Goal: Task Accomplishment & Management: Manage account settings

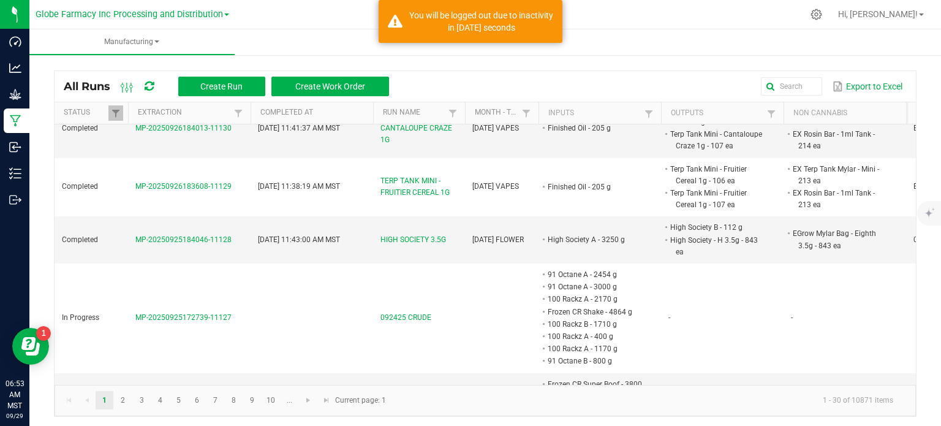
scroll to position [122, 0]
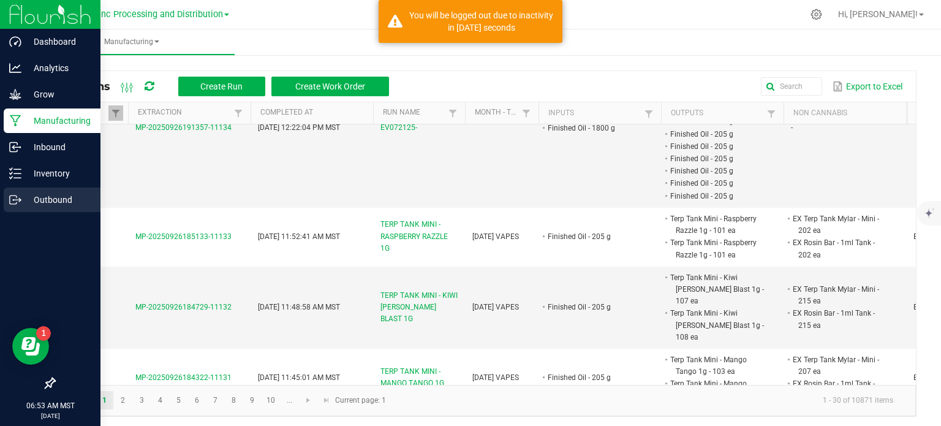
click at [14, 205] on icon at bounding box center [15, 200] width 12 height 12
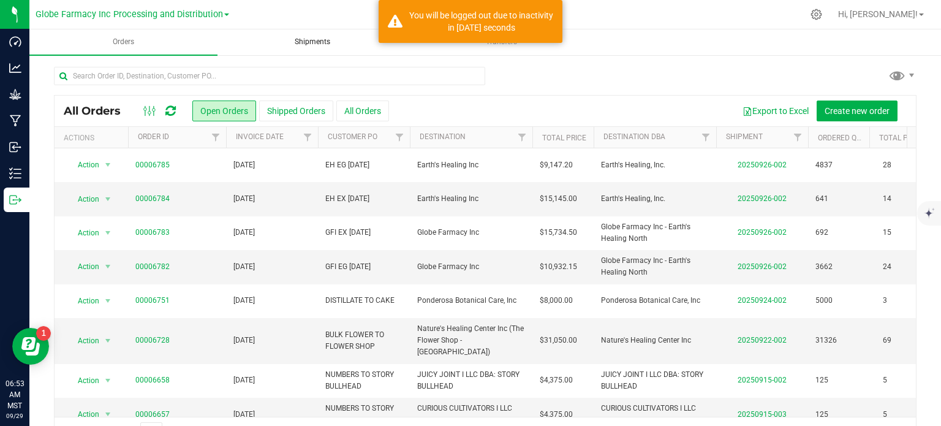
click at [322, 49] on uib-tab-heading "Shipments" at bounding box center [312, 42] width 187 height 24
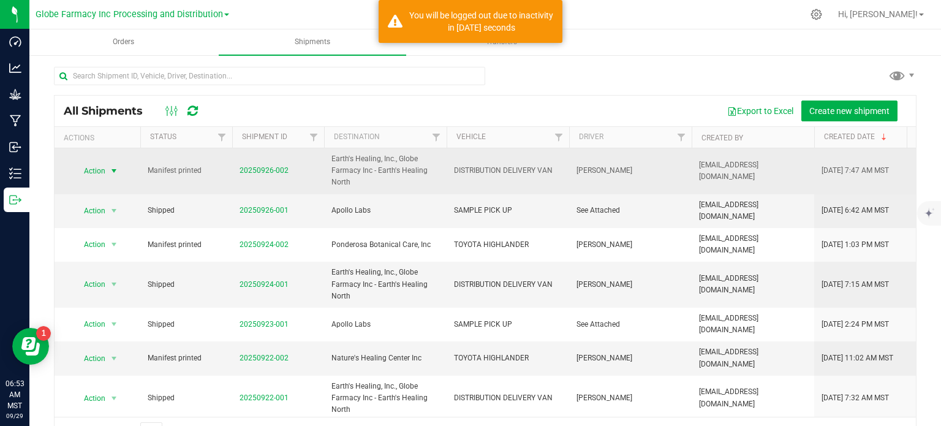
click at [94, 169] on span "Action" at bounding box center [89, 170] width 33 height 17
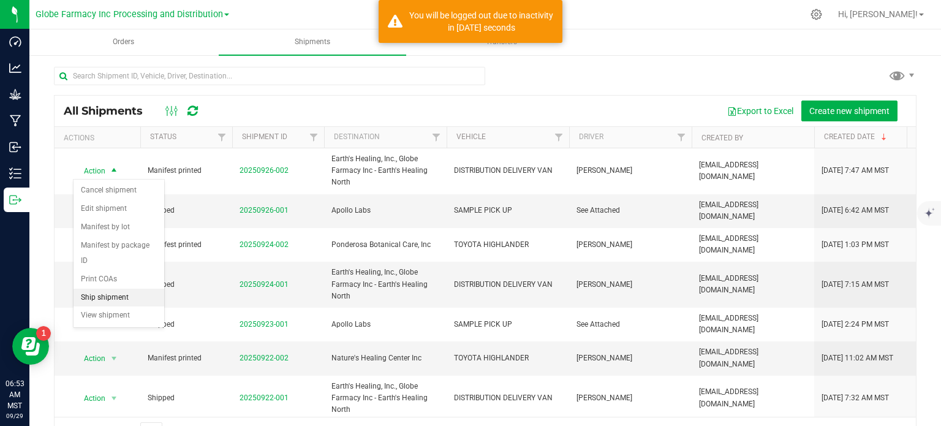
click at [111, 288] on li "Ship shipment" at bounding box center [118, 297] width 91 height 18
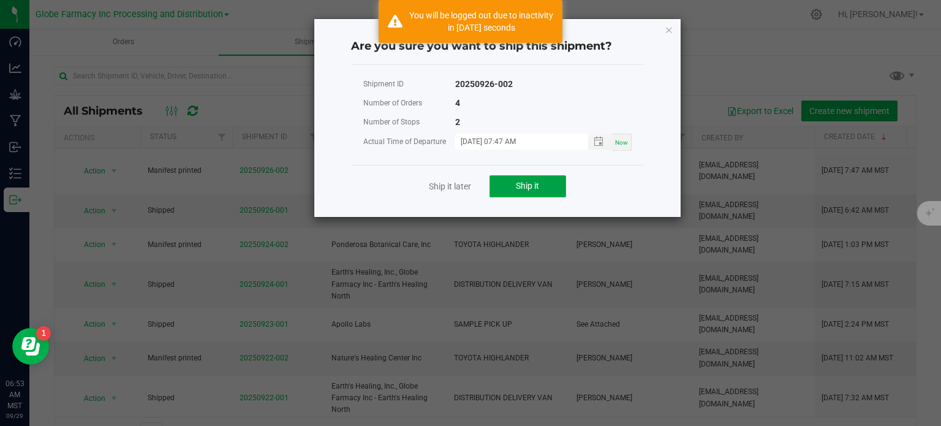
click at [551, 181] on button "Ship it" at bounding box center [527, 186] width 77 height 22
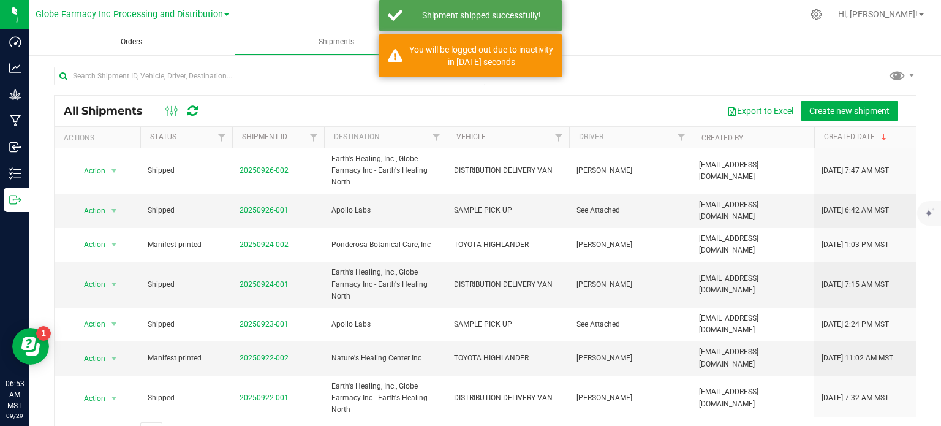
click at [137, 48] on uib-tab-heading "Orders" at bounding box center [131, 42] width 204 height 26
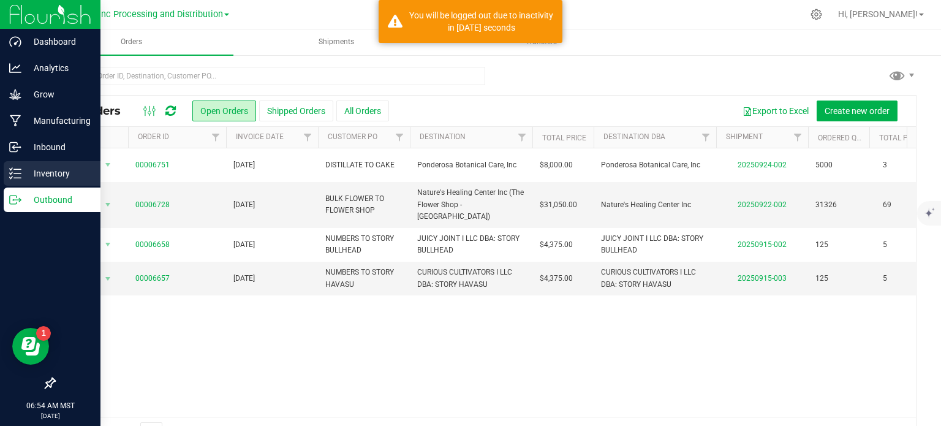
click at [15, 176] on icon at bounding box center [15, 173] width 12 height 12
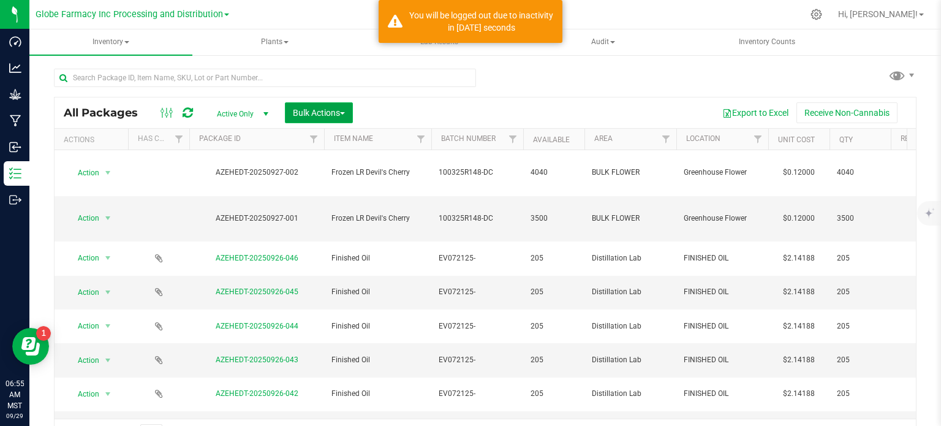
click at [323, 110] on span "Bulk Actions" at bounding box center [319, 113] width 52 height 10
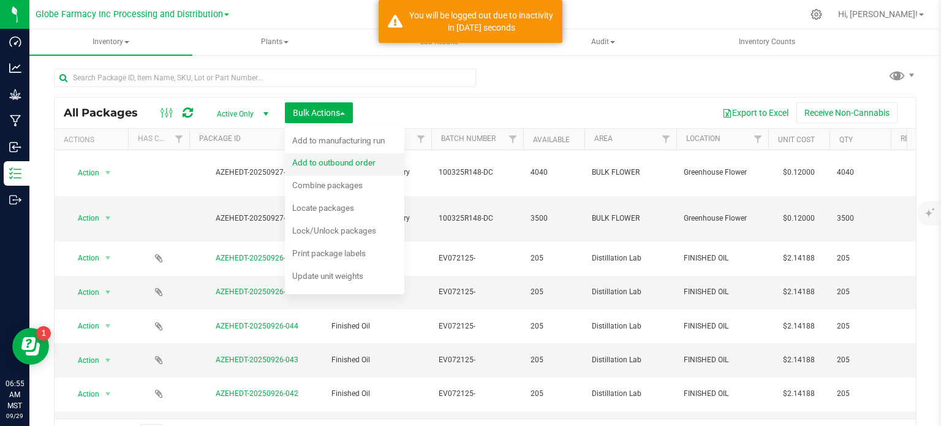
click at [324, 168] on div "Add to outbound order" at bounding box center [342, 164] width 100 height 20
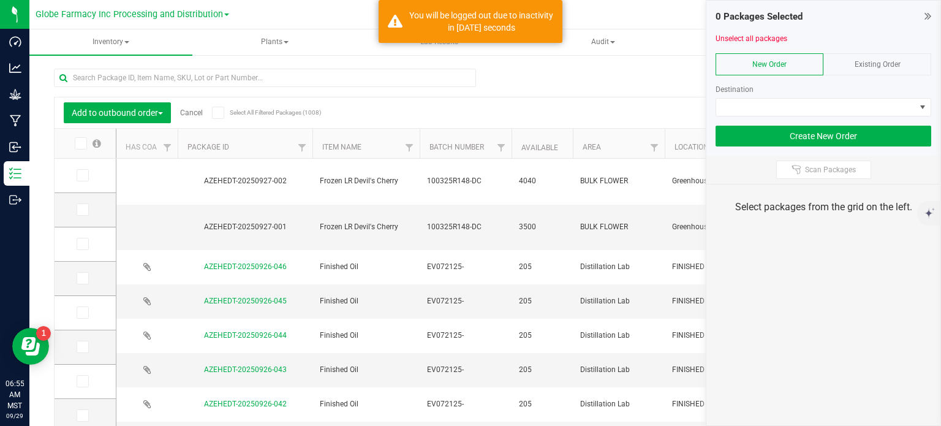
drag, startPoint x: 927, startPoint y: 17, endPoint x: 896, endPoint y: 37, distance: 37.2
click at [927, 17] on icon at bounding box center [927, 16] width 7 height 12
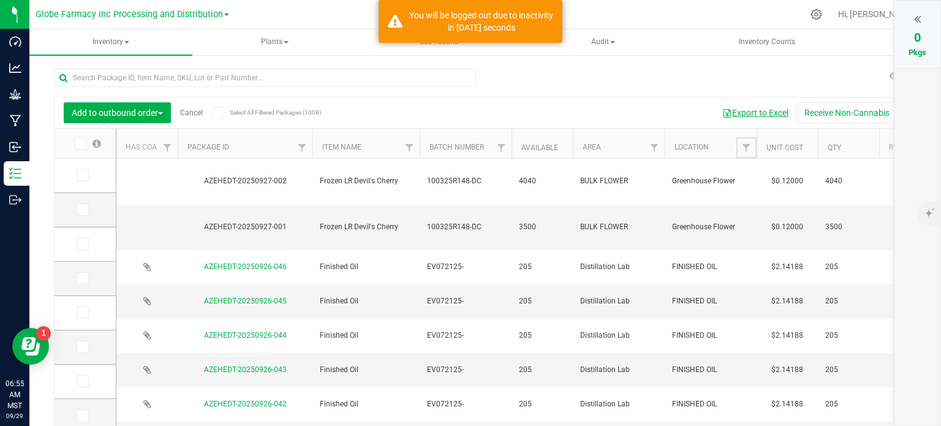
drag, startPoint x: 748, startPoint y: 141, endPoint x: 738, endPoint y: 112, distance: 31.0
click at [748, 141] on link "Filter" at bounding box center [746, 147] width 20 height 21
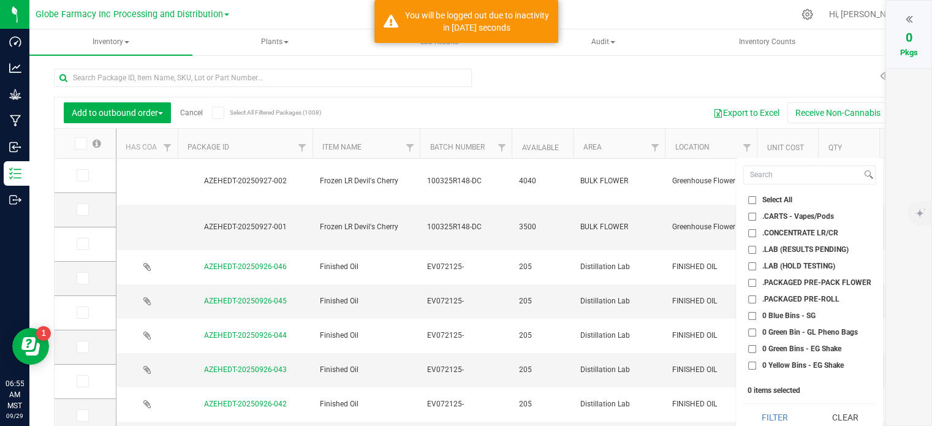
click at [750, 282] on input ".PACKAGED PRE-PACK FLOWER" at bounding box center [752, 283] width 8 height 8
checkbox input "true"
click at [751, 300] on input ".PACKAGED PRE-ROLL" at bounding box center [752, 299] width 8 height 8
checkbox input "true"
click at [778, 412] on button "Filter" at bounding box center [774, 417] width 62 height 27
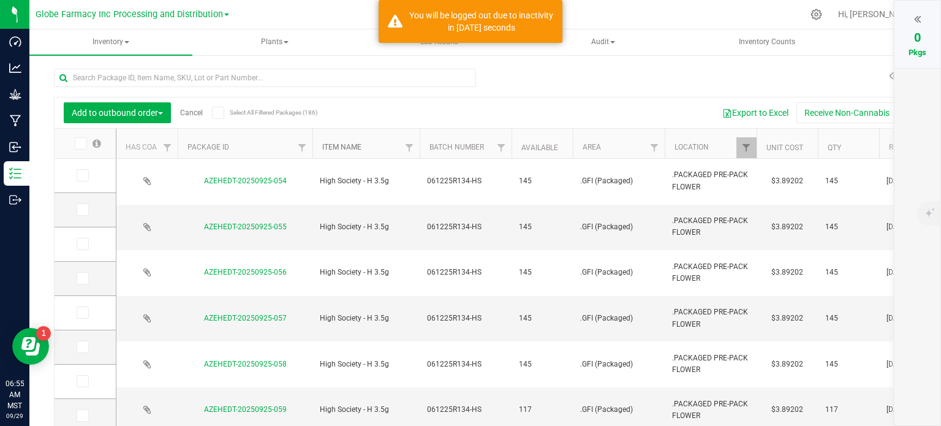
click at [345, 147] on link "Item Name" at bounding box center [341, 147] width 39 height 9
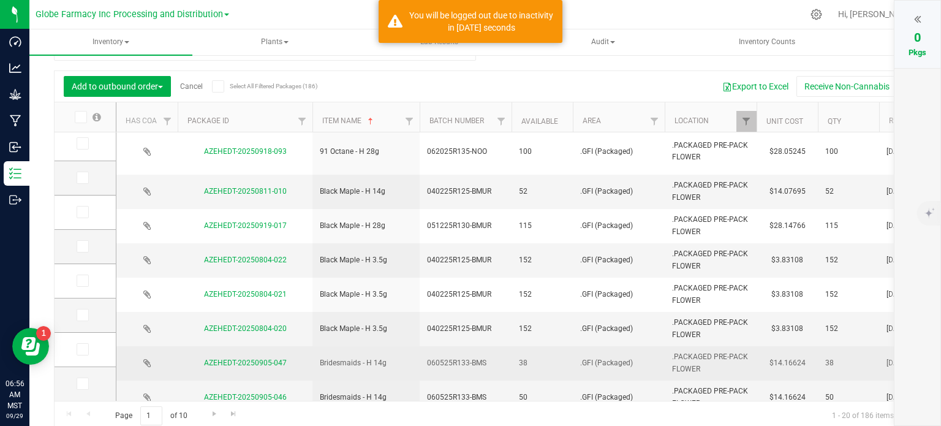
scroll to position [30, 0]
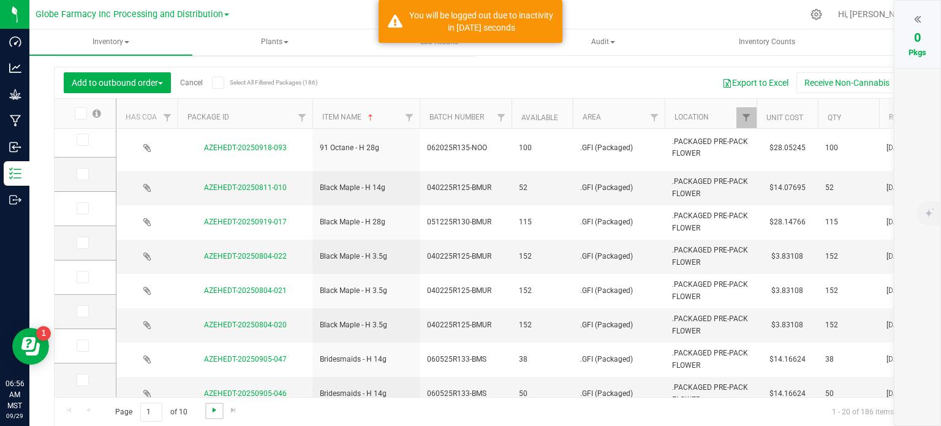
click at [211, 412] on span "Go to the next page" at bounding box center [214, 410] width 10 height 10
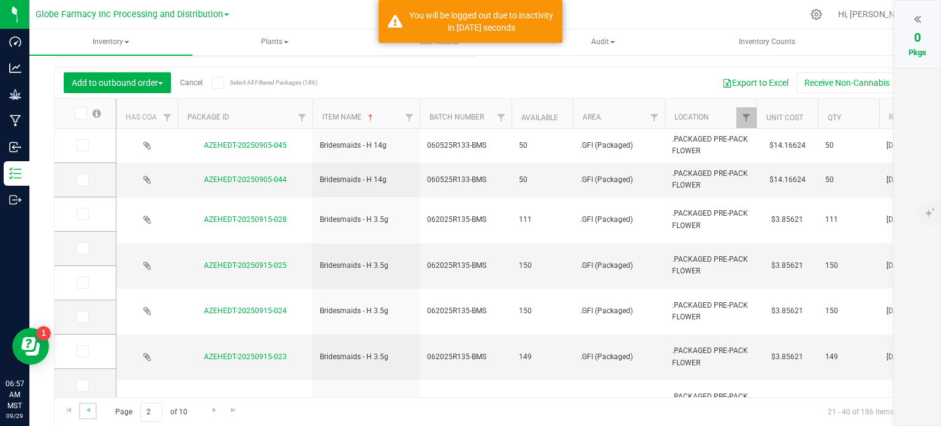
click at [93, 413] on link "Go to the previous page" at bounding box center [88, 410] width 18 height 17
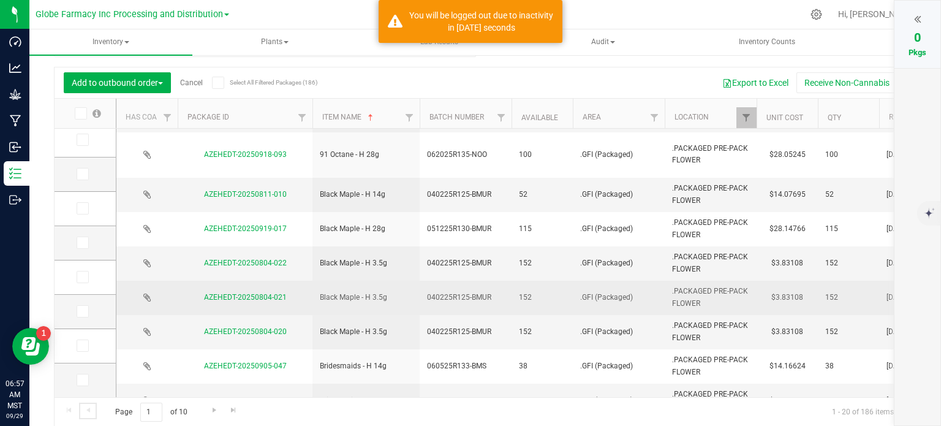
scroll to position [426, 0]
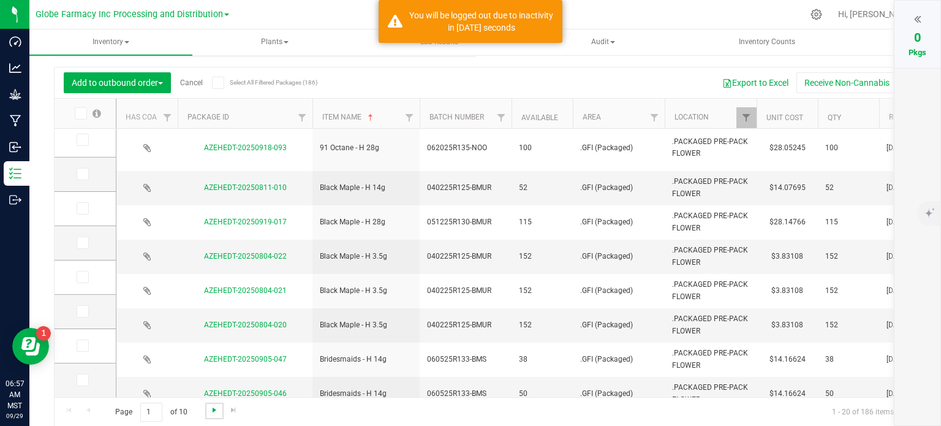
click at [210, 412] on span "Go to the next page" at bounding box center [214, 410] width 10 height 10
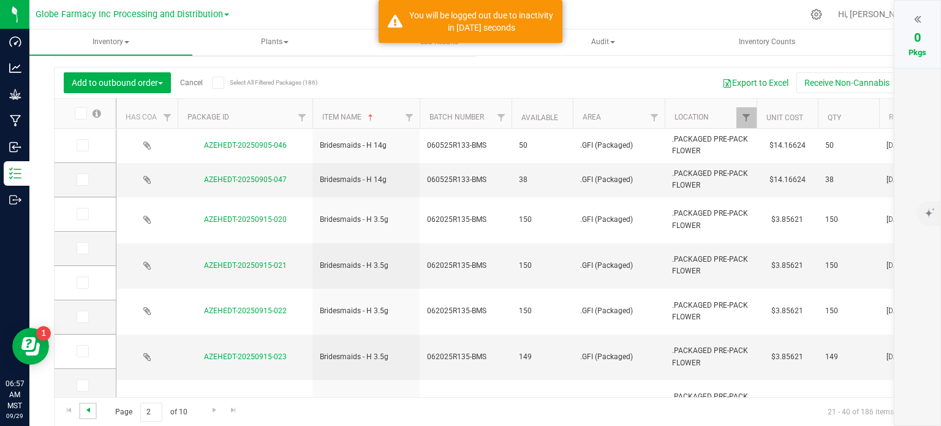
click at [89, 411] on span "Go to the previous page" at bounding box center [88, 410] width 10 height 10
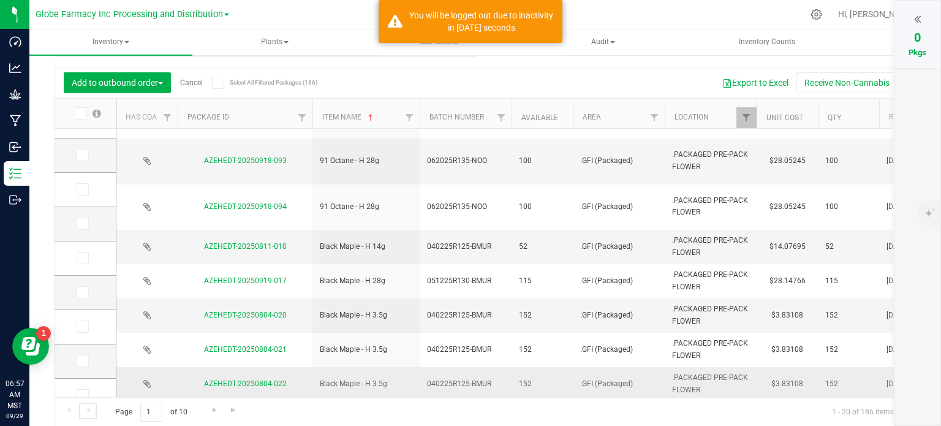
scroll to position [417, 0]
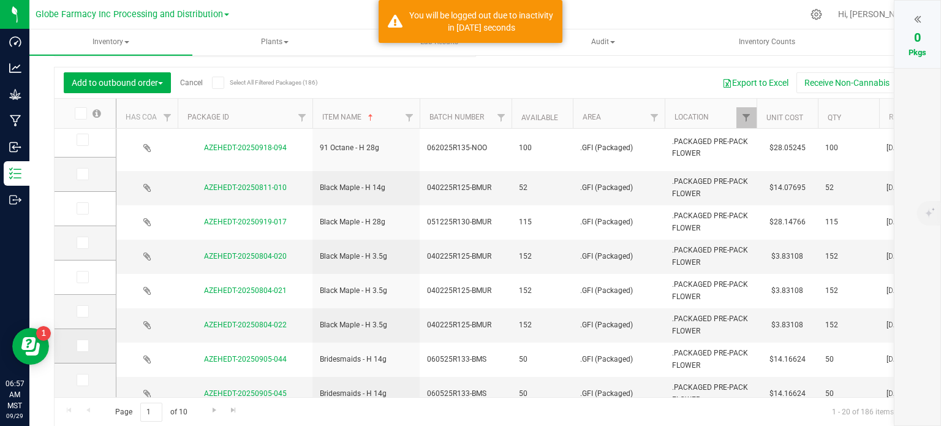
click at [78, 345] on icon at bounding box center [82, 345] width 8 height 0
click at [0, 0] on input "checkbox" at bounding box center [0, 0] width 0 height 0
click at [209, 408] on span "Go to the next page" at bounding box center [214, 410] width 10 height 10
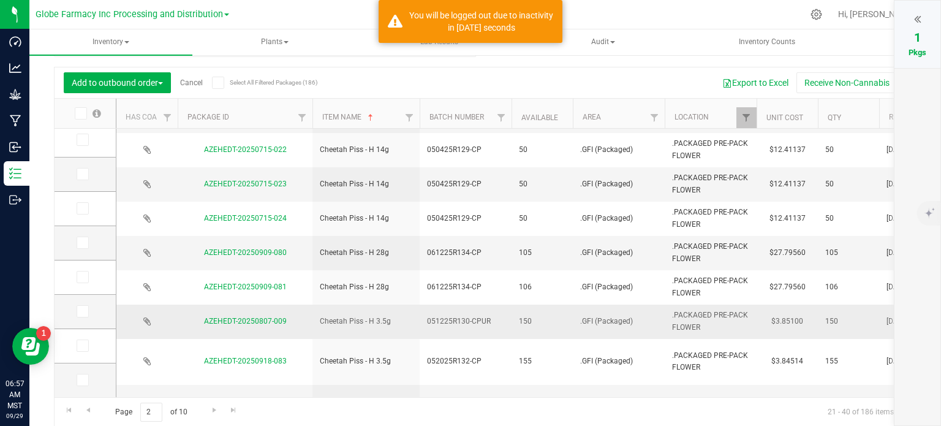
scroll to position [426, 0]
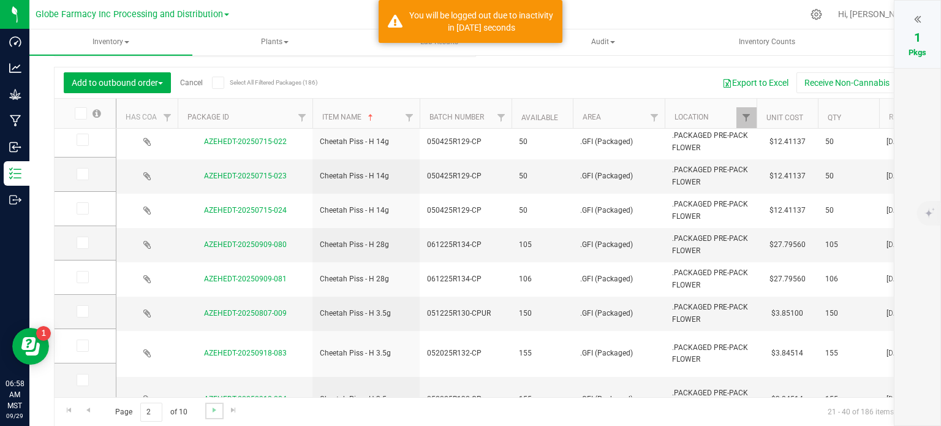
click at [207, 411] on link "Go to the next page" at bounding box center [214, 410] width 18 height 17
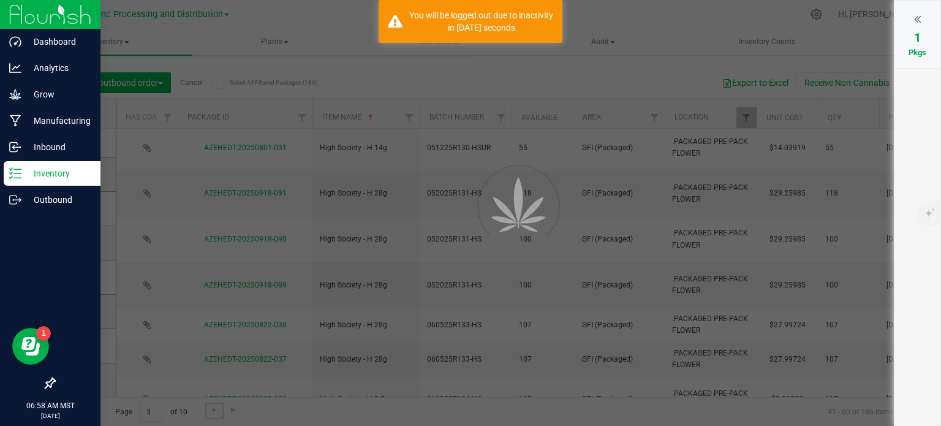
scroll to position [0, 0]
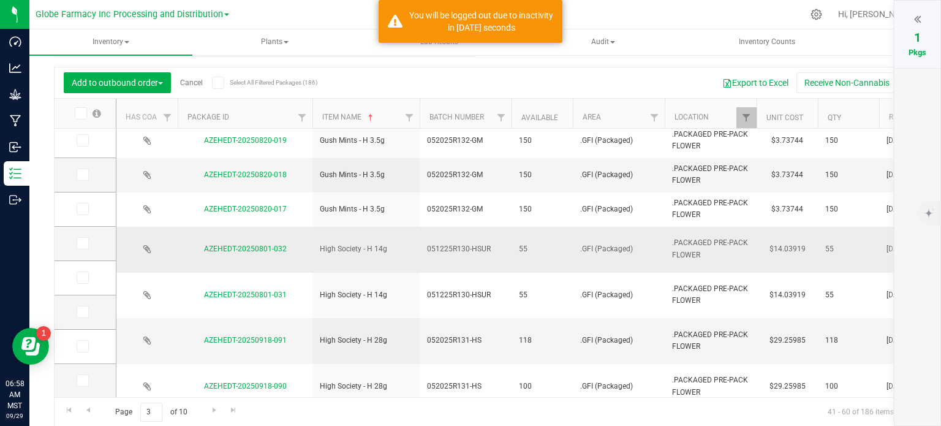
scroll to position [306, 0]
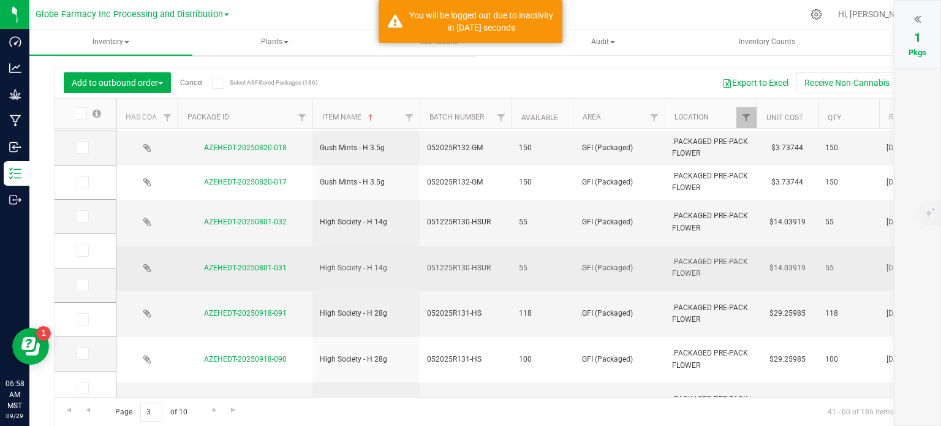
drag, startPoint x: 84, startPoint y: 253, endPoint x: 126, endPoint y: 256, distance: 41.8
click at [84, 250] on icon at bounding box center [82, 250] width 8 height 0
click at [0, 0] on input "checkbox" at bounding box center [0, 0] width 0 height 0
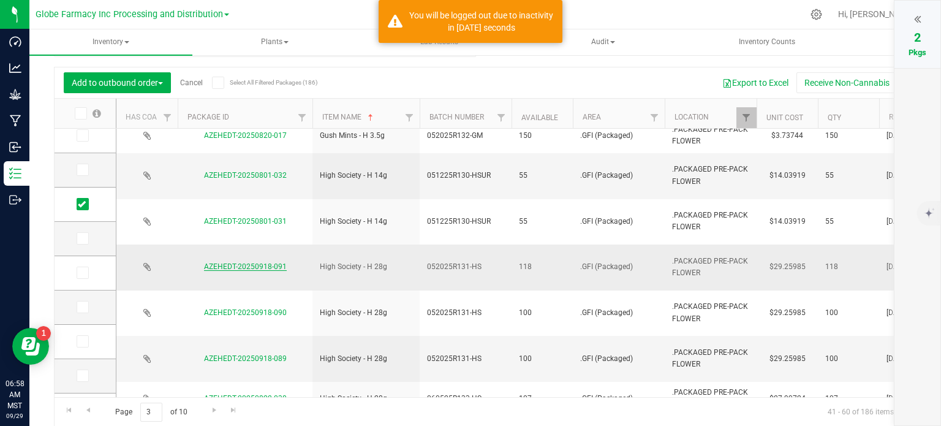
scroll to position [417, 0]
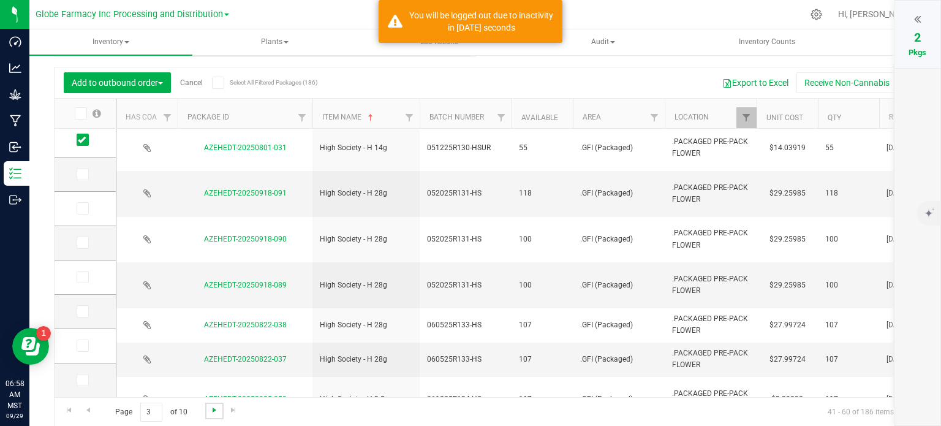
click at [209, 410] on span "Go to the next page" at bounding box center [214, 410] width 10 height 10
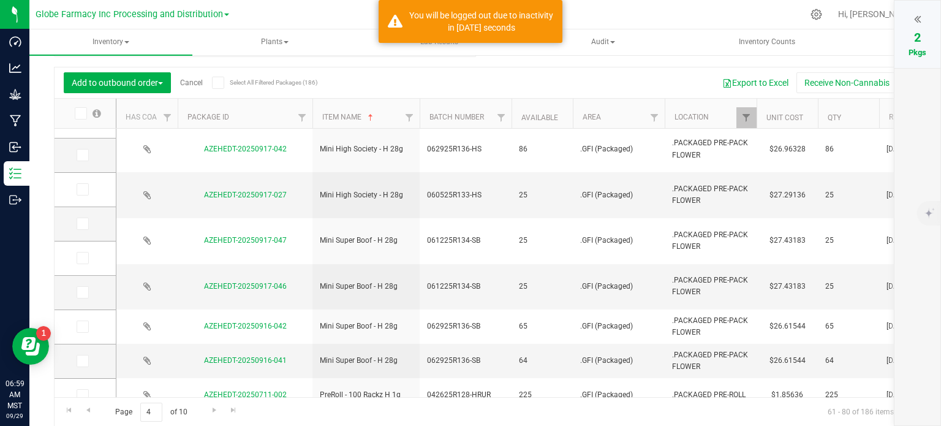
scroll to position [417, 0]
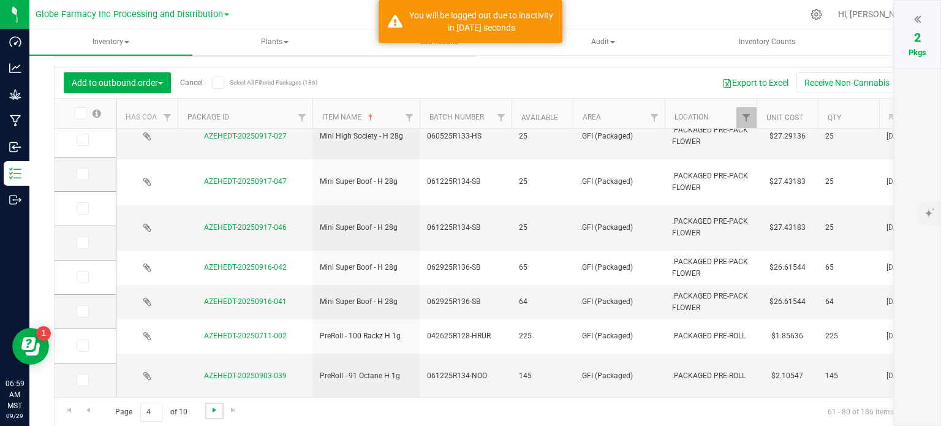
click at [211, 405] on span "Go to the next page" at bounding box center [214, 410] width 10 height 10
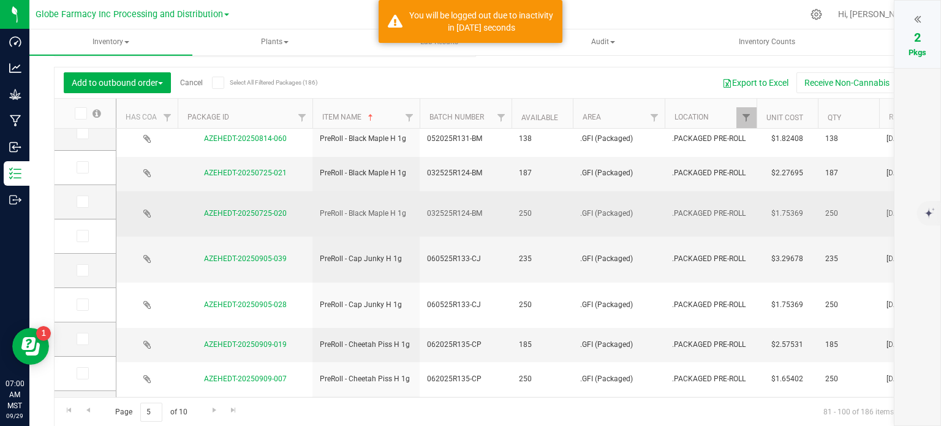
scroll to position [245, 0]
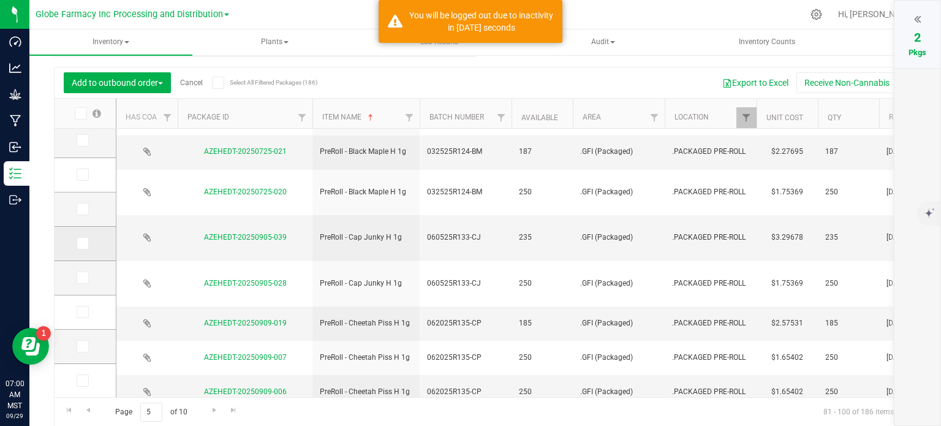
click at [85, 248] on span at bounding box center [83, 243] width 12 height 12
click at [0, 0] on input "checkbox" at bounding box center [0, 0] width 0 height 0
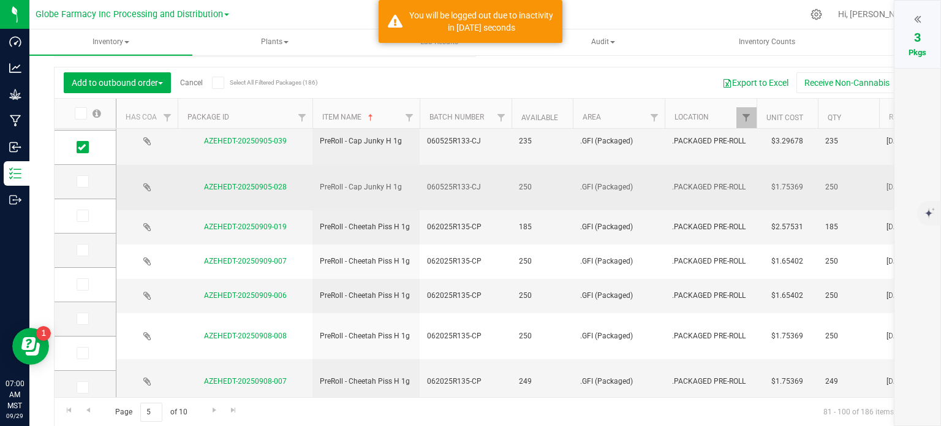
scroll to position [367, 0]
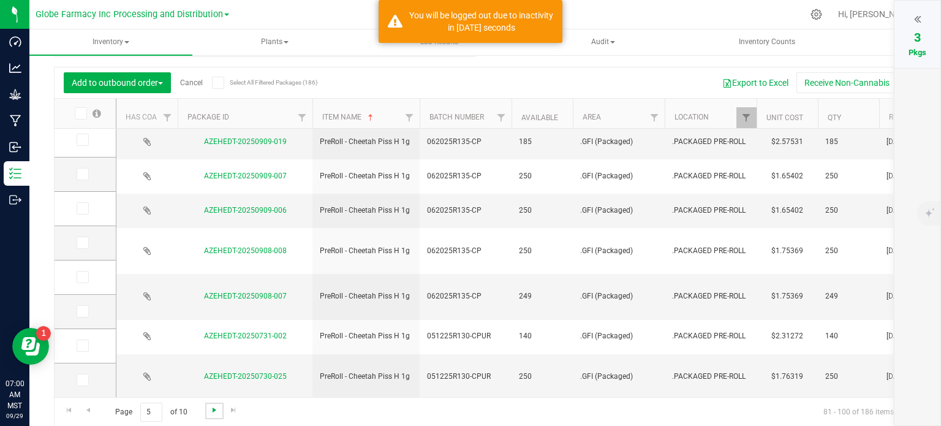
click at [216, 412] on span "Go to the next page" at bounding box center [214, 410] width 10 height 10
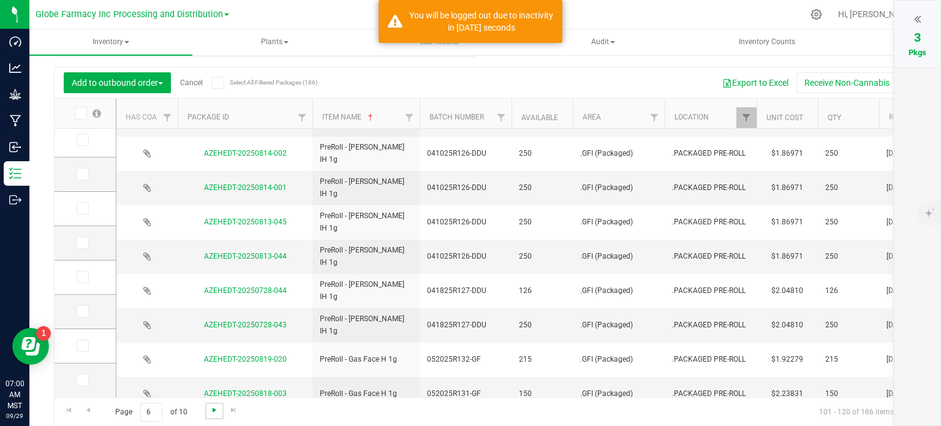
click at [209, 411] on span "Go to the next page" at bounding box center [214, 410] width 10 height 10
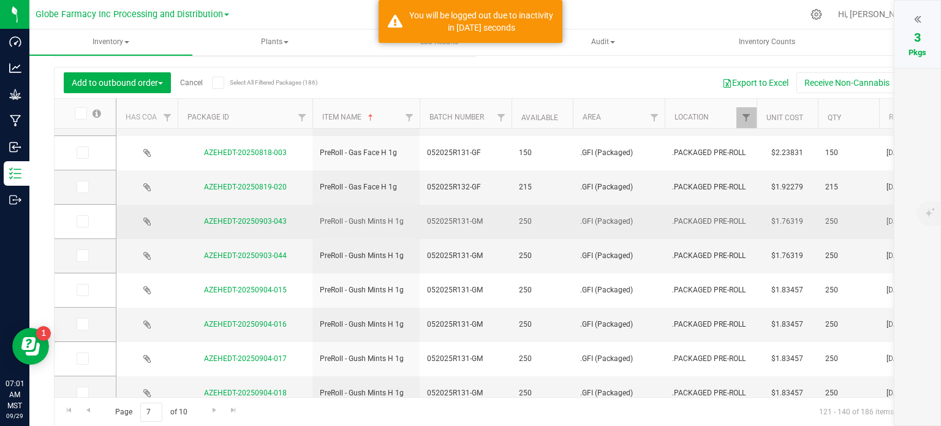
drag, startPoint x: 85, startPoint y: 220, endPoint x: 178, endPoint y: 220, distance: 92.5
click at [85, 221] on icon at bounding box center [82, 221] width 8 height 0
click at [0, 0] on input "checkbox" at bounding box center [0, 0] width 0 height 0
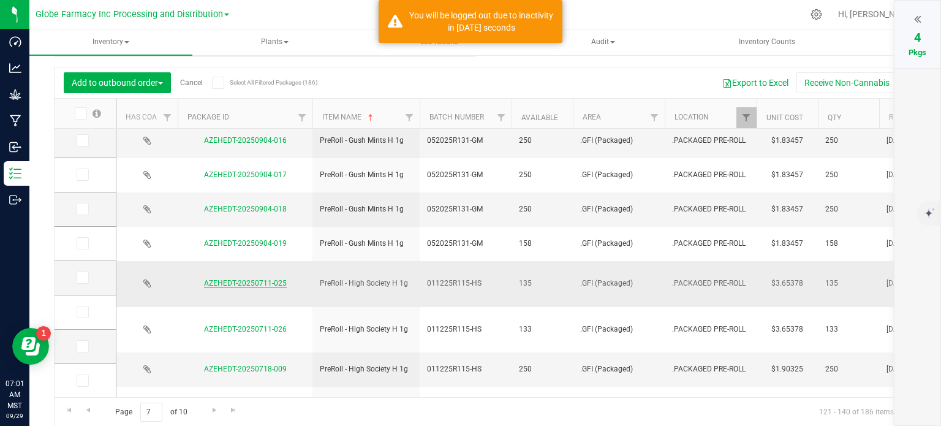
drag, startPoint x: 83, startPoint y: 276, endPoint x: 214, endPoint y: 276, distance: 131.7
click at [83, 277] on icon at bounding box center [82, 277] width 8 height 0
click at [0, 0] on input "checkbox" at bounding box center [0, 0] width 0 height 0
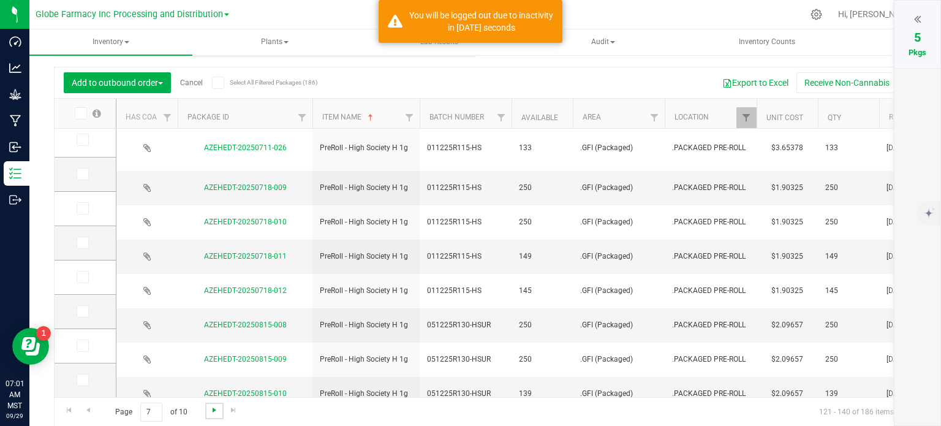
click at [212, 412] on span "Go to the next page" at bounding box center [214, 410] width 10 height 10
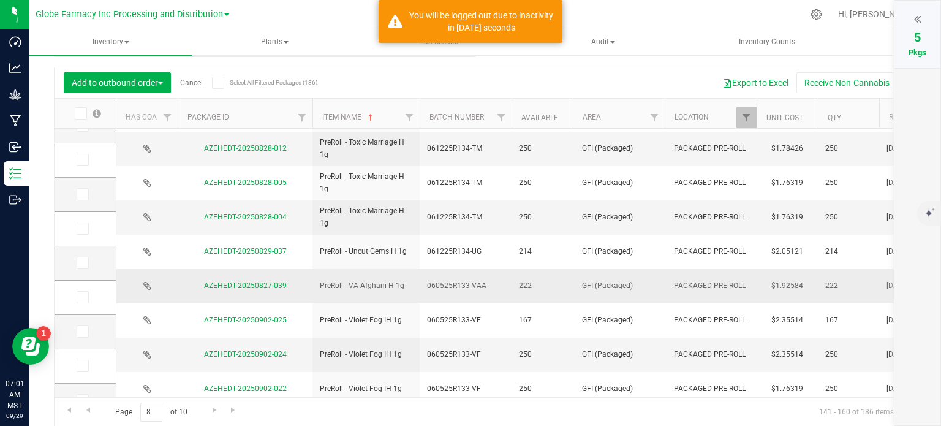
drag, startPoint x: 86, startPoint y: 266, endPoint x: 116, endPoint y: 266, distance: 30.0
click at [86, 266] on span at bounding box center [83, 263] width 12 height 12
click at [0, 0] on input "checkbox" at bounding box center [0, 0] width 0 height 0
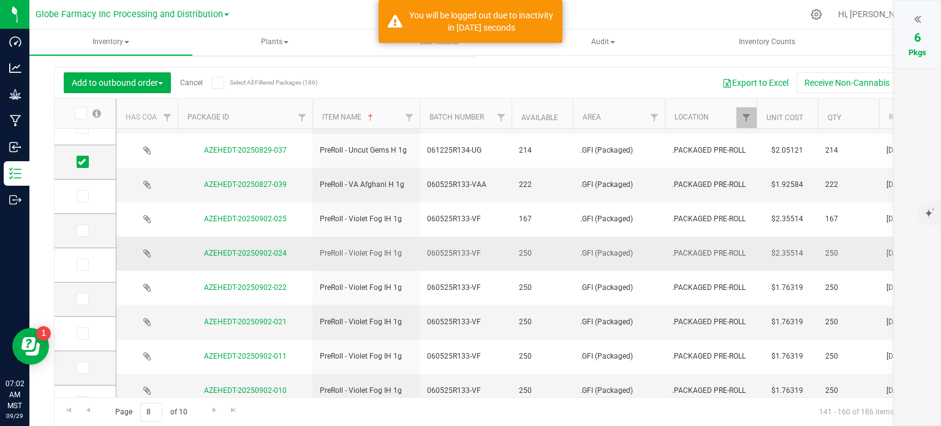
scroll to position [245, 0]
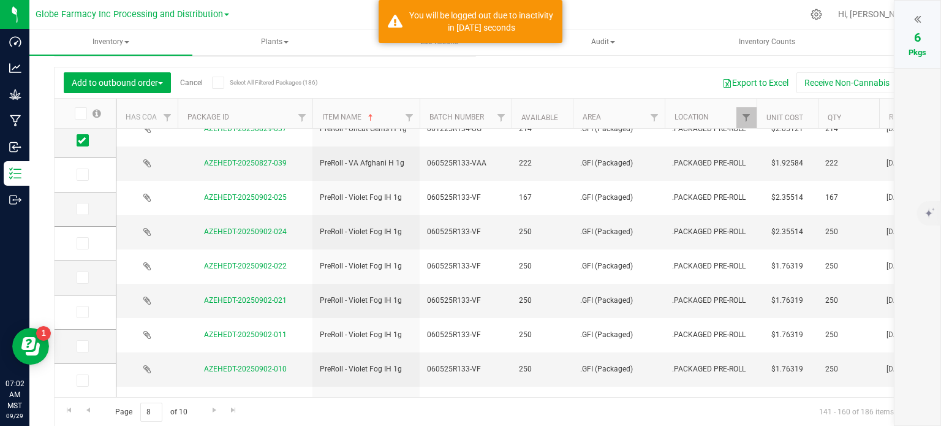
drag, startPoint x: 81, startPoint y: 141, endPoint x: 115, endPoint y: 154, distance: 36.1
click at [81, 140] on icon at bounding box center [82, 140] width 8 height 0
click at [0, 0] on input "checkbox" at bounding box center [0, 0] width 0 height 0
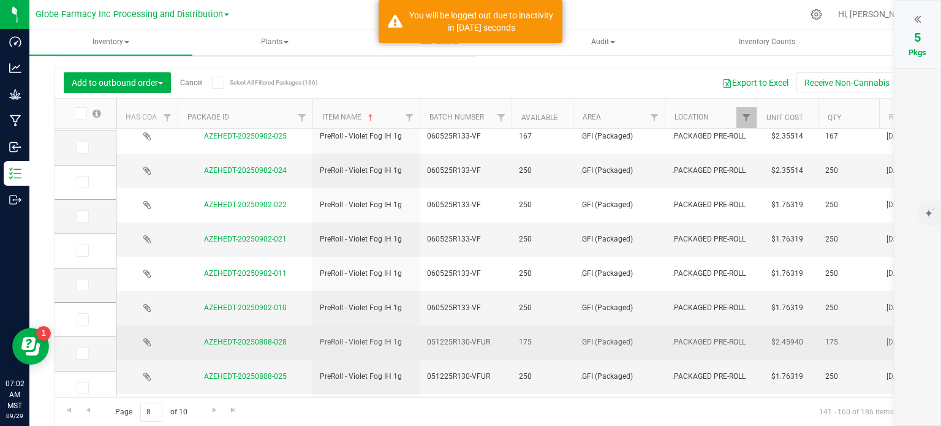
scroll to position [355, 0]
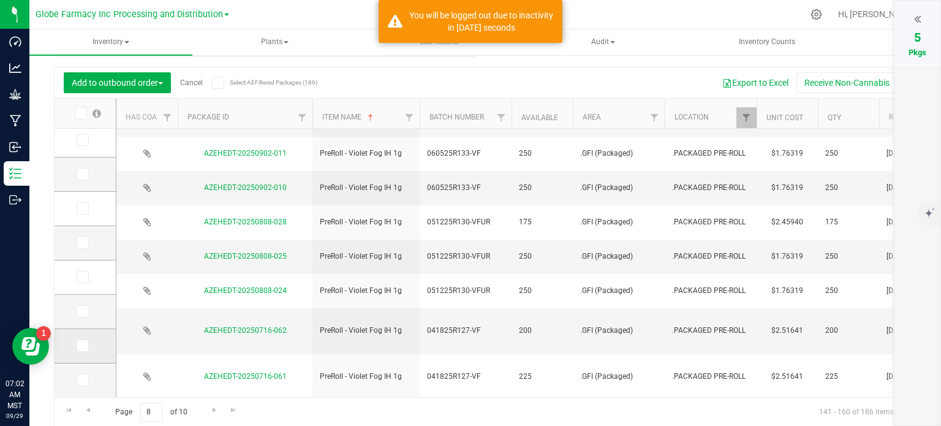
click at [83, 345] on icon at bounding box center [82, 345] width 8 height 0
click at [0, 0] on input "checkbox" at bounding box center [0, 0] width 0 height 0
click at [217, 413] on span "Go to the next page" at bounding box center [214, 410] width 10 height 10
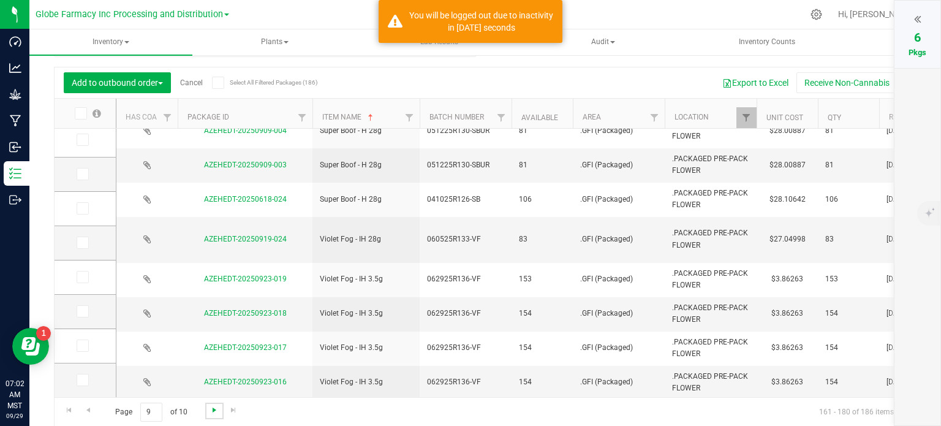
click at [218, 413] on span "Go to the next page" at bounding box center [214, 410] width 10 height 10
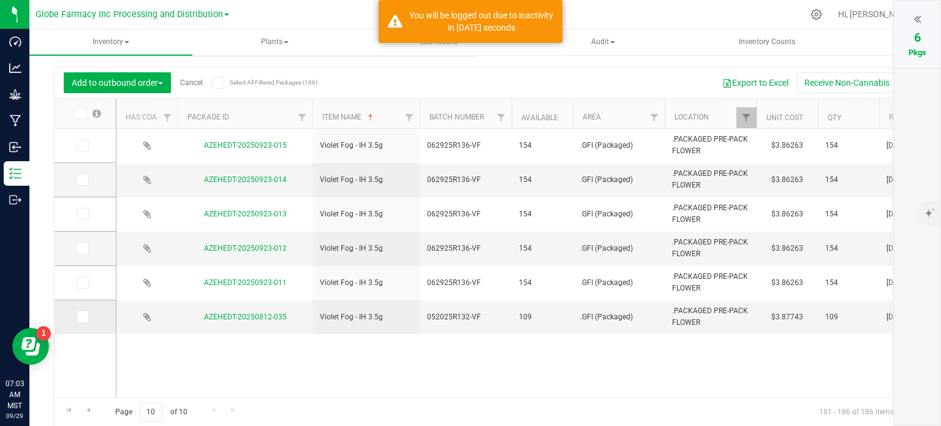
click at [85, 317] on icon at bounding box center [82, 317] width 8 height 0
click at [0, 0] on input "checkbox" at bounding box center [0, 0] width 0 height 0
click at [916, 21] on icon at bounding box center [917, 19] width 7 height 12
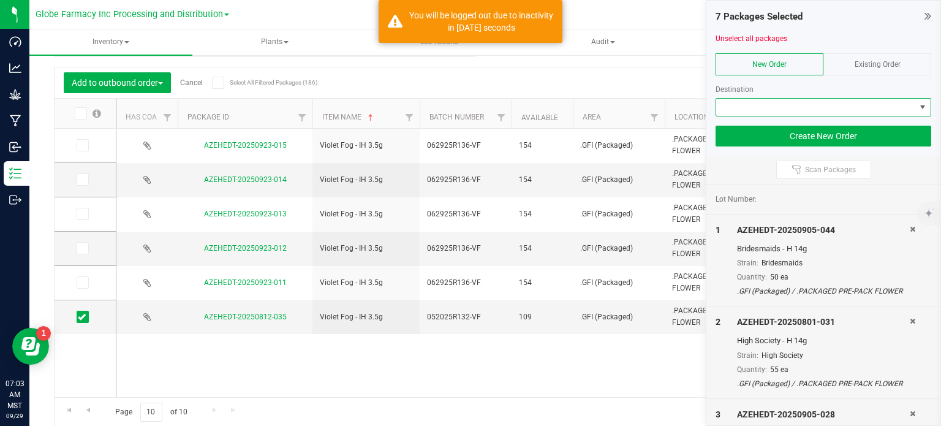
click at [807, 110] on span at bounding box center [815, 107] width 199 height 17
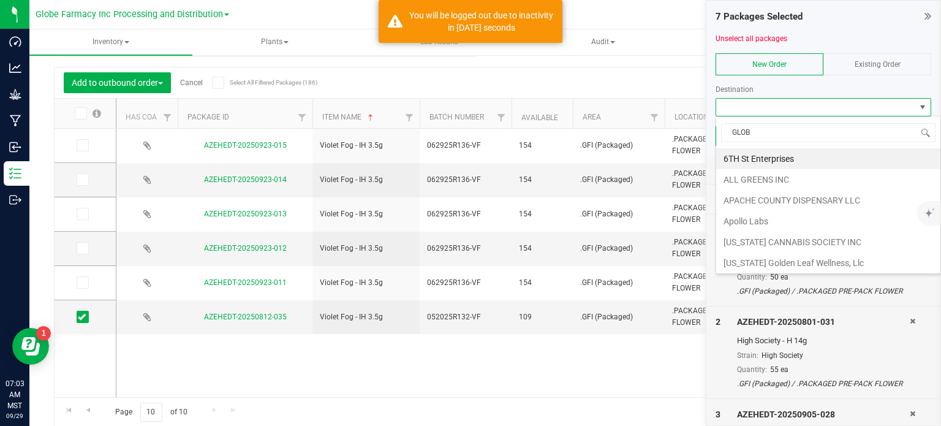
type input "GLOBE"
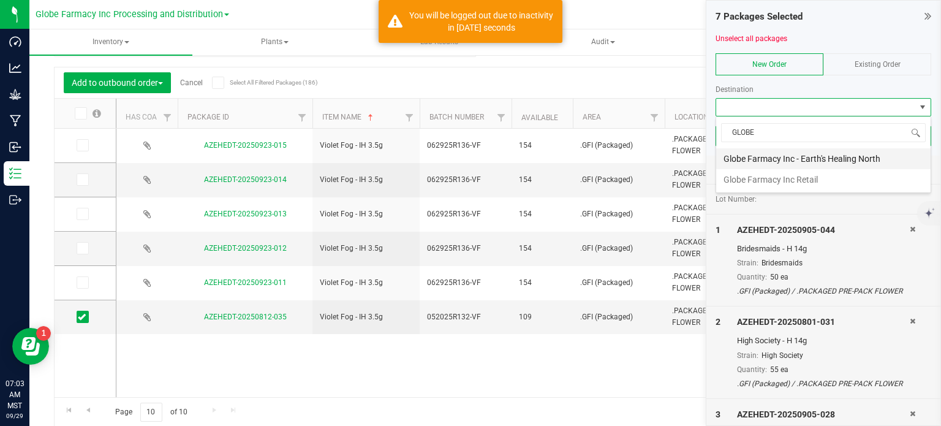
click at [748, 159] on li "Globe Farmacy Inc - Earth's Healing North" at bounding box center [823, 158] width 214 height 21
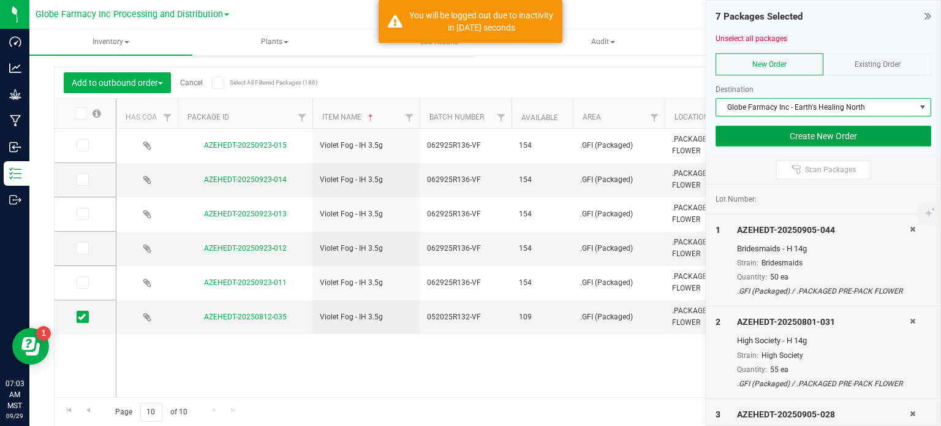
click at [751, 139] on button "Create New Order" at bounding box center [823, 136] width 216 height 21
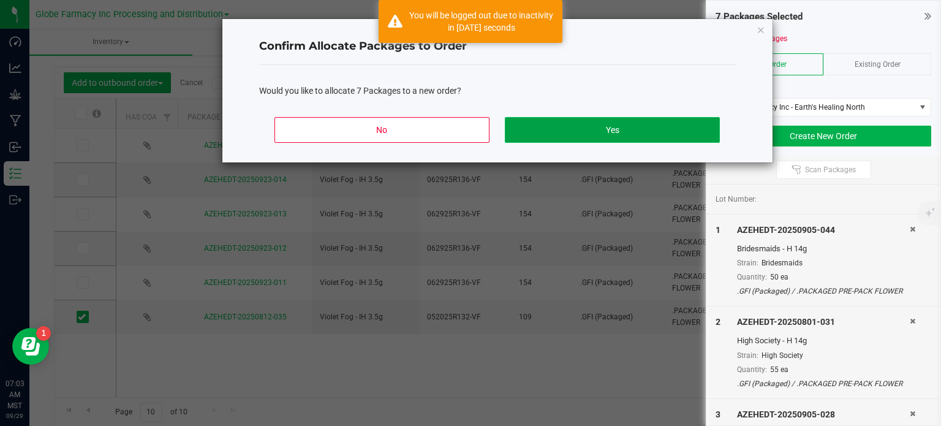
click at [681, 134] on button "Yes" at bounding box center [612, 130] width 214 height 26
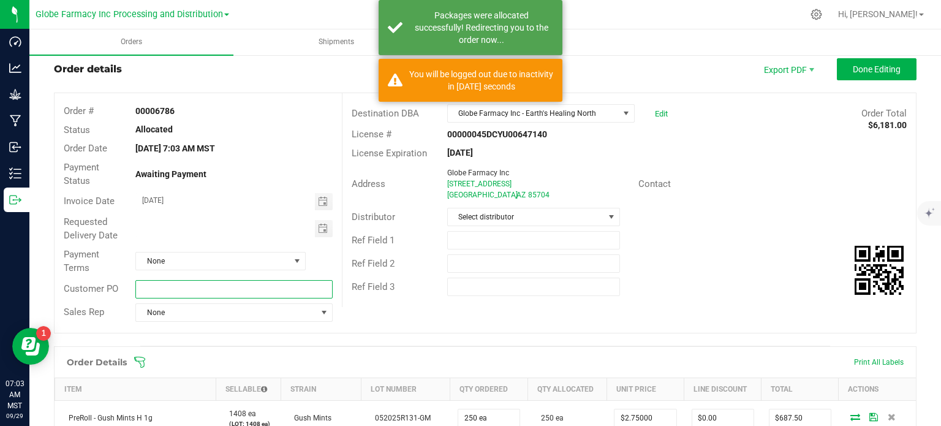
click at [173, 282] on input "text" at bounding box center [233, 289] width 197 height 18
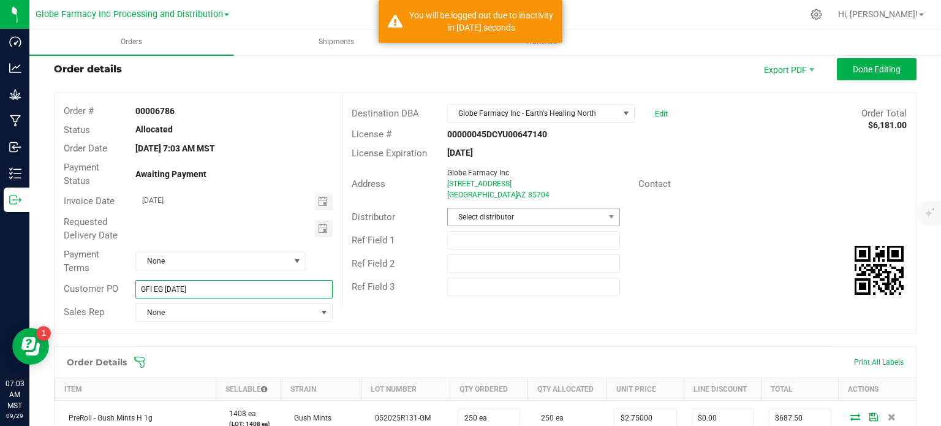
type input "GFI EG [DATE]"
click at [461, 217] on span "Select distributor" at bounding box center [526, 216] width 156 height 17
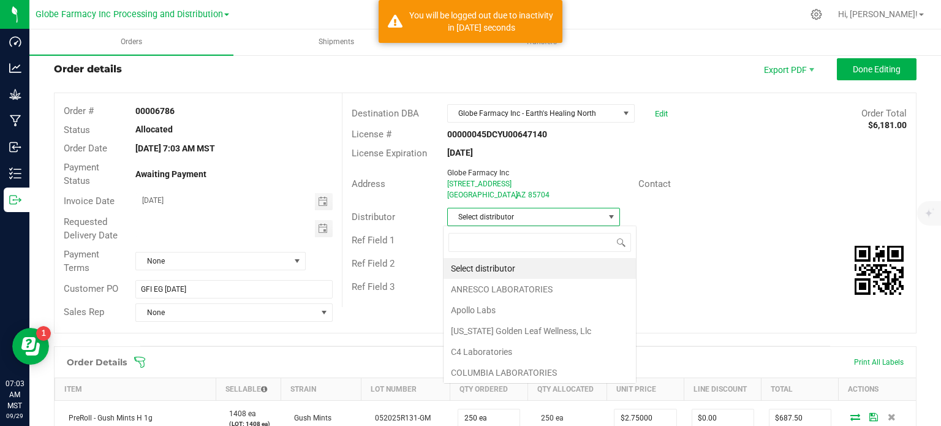
scroll to position [18, 170]
type input "GLOBE"
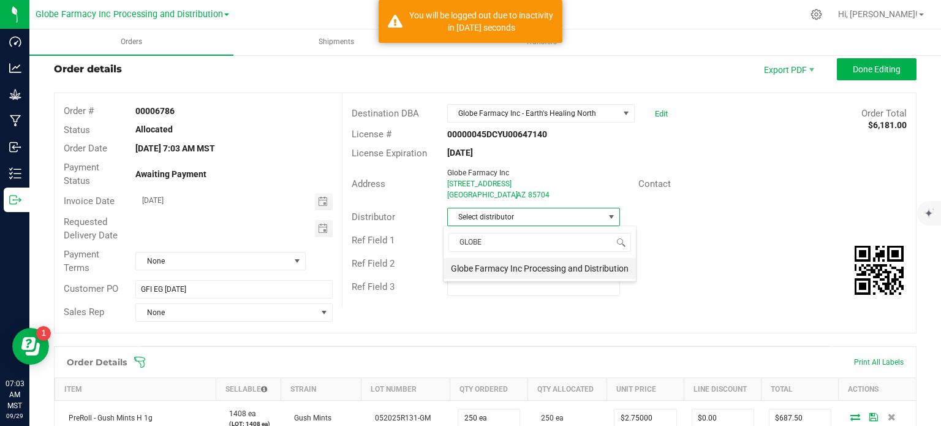
click at [522, 271] on li "Globe Farmacy Inc Processing and Distribution" at bounding box center [539, 268] width 192 height 21
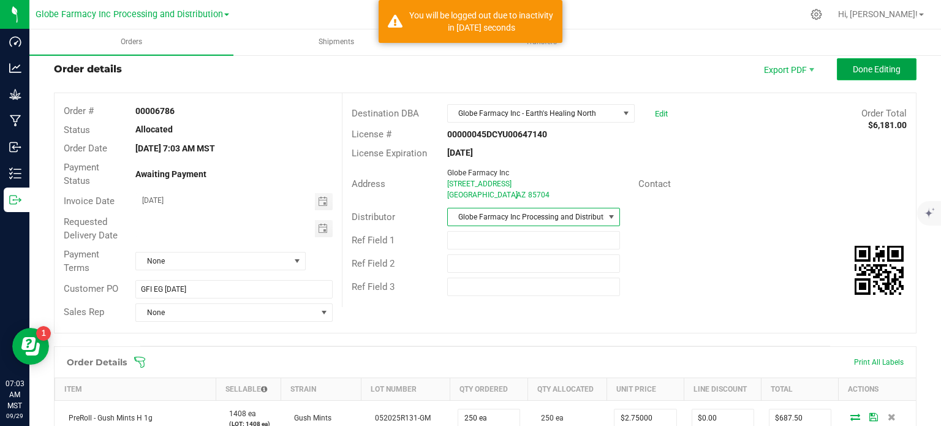
click at [857, 75] on button "Done Editing" at bounding box center [877, 69] width 80 height 22
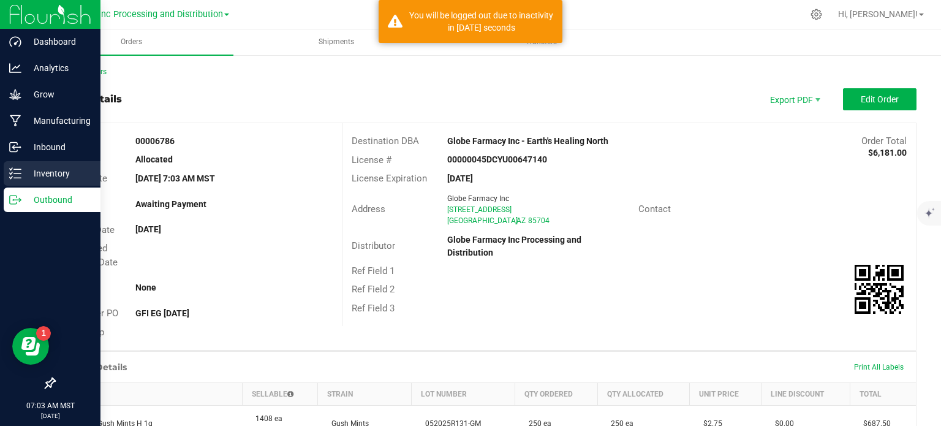
click at [26, 178] on p "Inventory" at bounding box center [57, 173] width 73 height 15
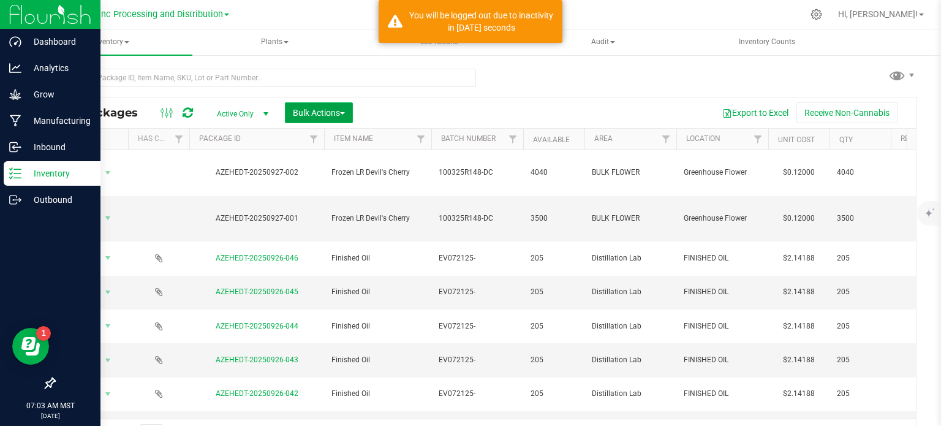
click at [341, 112] on span "button" at bounding box center [342, 113] width 5 height 2
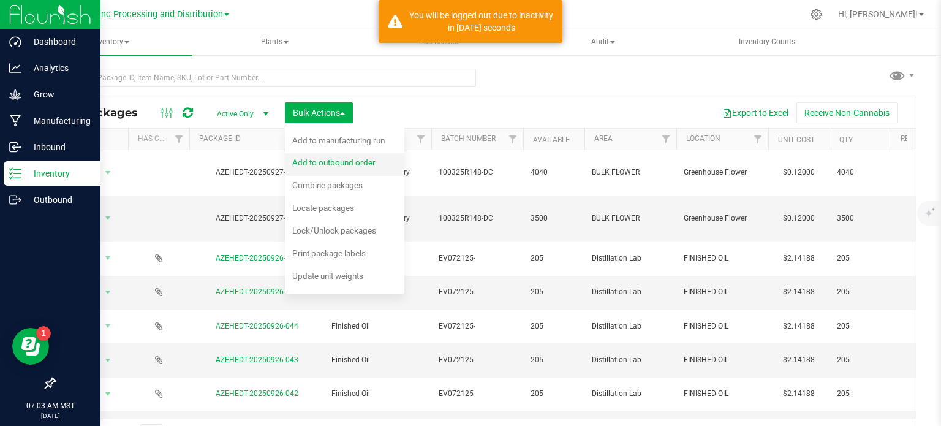
click at [349, 162] on span "Add to outbound order" at bounding box center [333, 162] width 83 height 10
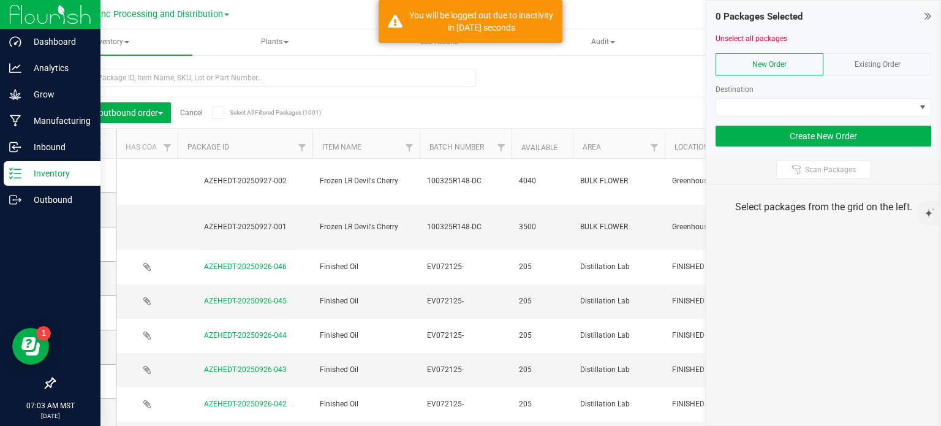
drag, startPoint x: 926, startPoint y: 17, endPoint x: 819, endPoint y: 92, distance: 130.9
click at [926, 17] on icon at bounding box center [927, 16] width 7 height 12
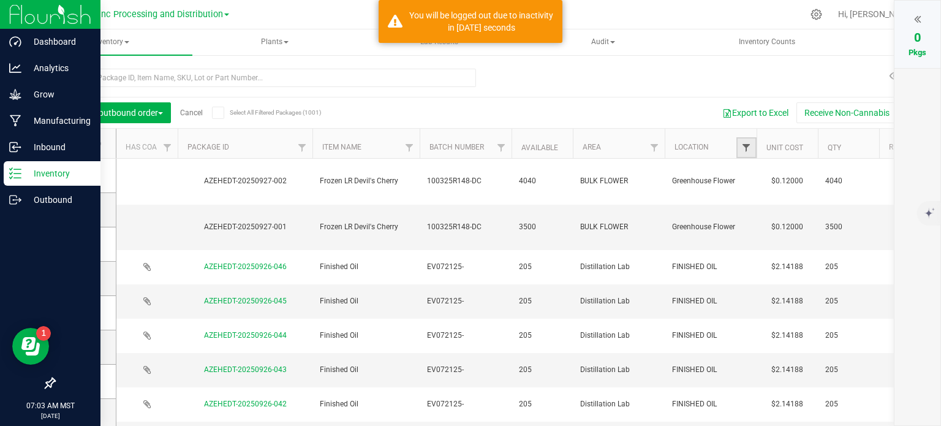
click at [746, 150] on span "Filter" at bounding box center [746, 148] width 10 height 10
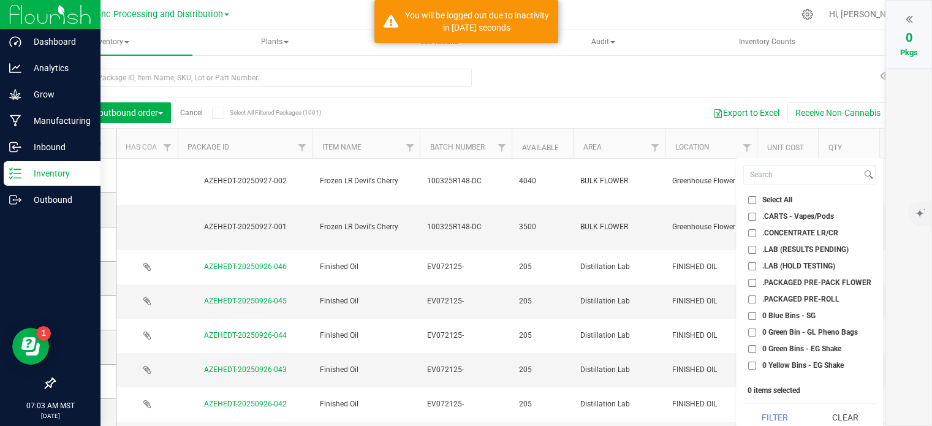
click at [753, 217] on input ".CARTS - Vapes/Pods" at bounding box center [752, 217] width 8 height 8
checkbox input "true"
click at [751, 236] on input ".CONCENTRATE LR/CR" at bounding box center [752, 233] width 8 height 8
checkbox input "true"
click at [764, 415] on button "Filter" at bounding box center [774, 417] width 62 height 27
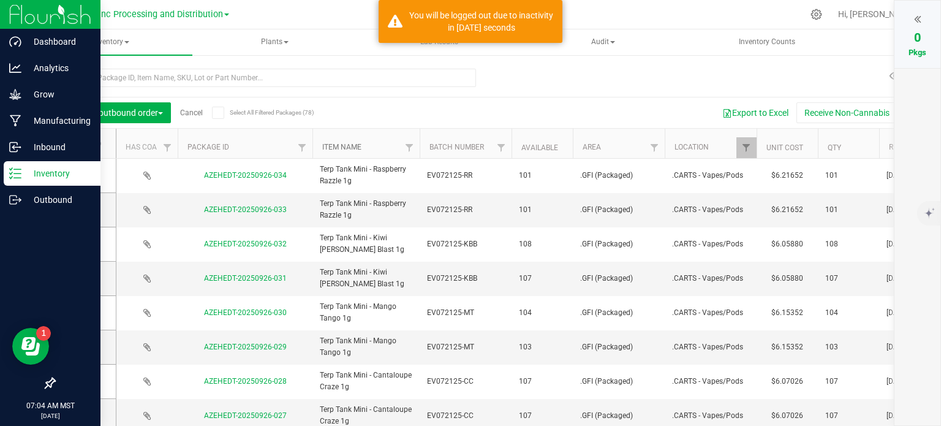
click at [345, 148] on link "Item Name" at bounding box center [341, 147] width 39 height 9
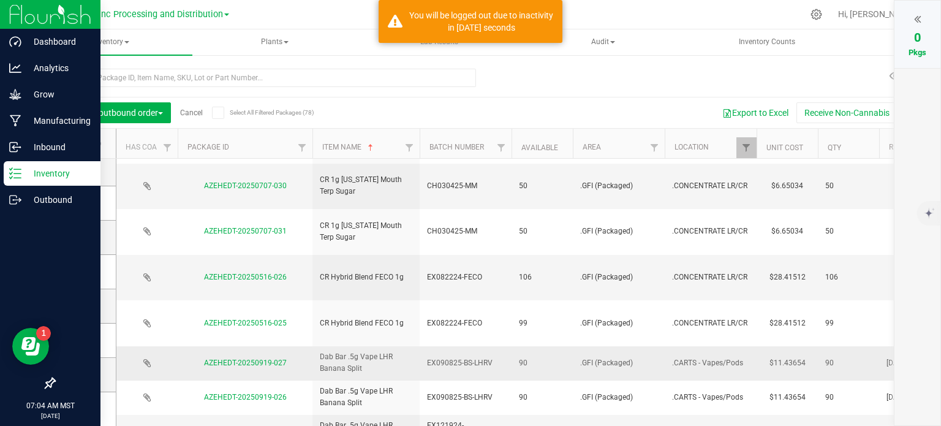
scroll to position [61, 0]
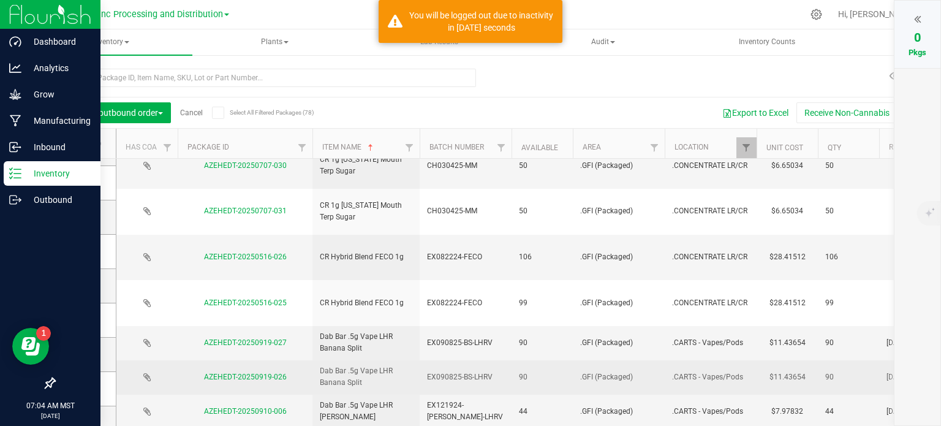
drag, startPoint x: 86, startPoint y: 320, endPoint x: 203, endPoint y: 333, distance: 117.7
click at [86, 320] on span at bounding box center [83, 320] width 12 height 12
click at [0, 0] on input "checkbox" at bounding box center [0, 0] width 0 height 0
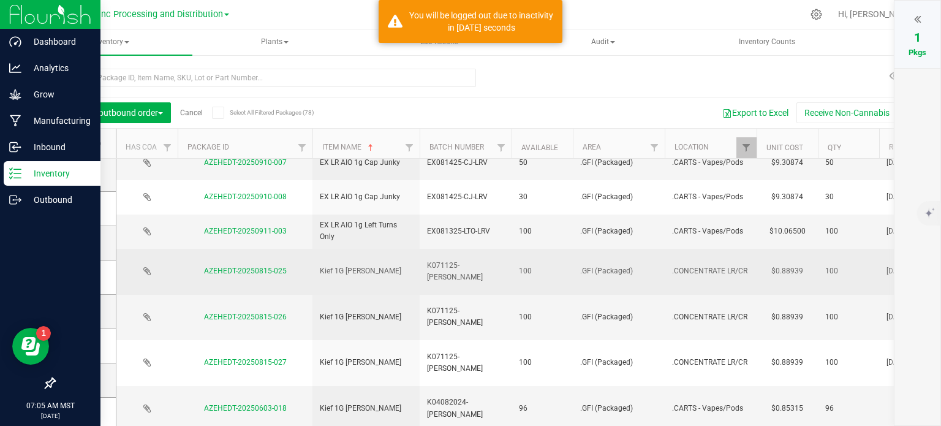
scroll to position [417, 0]
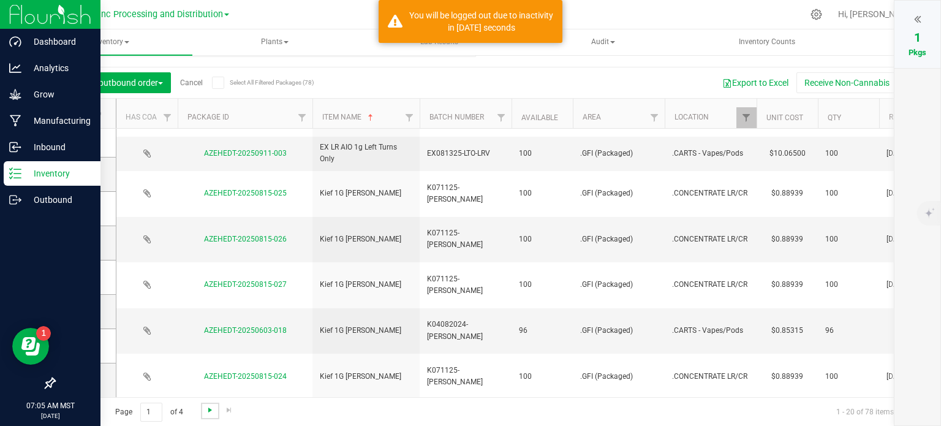
click at [208, 408] on span "Go to the next page" at bounding box center [210, 410] width 10 height 10
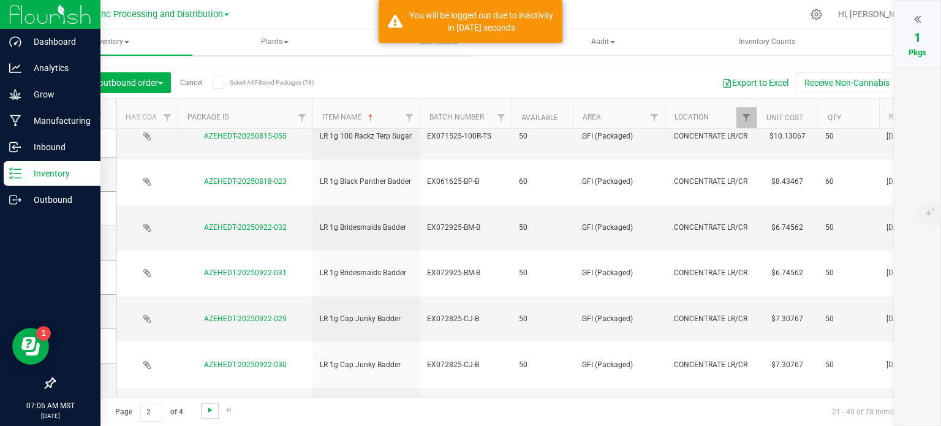
click at [213, 409] on span "Go to the next page" at bounding box center [210, 410] width 10 height 10
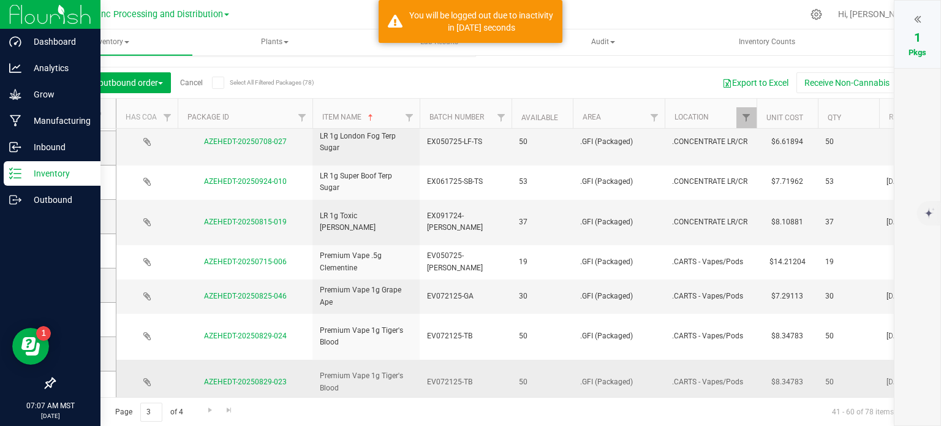
scroll to position [245, 0]
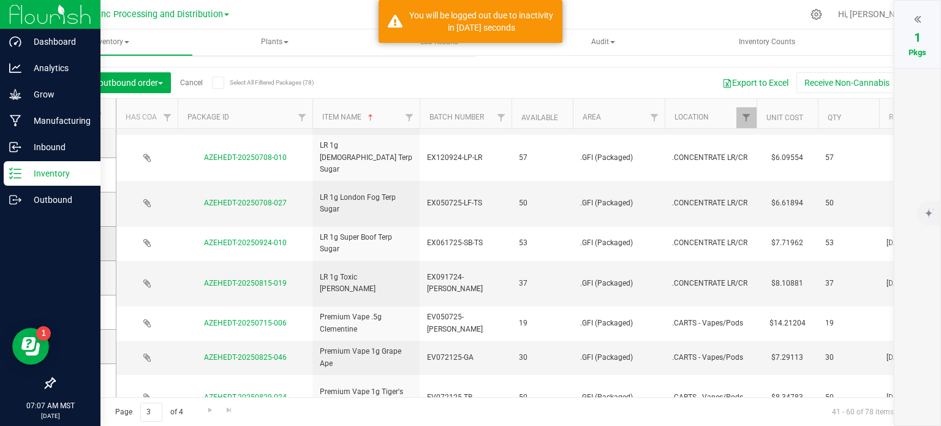
click at [80, 243] on icon at bounding box center [82, 243] width 8 height 0
click at [0, 0] on input "checkbox" at bounding box center [0, 0] width 0 height 0
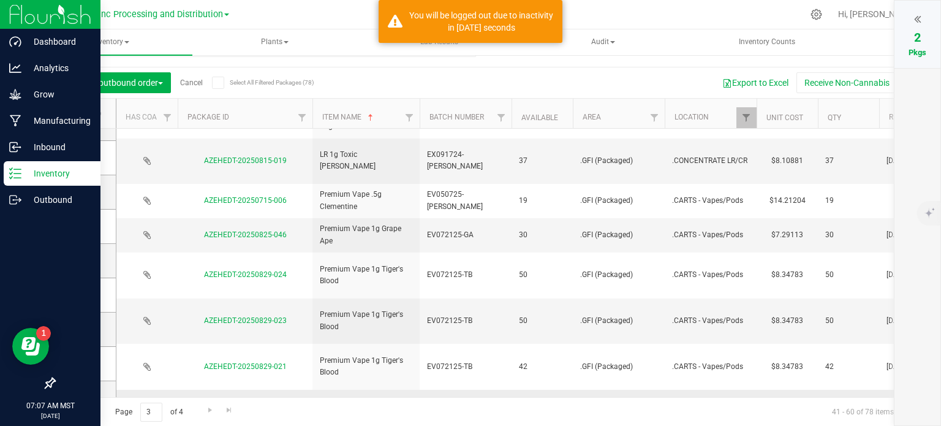
scroll to position [367, 0]
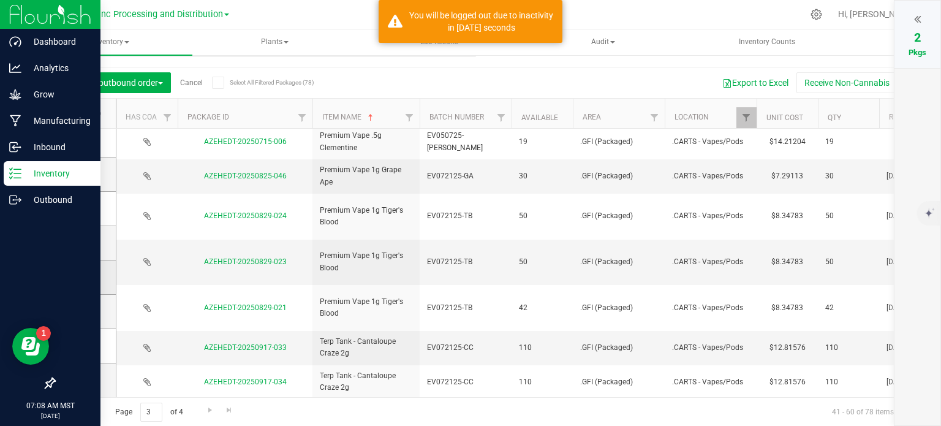
click at [81, 277] on icon at bounding box center [82, 277] width 8 height 0
click at [0, 0] on input "checkbox" at bounding box center [0, 0] width 0 height 0
click at [83, 311] on icon at bounding box center [82, 311] width 8 height 0
click at [0, 0] on input "checkbox" at bounding box center [0, 0] width 0 height 0
click at [83, 380] on icon at bounding box center [82, 380] width 8 height 0
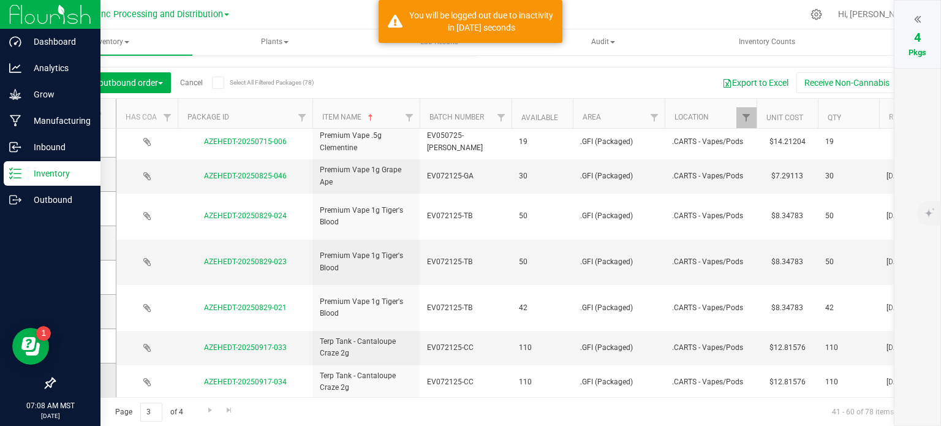
click at [0, 0] on input "checkbox" at bounding box center [0, 0] width 0 height 0
click at [203, 410] on link "Go to the next page" at bounding box center [210, 410] width 18 height 17
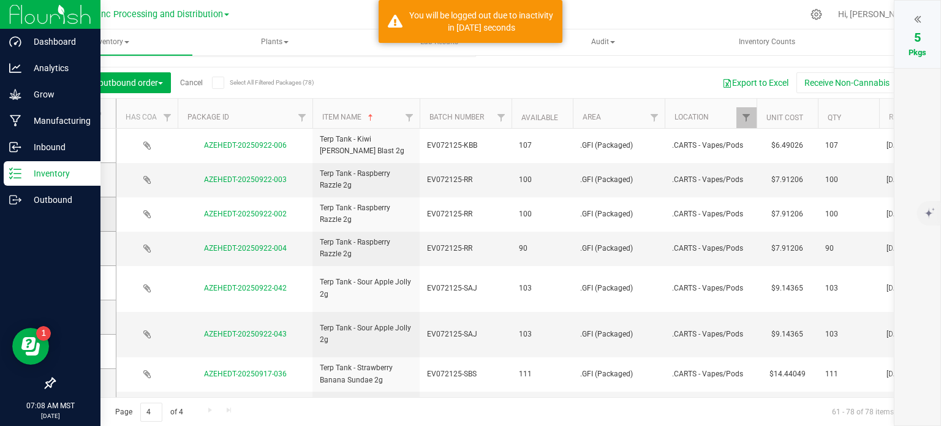
click at [86, 215] on span at bounding box center [83, 214] width 12 height 12
click at [0, 0] on input "checkbox" at bounding box center [0, 0] width 0 height 0
click at [83, 282] on icon at bounding box center [82, 282] width 8 height 0
click at [0, 0] on input "checkbox" at bounding box center [0, 0] width 0 height 0
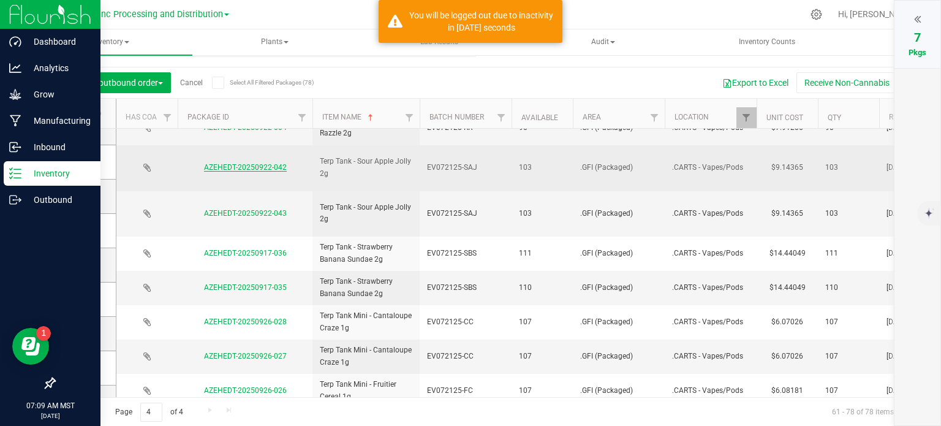
scroll to position [122, 0]
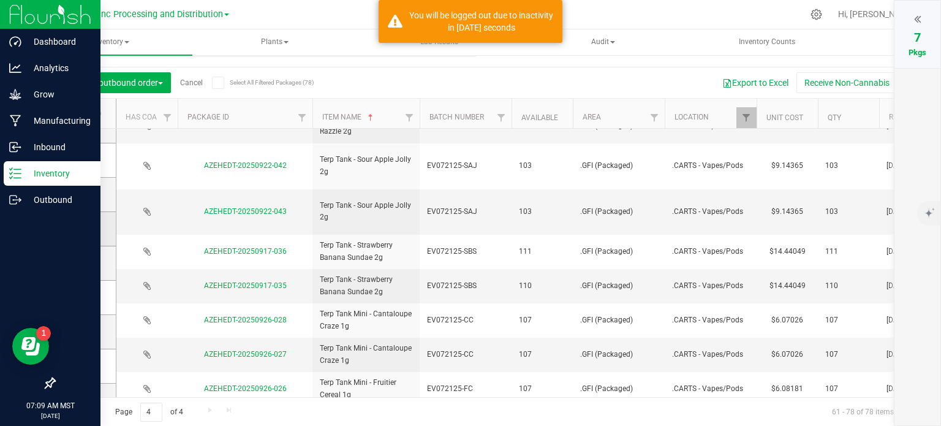
click at [83, 228] on icon at bounding box center [82, 228] width 8 height 0
click at [0, 0] on input "checkbox" at bounding box center [0, 0] width 0 height 0
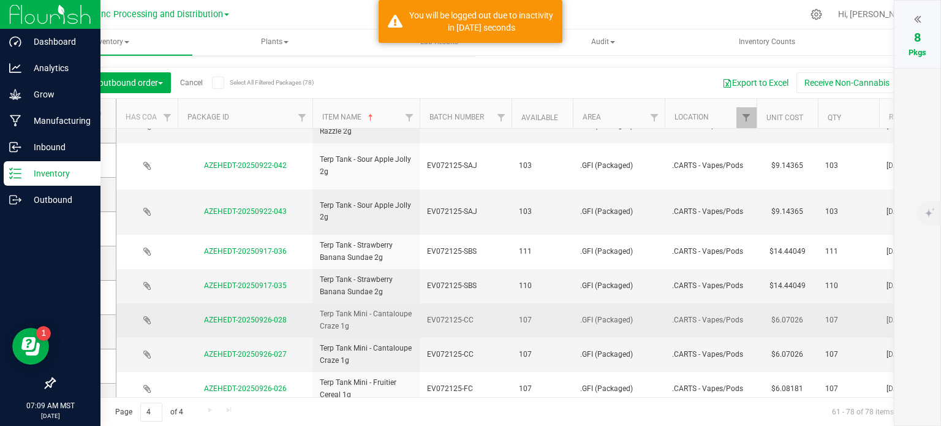
scroll to position [184, 0]
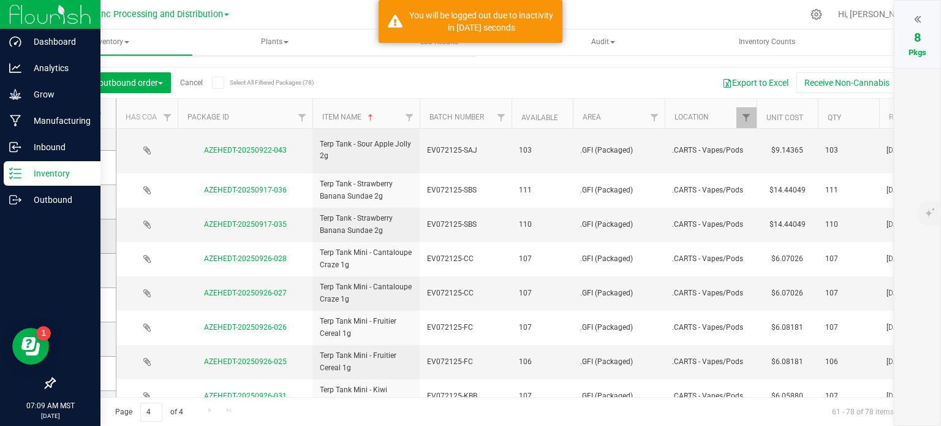
click at [80, 236] on icon at bounding box center [82, 236] width 8 height 0
click at [0, 0] on input "checkbox" at bounding box center [0, 0] width 0 height 0
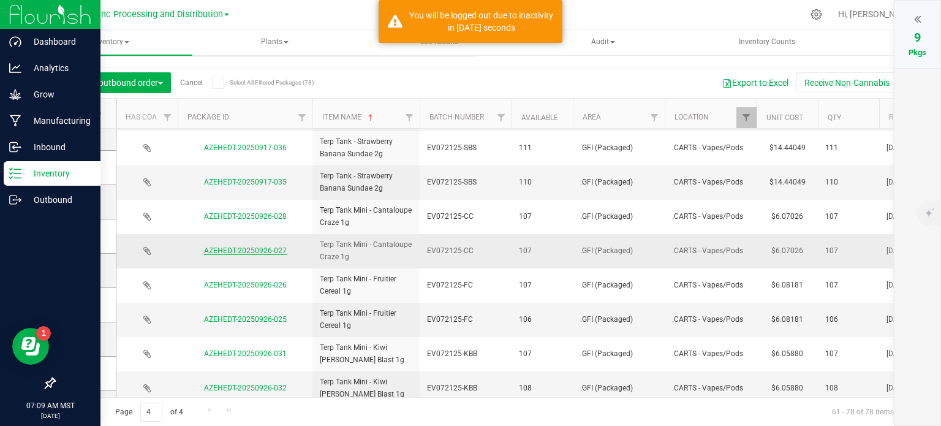
scroll to position [245, 0]
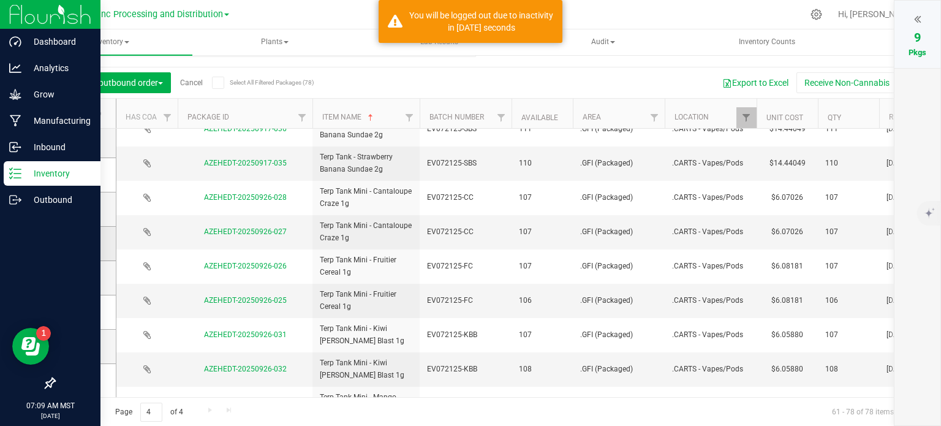
click at [80, 243] on icon at bounding box center [82, 243] width 8 height 0
click at [0, 0] on input "checkbox" at bounding box center [0, 0] width 0 height 0
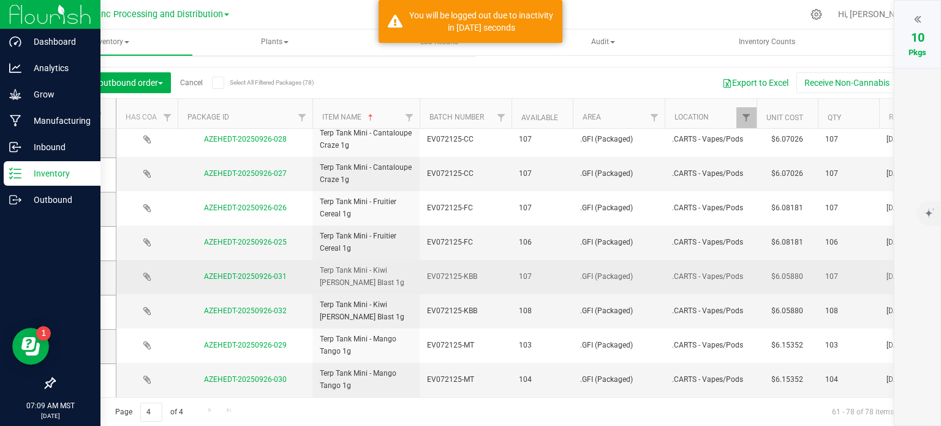
scroll to position [306, 0]
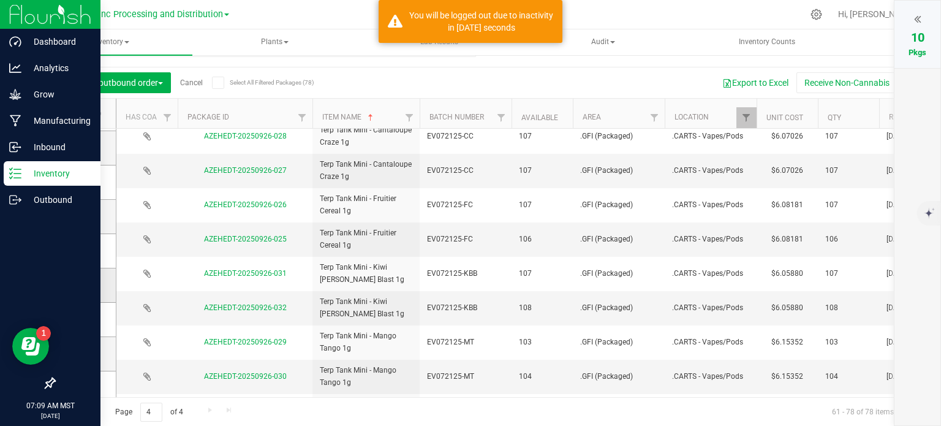
click at [78, 285] on icon at bounding box center [82, 285] width 8 height 0
click at [0, 0] on input "checkbox" at bounding box center [0, 0] width 0 height 0
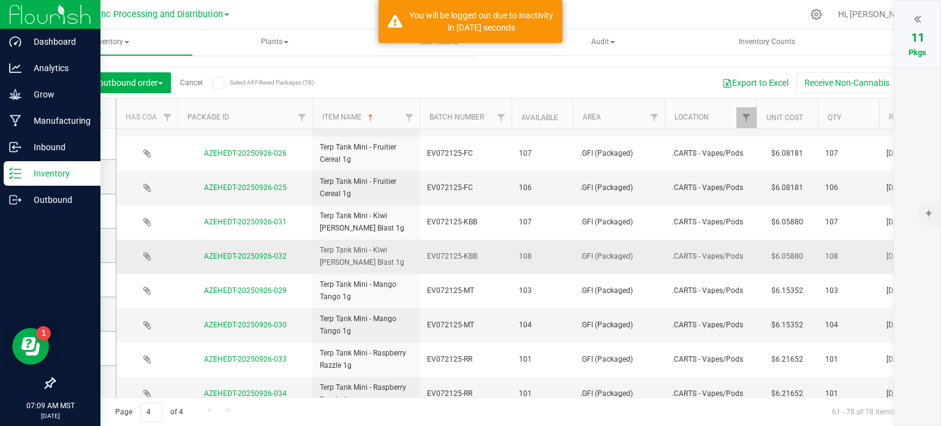
scroll to position [348, 0]
click at [82, 311] on icon at bounding box center [82, 311] width 8 height 0
click at [0, 0] on input "checkbox" at bounding box center [0, 0] width 0 height 0
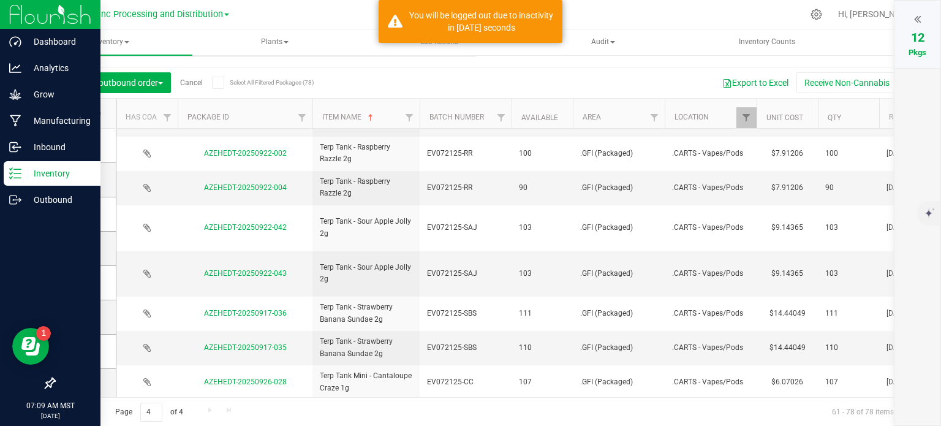
scroll to position [61, 0]
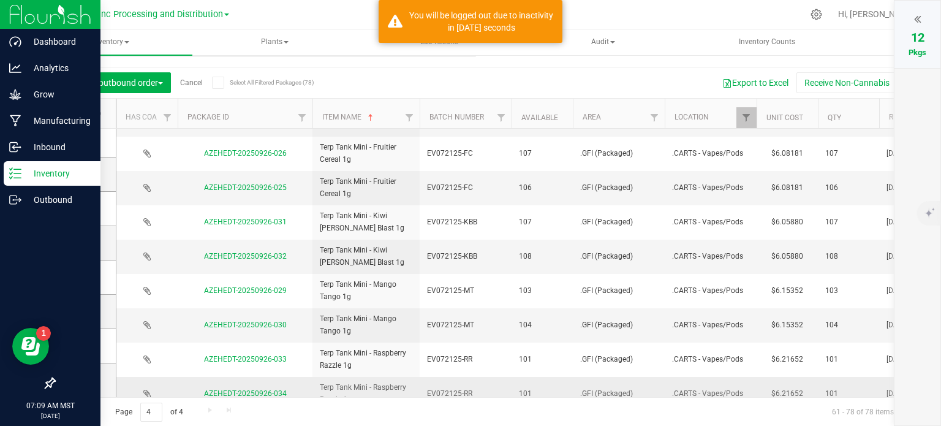
drag, startPoint x: 86, startPoint y: 375, endPoint x: 125, endPoint y: 377, distance: 39.2
click at [86, 376] on span at bounding box center [83, 380] width 12 height 12
click at [0, 0] on input "checkbox" at bounding box center [0, 0] width 0 height 0
click at [915, 23] on icon at bounding box center [917, 19] width 7 height 12
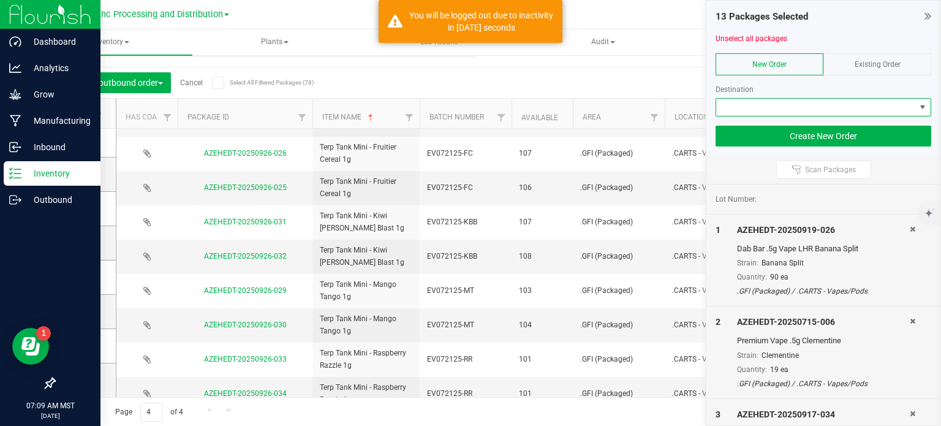
click at [767, 110] on span at bounding box center [815, 107] width 199 height 17
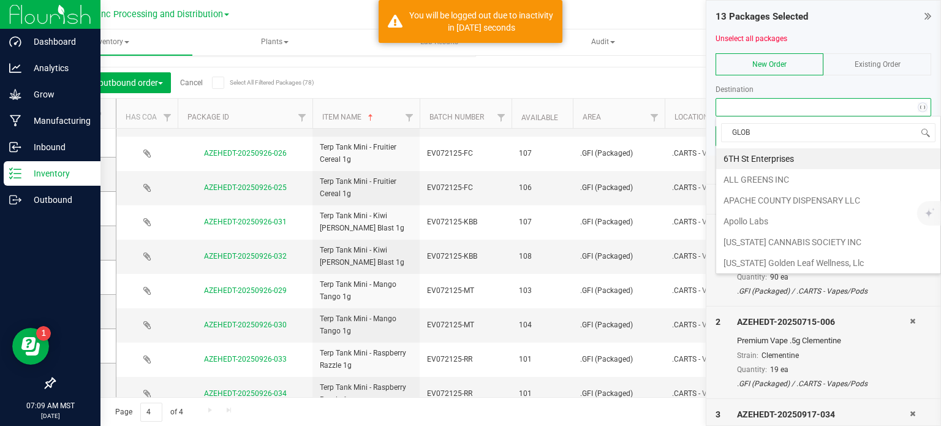
type input "GLOBE"
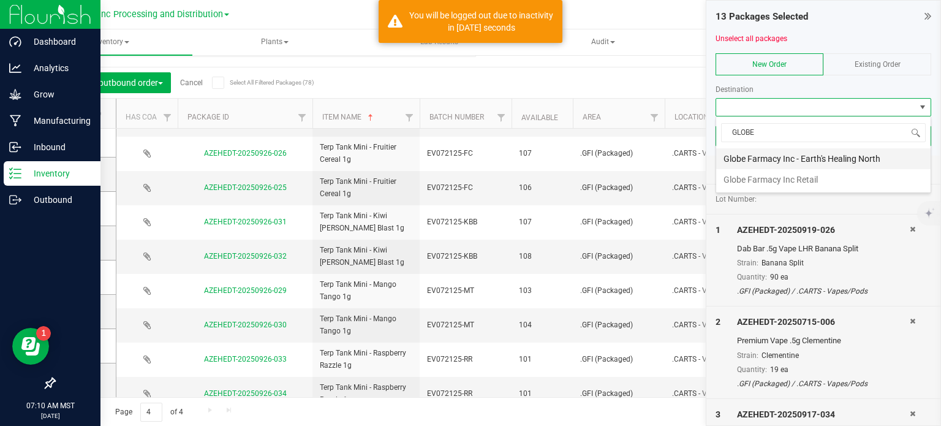
click at [759, 159] on li "Globe Farmacy Inc - Earth's Healing North" at bounding box center [823, 158] width 214 height 21
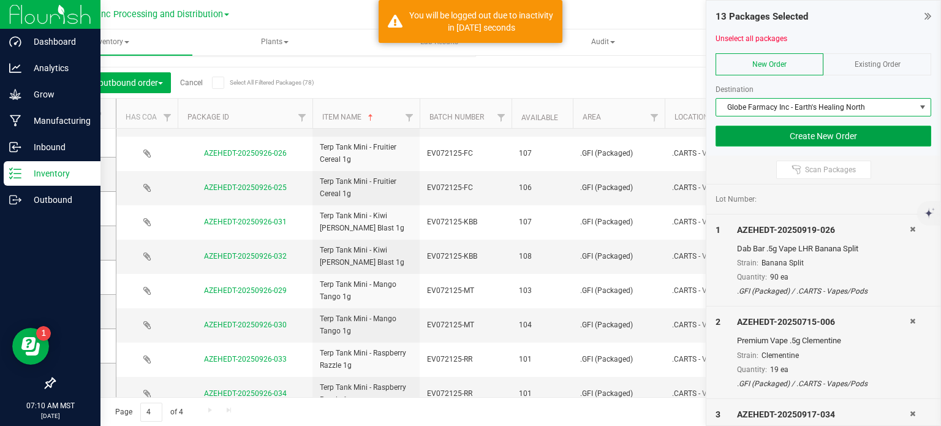
click at [751, 134] on button "Create New Order" at bounding box center [823, 136] width 216 height 21
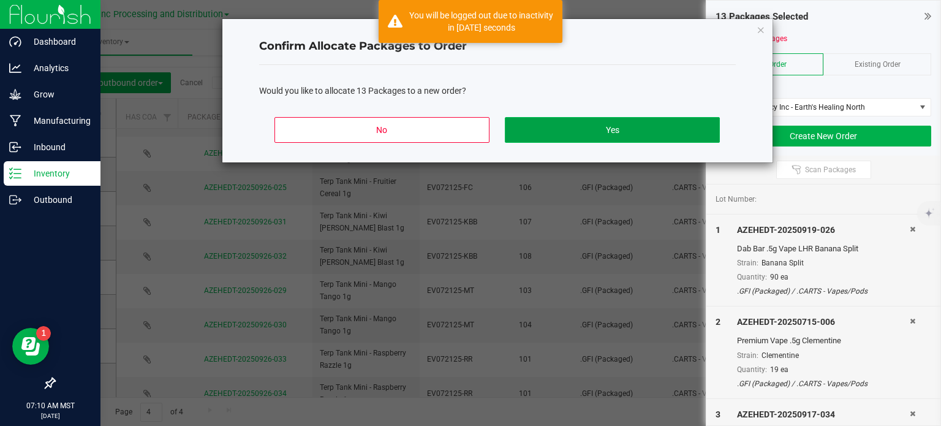
click at [680, 127] on button "Yes" at bounding box center [612, 130] width 214 height 26
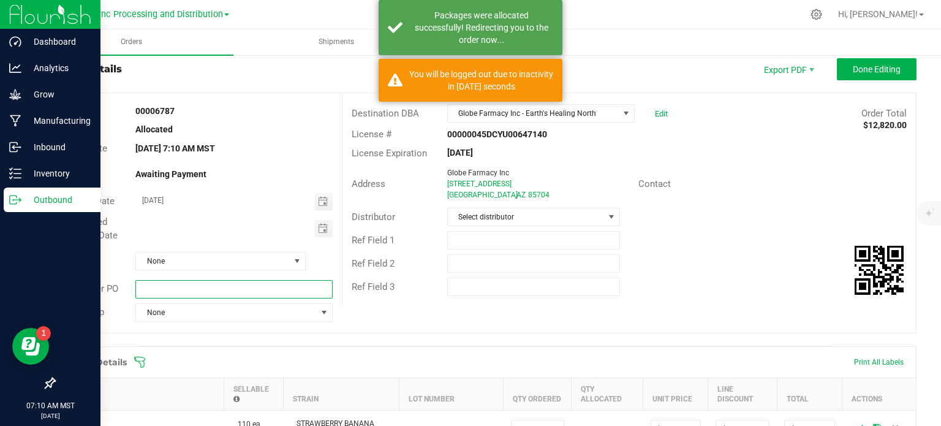
click at [154, 292] on input "text" at bounding box center [233, 289] width 197 height 18
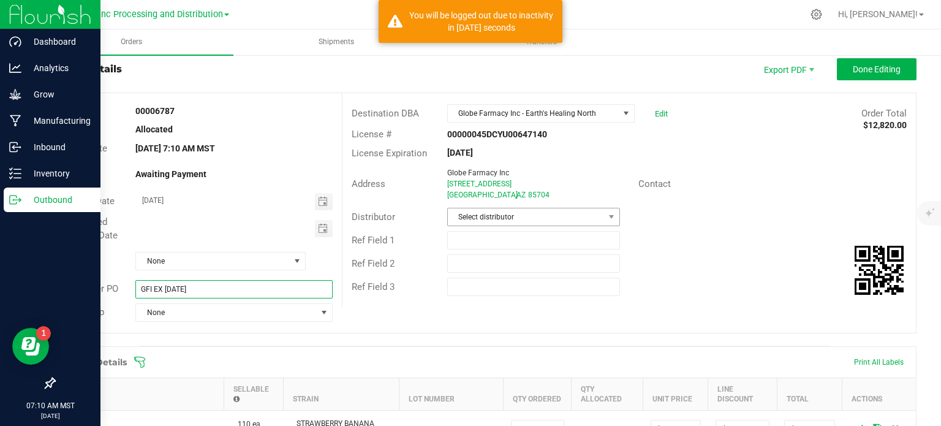
type input "GFI EX [DATE]"
click at [475, 220] on span "Select distributor" at bounding box center [526, 216] width 156 height 17
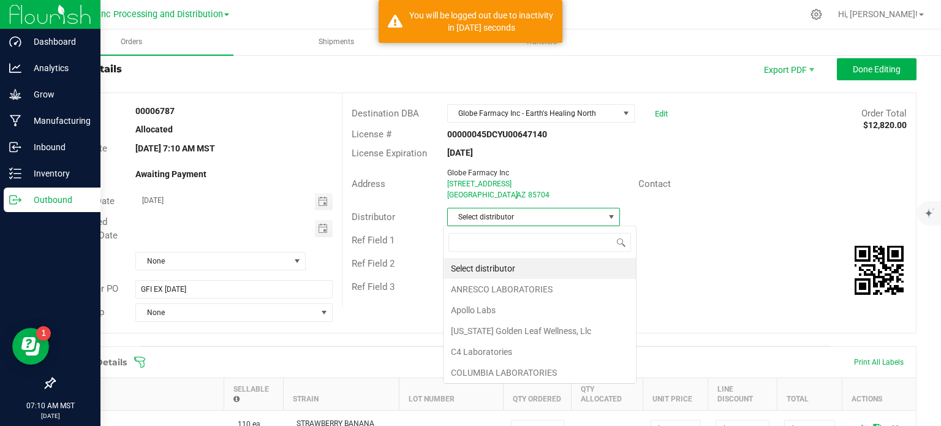
scroll to position [18, 170]
type input "GLOBE"
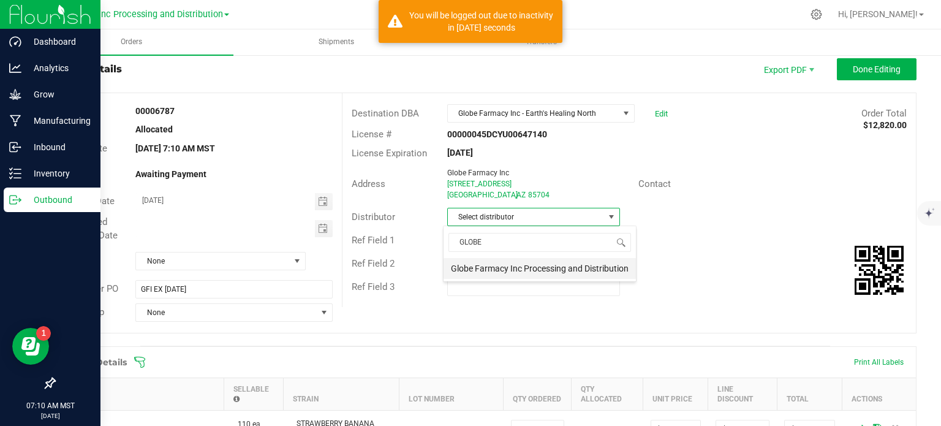
click at [517, 267] on li "Globe Farmacy Inc Processing and Distribution" at bounding box center [539, 268] width 192 height 21
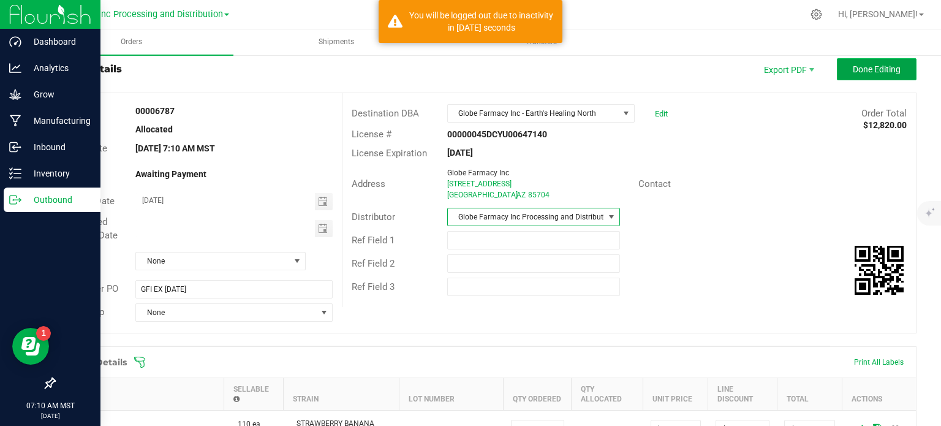
click at [890, 75] on button "Done Editing" at bounding box center [877, 69] width 80 height 22
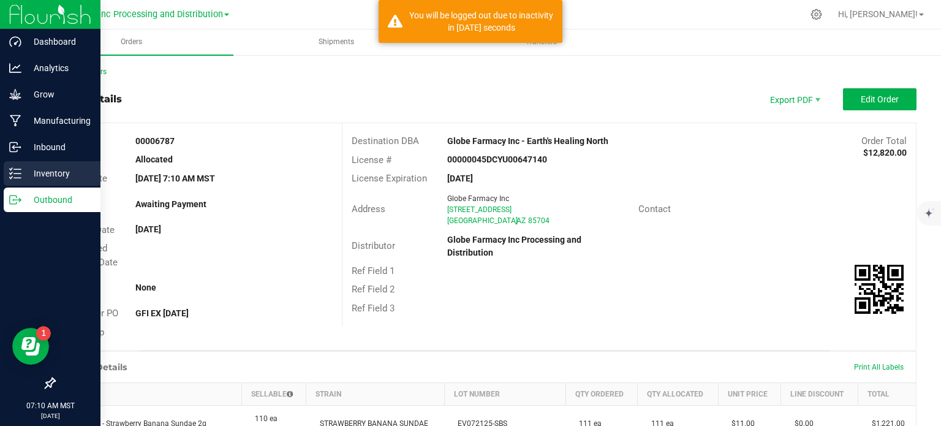
click at [22, 177] on p "Inventory" at bounding box center [57, 173] width 73 height 15
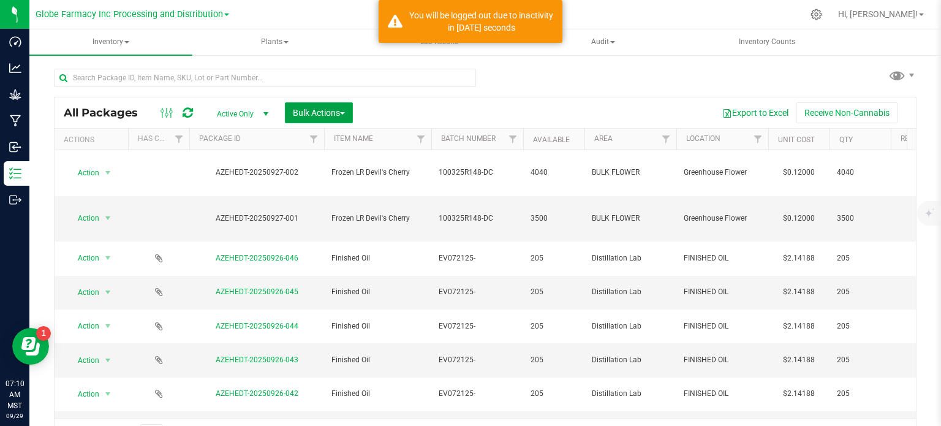
click at [330, 112] on span "Bulk Actions" at bounding box center [319, 113] width 52 height 10
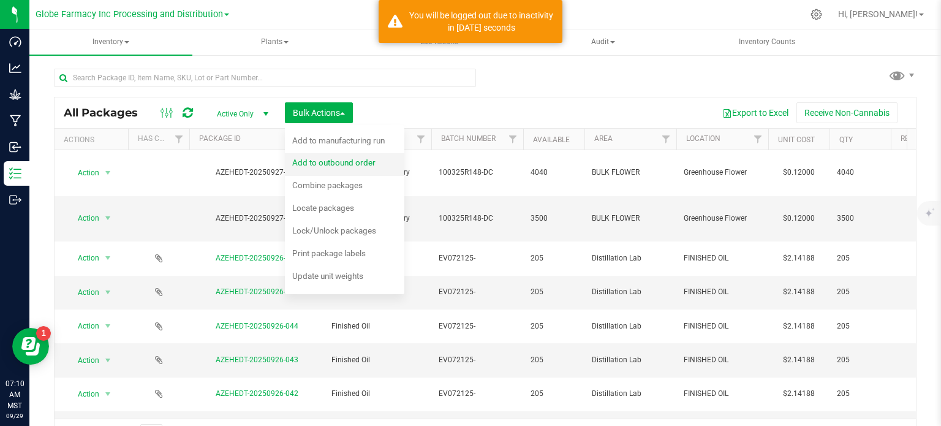
click at [352, 157] on span "Add to outbound order" at bounding box center [333, 162] width 83 height 10
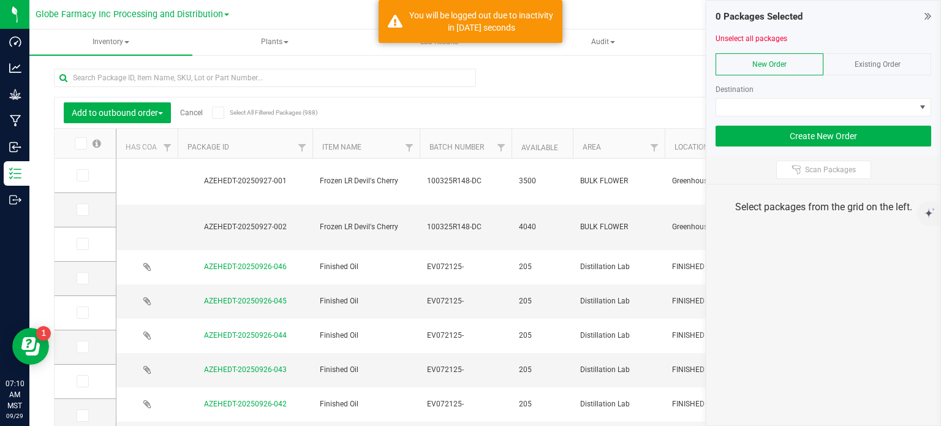
click at [927, 14] on icon at bounding box center [927, 16] width 7 height 12
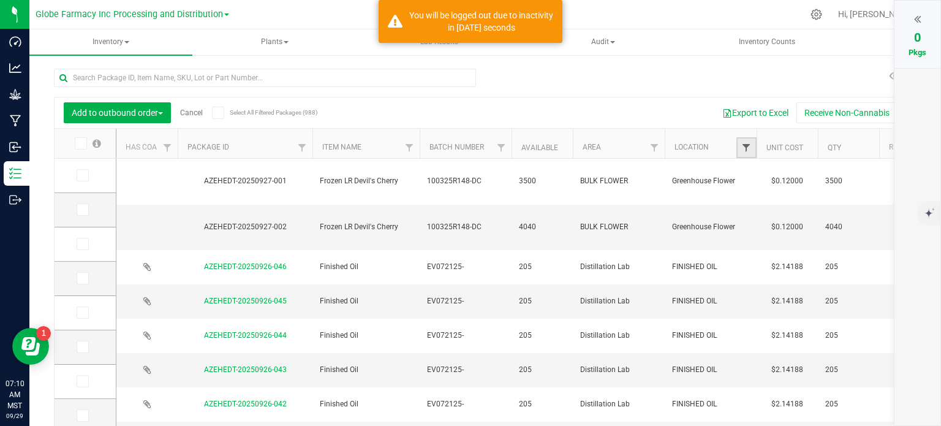
click at [748, 151] on span "Filter" at bounding box center [746, 148] width 10 height 10
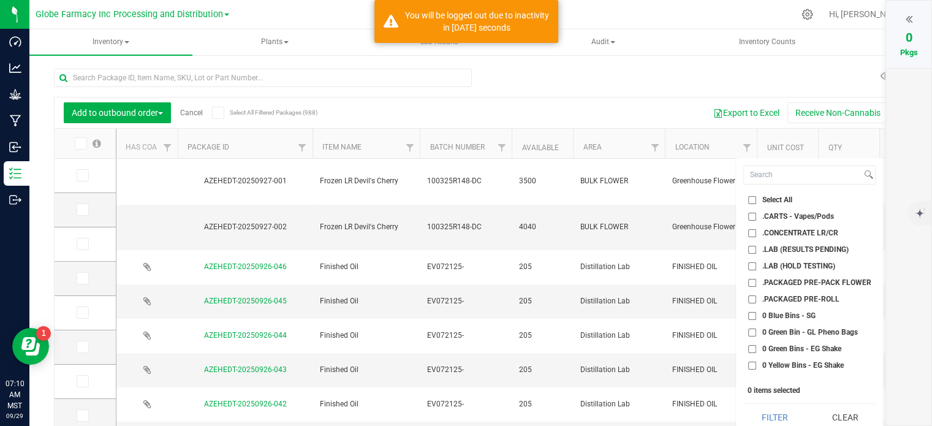
click at [749, 215] on input ".CARTS - Vapes/Pods" at bounding box center [752, 217] width 8 height 8
checkbox input "true"
click at [789, 409] on button "Filter" at bounding box center [774, 417] width 62 height 27
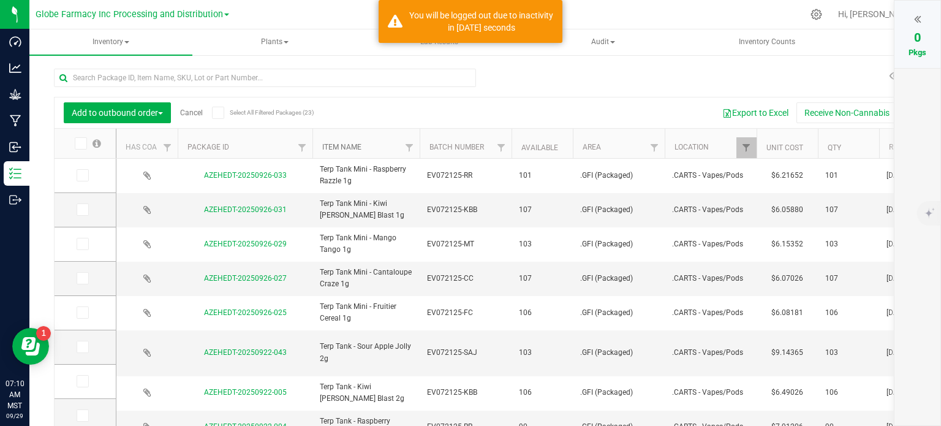
click at [349, 149] on link "Item Name" at bounding box center [341, 147] width 39 height 9
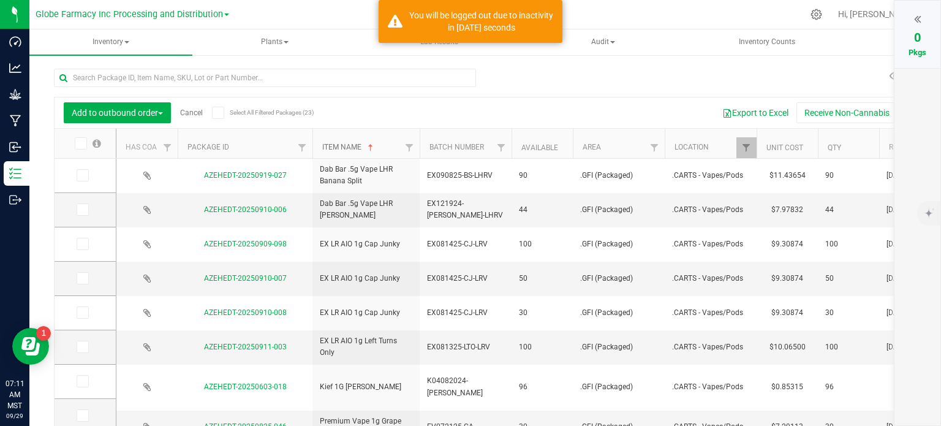
click at [333, 146] on link "Item Name" at bounding box center [348, 147] width 53 height 9
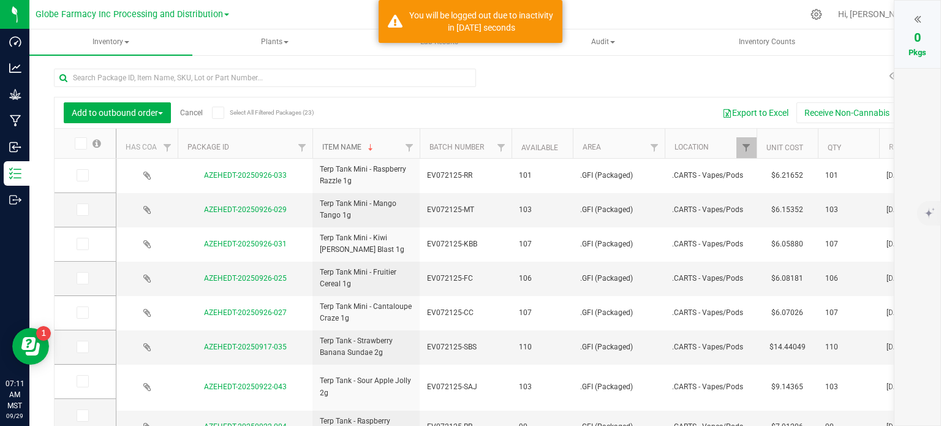
click at [333, 146] on link "Item Name" at bounding box center [348, 147] width 53 height 9
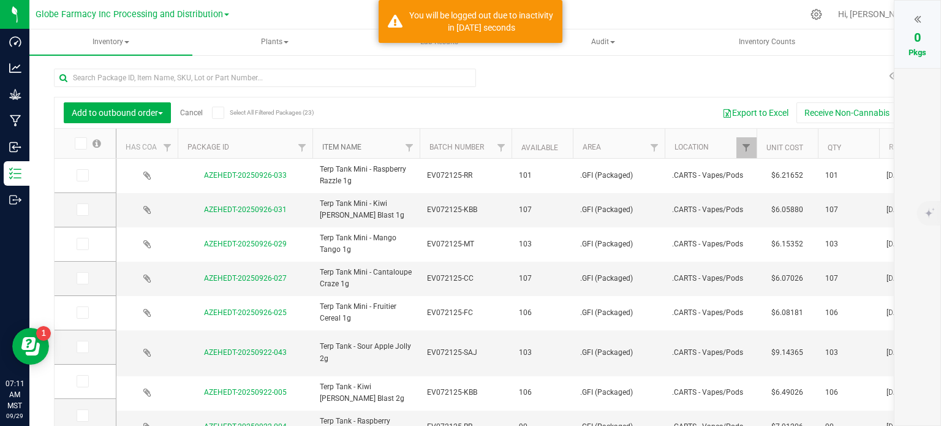
click at [333, 146] on link "Item Name" at bounding box center [341, 147] width 39 height 9
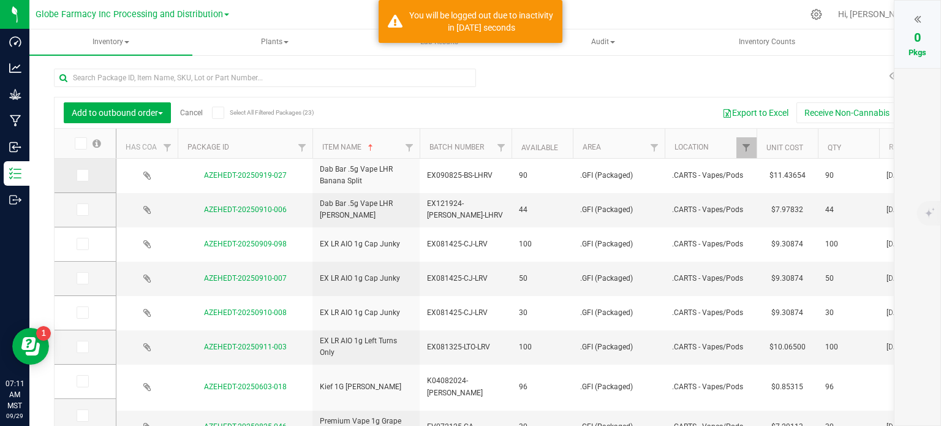
click at [80, 175] on icon at bounding box center [82, 175] width 8 height 0
click at [0, 0] on input "checkbox" at bounding box center [0, 0] width 0 height 0
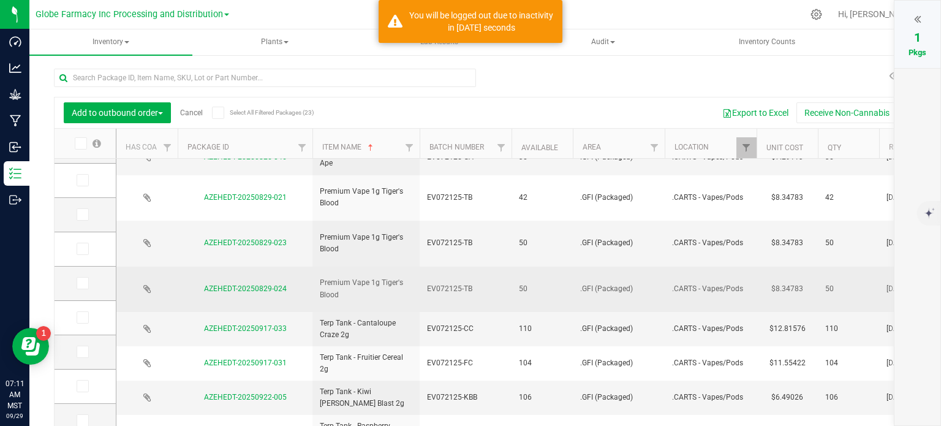
scroll to position [331, 0]
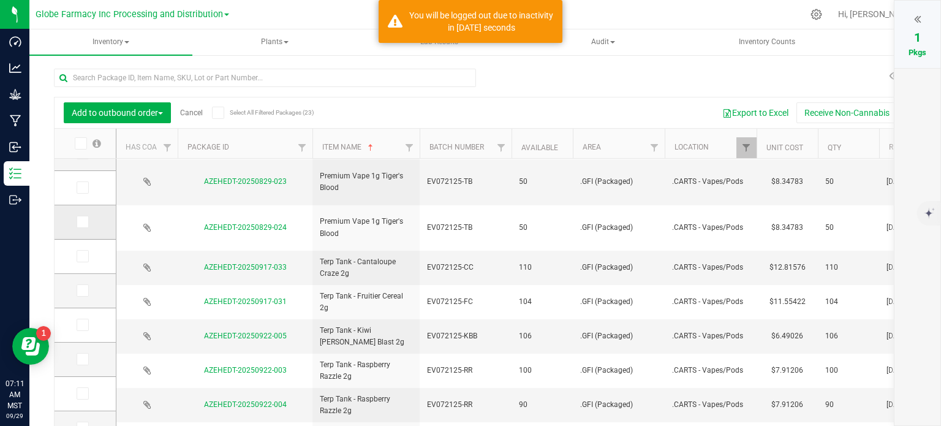
click at [81, 222] on icon at bounding box center [82, 222] width 8 height 0
click at [0, 0] on input "checkbox" at bounding box center [0, 0] width 0 height 0
click at [83, 256] on icon at bounding box center [82, 256] width 8 height 0
click at [0, 0] on input "checkbox" at bounding box center [0, 0] width 0 height 0
click at [82, 290] on icon at bounding box center [82, 290] width 8 height 0
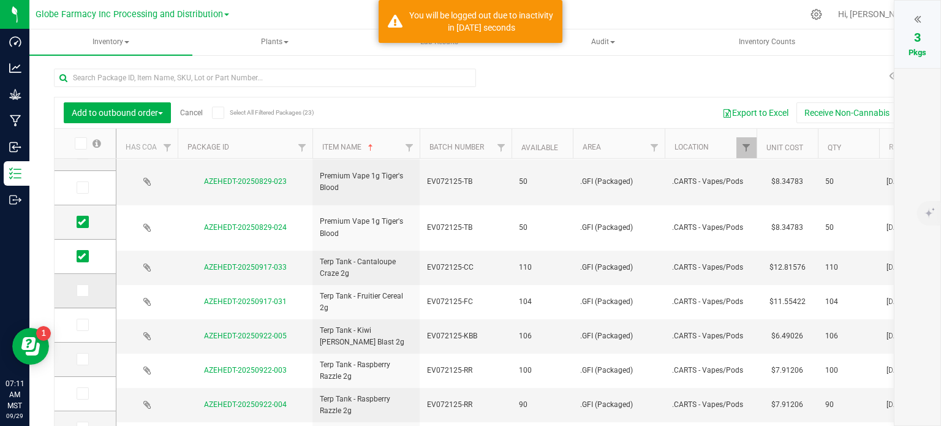
click at [0, 0] on input "checkbox" at bounding box center [0, 0] width 0 height 0
click at [83, 325] on icon at bounding box center [82, 325] width 8 height 0
click at [0, 0] on input "checkbox" at bounding box center [0, 0] width 0 height 0
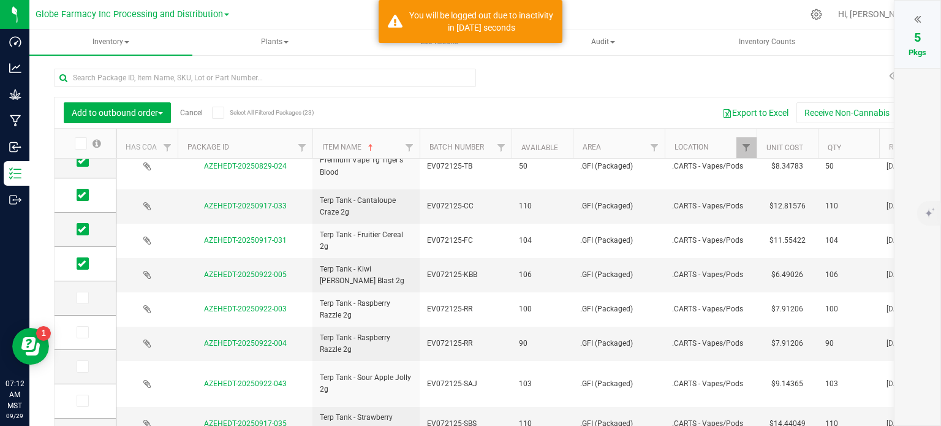
scroll to position [417, 0]
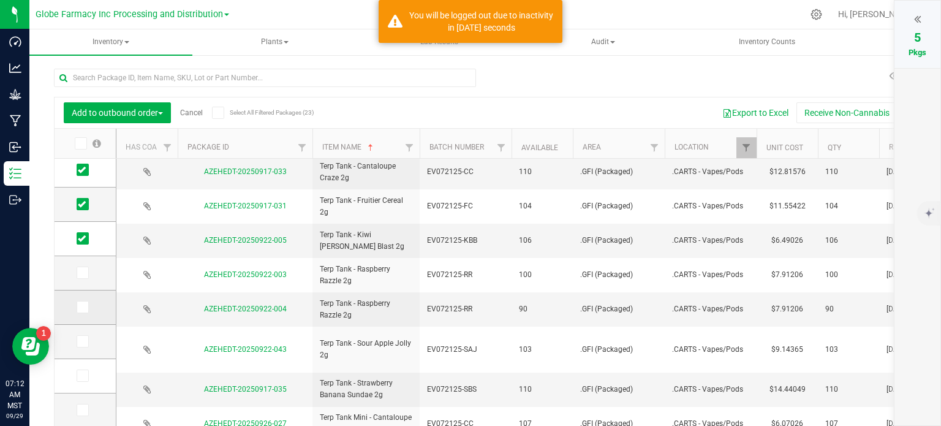
drag, startPoint x: 81, startPoint y: 307, endPoint x: 91, endPoint y: 309, distance: 9.3
click at [81, 307] on icon at bounding box center [82, 307] width 8 height 0
click at [0, 0] on input "checkbox" at bounding box center [0, 0] width 0 height 0
click at [81, 341] on icon at bounding box center [82, 341] width 8 height 0
click at [0, 0] on input "checkbox" at bounding box center [0, 0] width 0 height 0
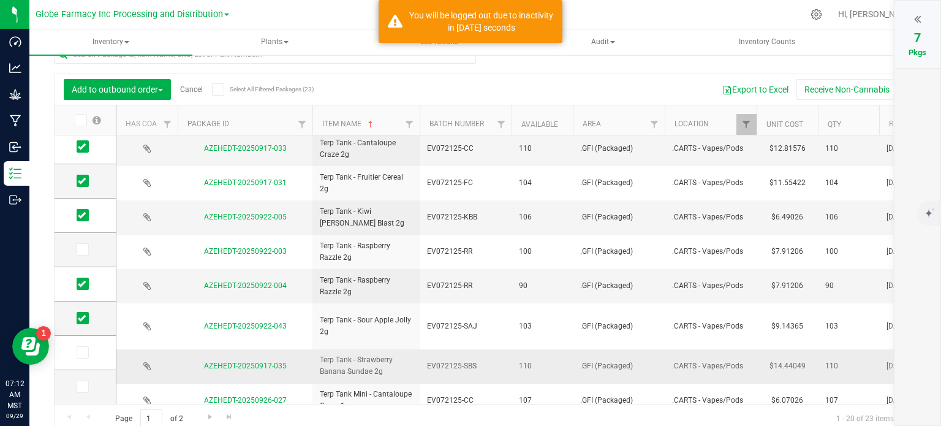
scroll to position [30, 0]
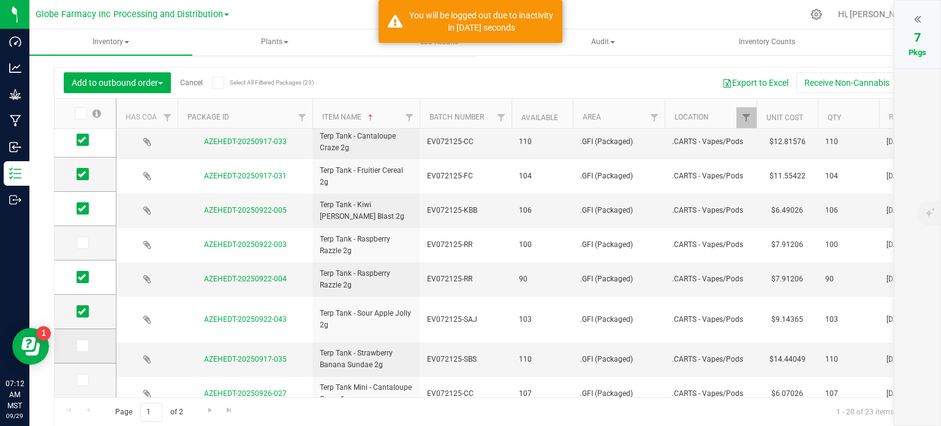
click at [84, 345] on icon at bounding box center [82, 345] width 8 height 0
click at [0, 0] on input "checkbox" at bounding box center [0, 0] width 0 height 0
click at [83, 380] on icon at bounding box center [82, 380] width 8 height 0
click at [0, 0] on input "checkbox" at bounding box center [0, 0] width 0 height 0
click at [209, 412] on span "Go to the next page" at bounding box center [210, 410] width 10 height 10
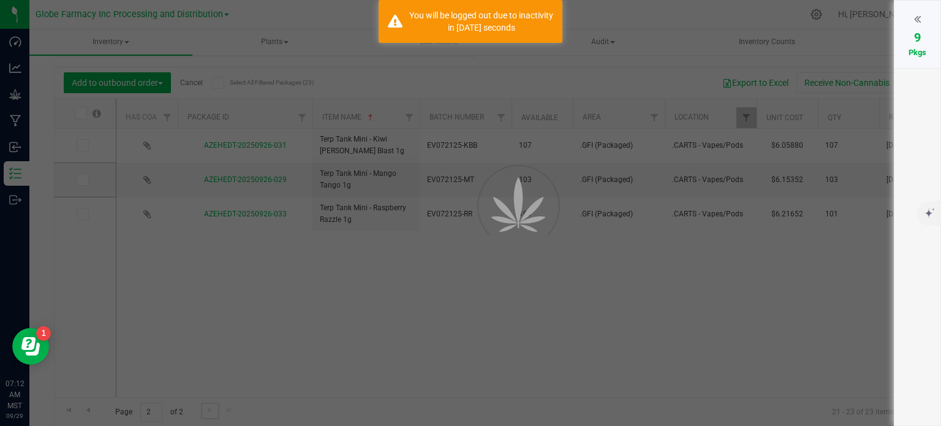
scroll to position [0, 0]
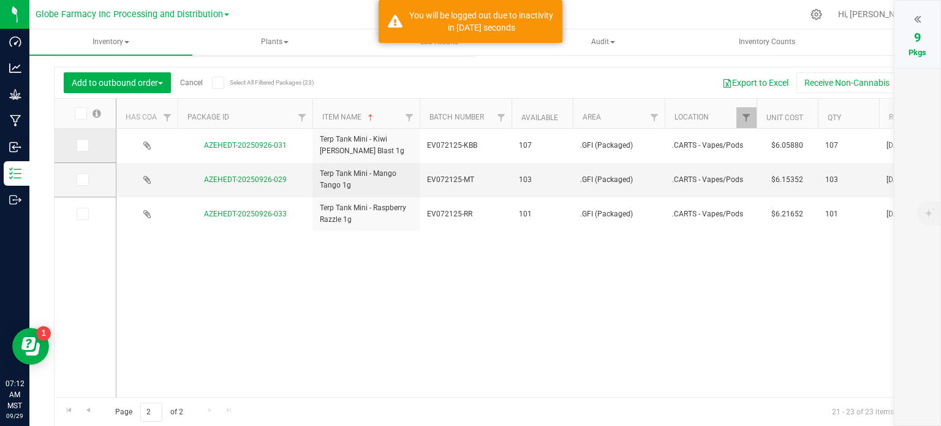
click at [81, 149] on span at bounding box center [83, 145] width 12 height 12
click at [0, 0] on input "checkbox" at bounding box center [0, 0] width 0 height 0
click at [77, 179] on span at bounding box center [83, 179] width 12 height 12
click at [0, 0] on input "checkbox" at bounding box center [0, 0] width 0 height 0
click at [83, 214] on icon at bounding box center [82, 214] width 8 height 0
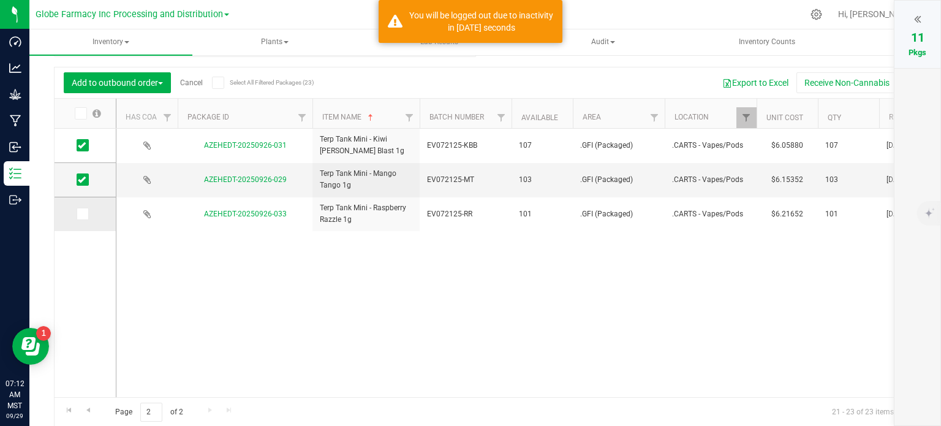
click at [0, 0] on input "checkbox" at bounding box center [0, 0] width 0 height 0
click at [917, 21] on icon at bounding box center [917, 19] width 7 height 12
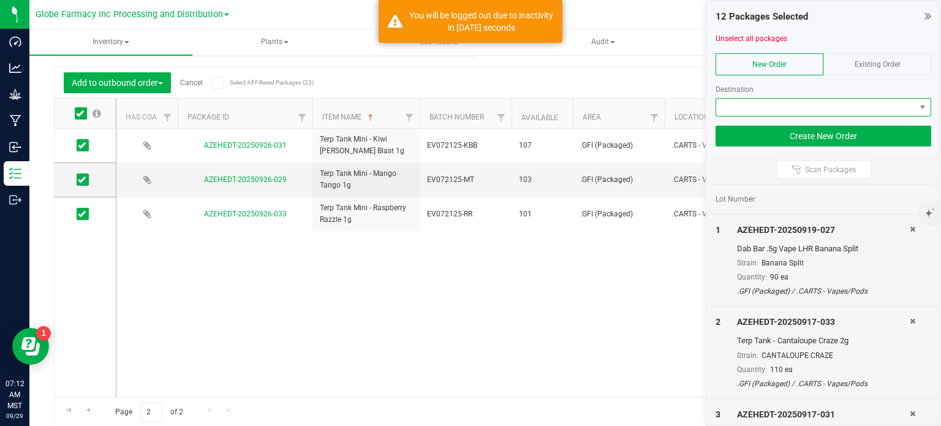
click at [754, 111] on span at bounding box center [815, 107] width 199 height 17
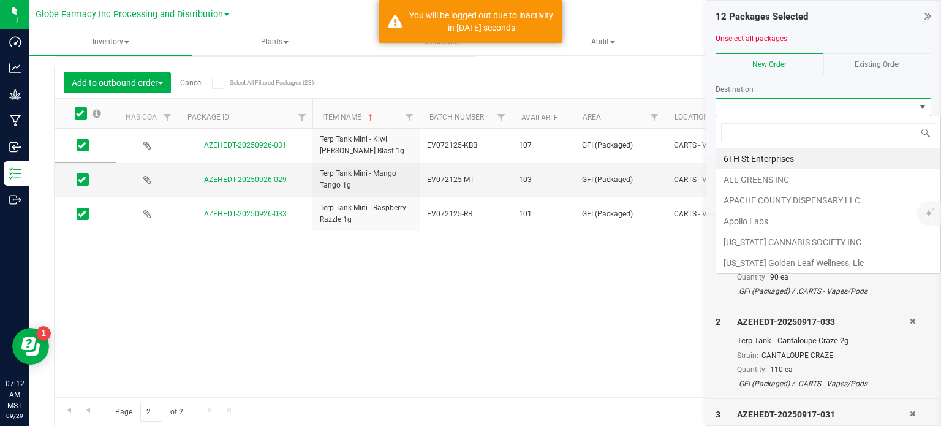
scroll to position [18, 216]
type input "EARTH"
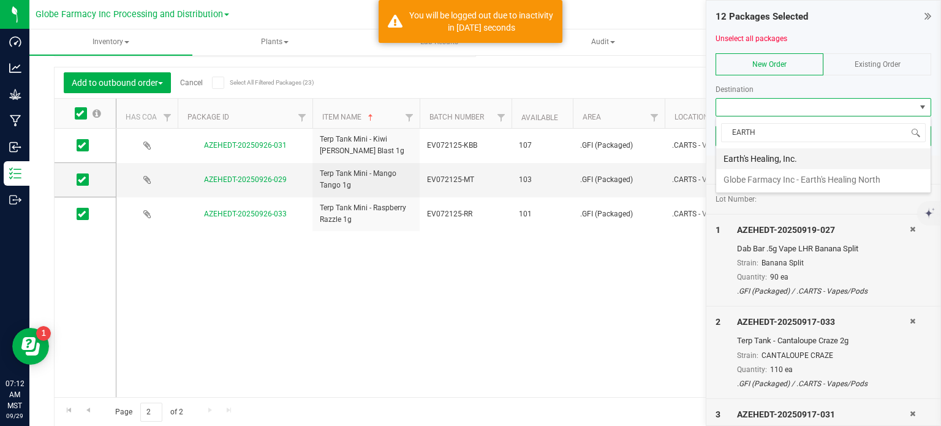
click at [799, 160] on li "Earth's Healing, Inc." at bounding box center [823, 158] width 214 height 21
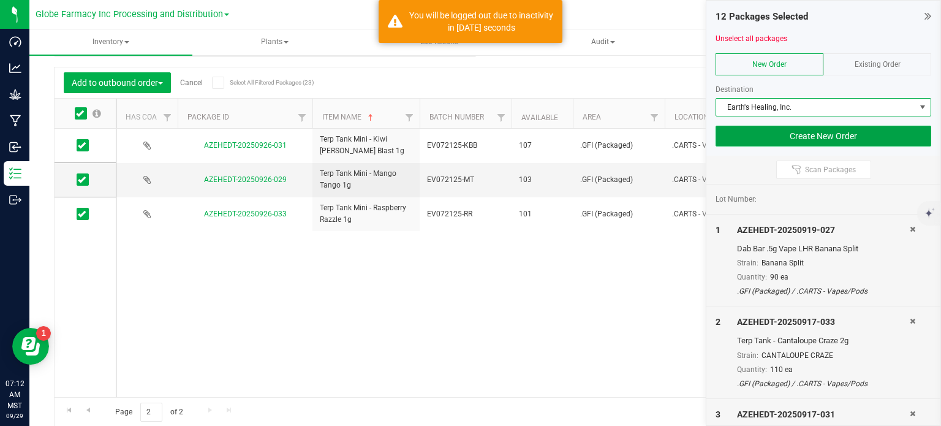
click at [789, 139] on button "Create New Order" at bounding box center [823, 136] width 216 height 21
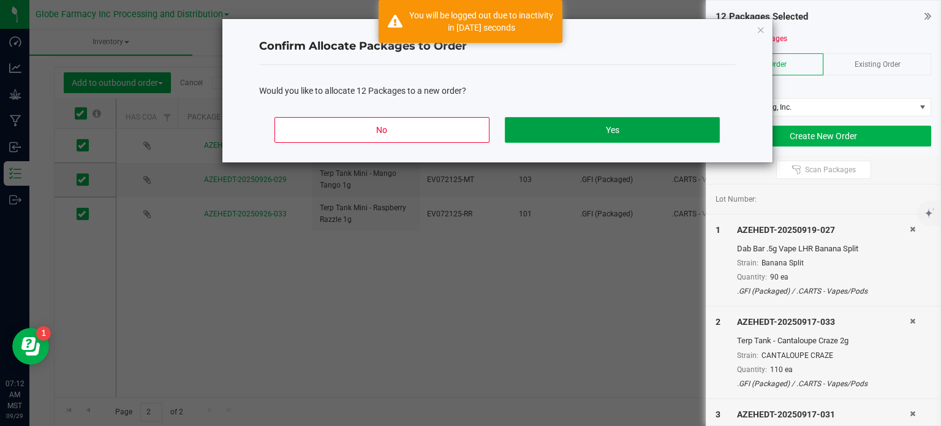
click at [701, 136] on button "Yes" at bounding box center [612, 130] width 214 height 26
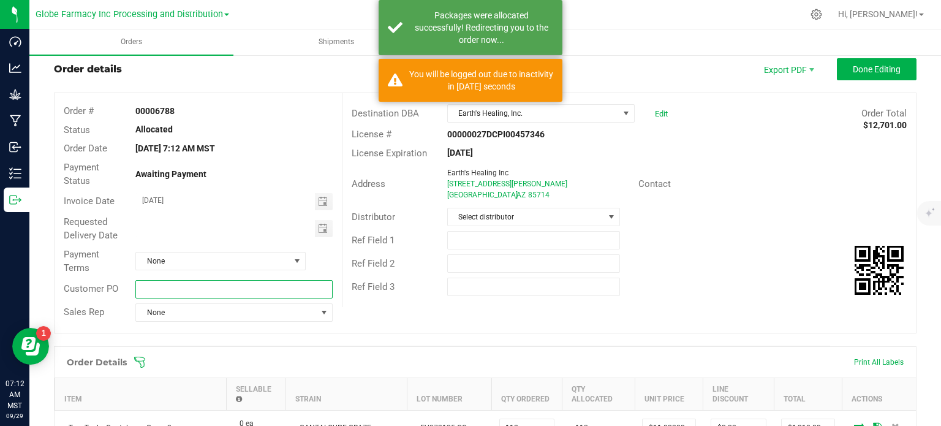
drag, startPoint x: 218, startPoint y: 291, endPoint x: 210, endPoint y: 296, distance: 9.3
click at [212, 294] on input "text" at bounding box center [233, 289] width 197 height 18
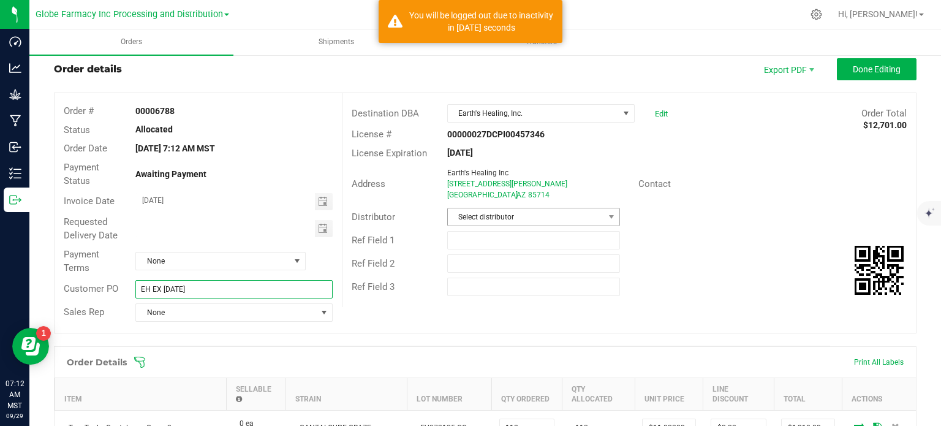
type input "EH EX [DATE]"
click at [541, 217] on span "Select distributor" at bounding box center [526, 216] width 156 height 17
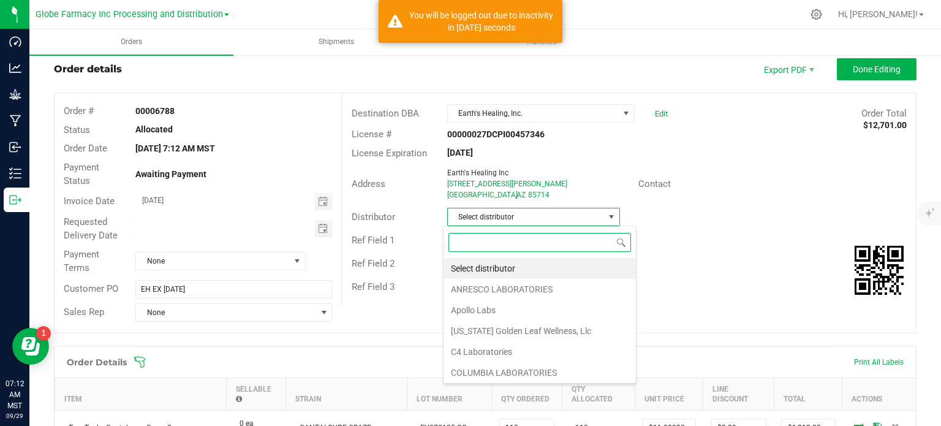
scroll to position [18, 170]
type input "GLOBE"
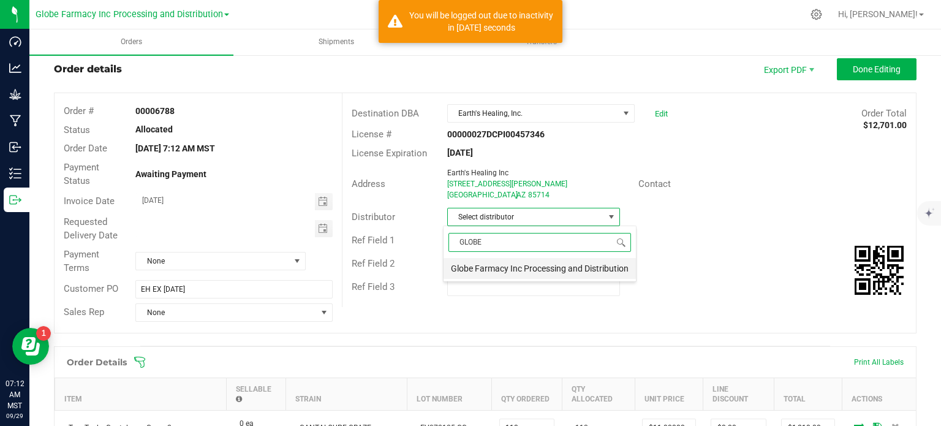
click at [528, 266] on li "Globe Farmacy Inc Processing and Distribution" at bounding box center [539, 268] width 192 height 21
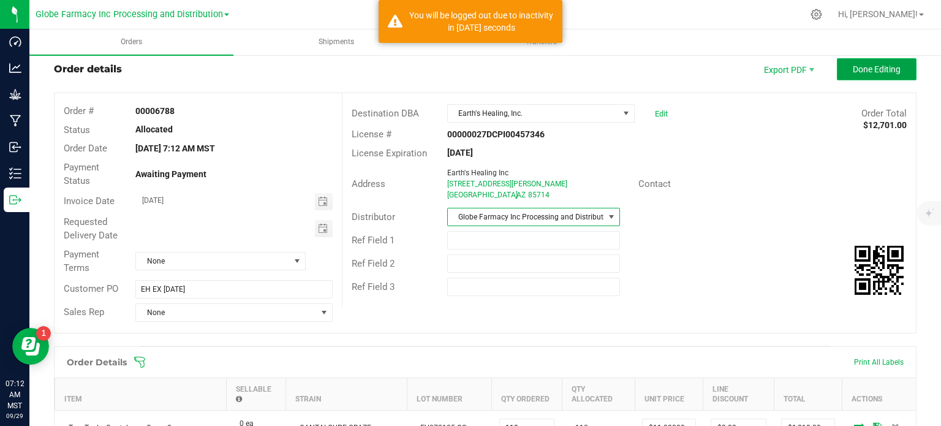
click at [853, 72] on span "Done Editing" at bounding box center [877, 69] width 48 height 10
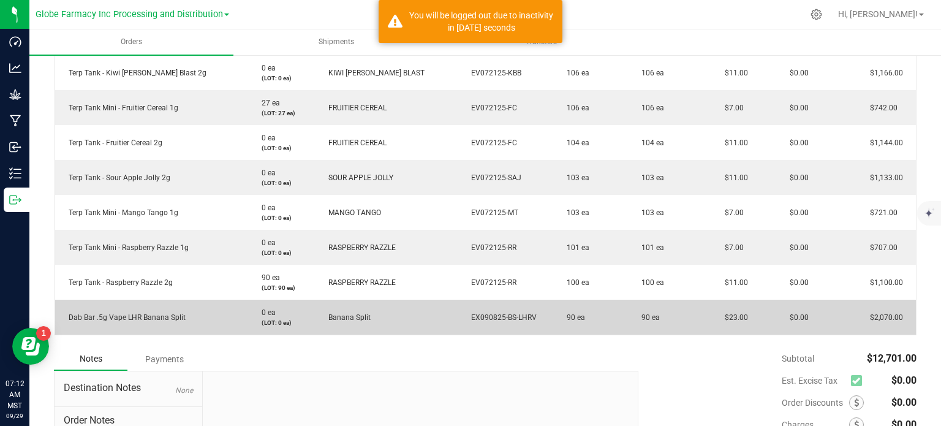
scroll to position [245, 0]
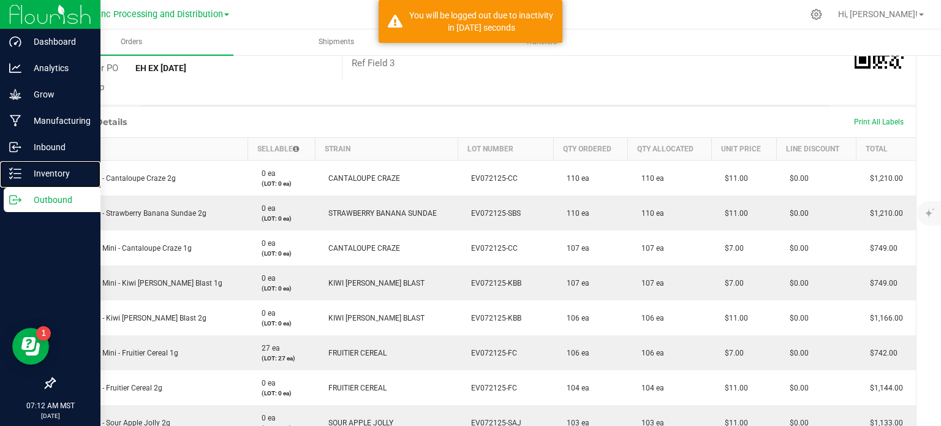
drag, startPoint x: 26, startPoint y: 183, endPoint x: 36, endPoint y: 190, distance: 12.7
click at [26, 183] on div "Inventory" at bounding box center [52, 173] width 97 height 24
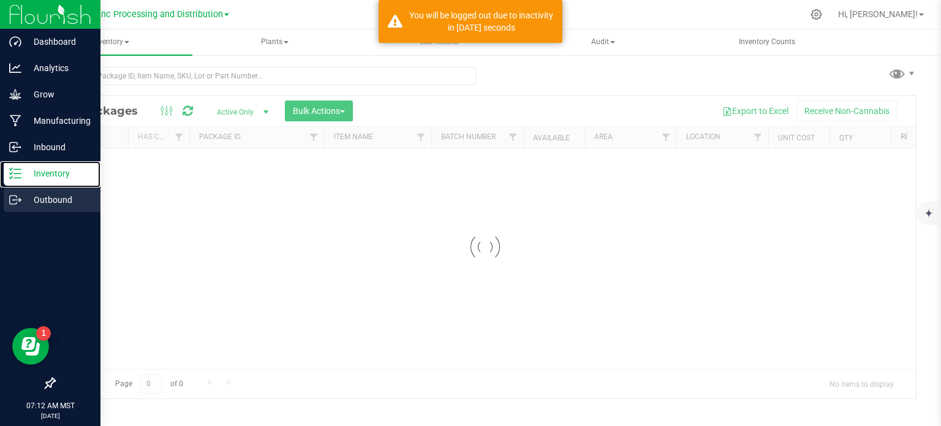
scroll to position [2, 0]
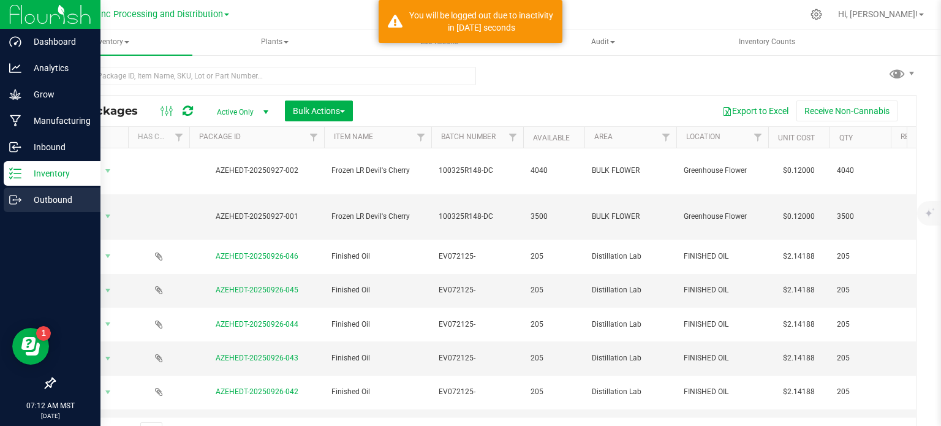
scroll to position [21, 0]
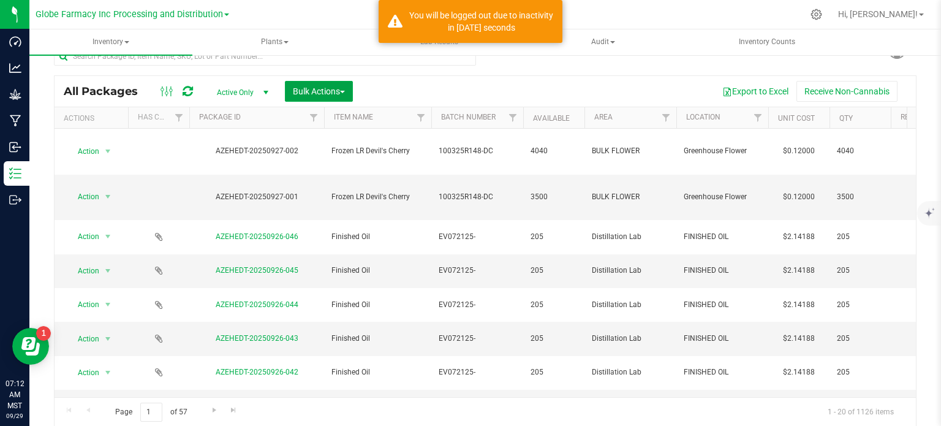
drag, startPoint x: 305, startPoint y: 92, endPoint x: 331, endPoint y: 141, distance: 55.3
click at [305, 92] on span "Bulk Actions" at bounding box center [319, 91] width 52 height 10
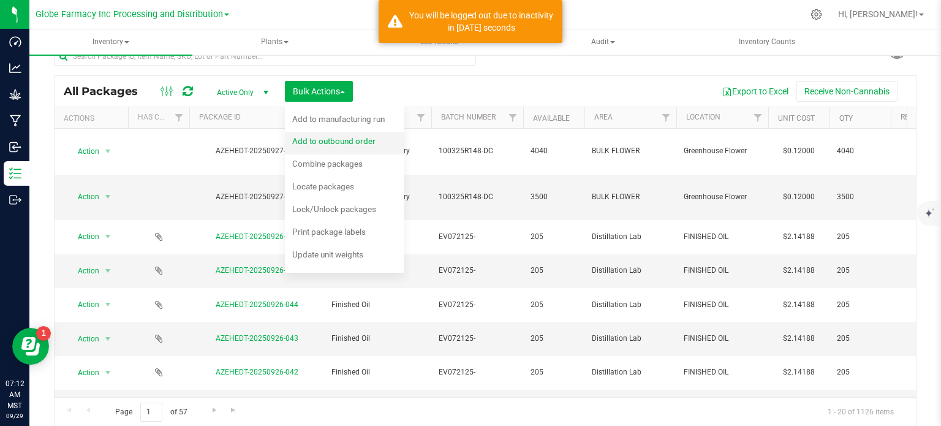
click at [333, 148] on div "Add to outbound order" at bounding box center [342, 143] width 100 height 20
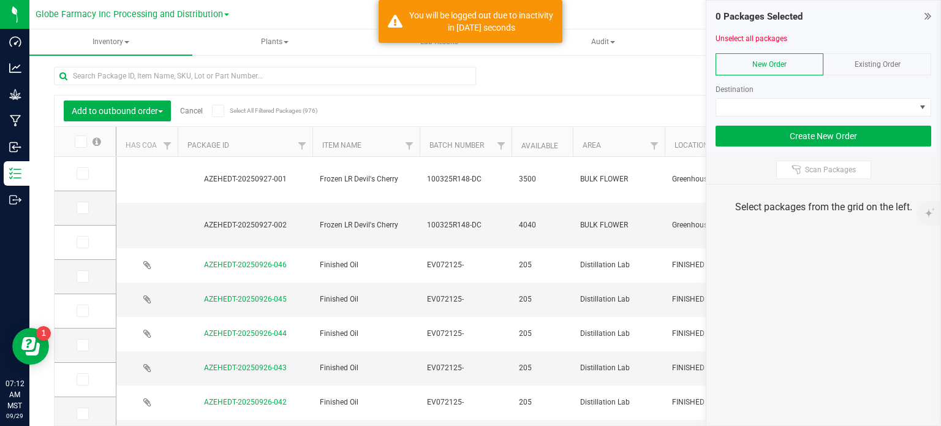
scroll to position [21, 0]
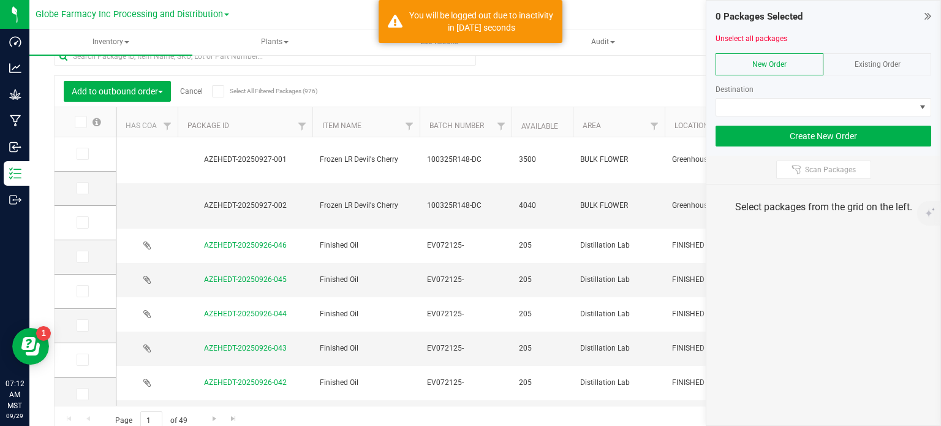
click at [926, 15] on icon at bounding box center [927, 16] width 7 height 12
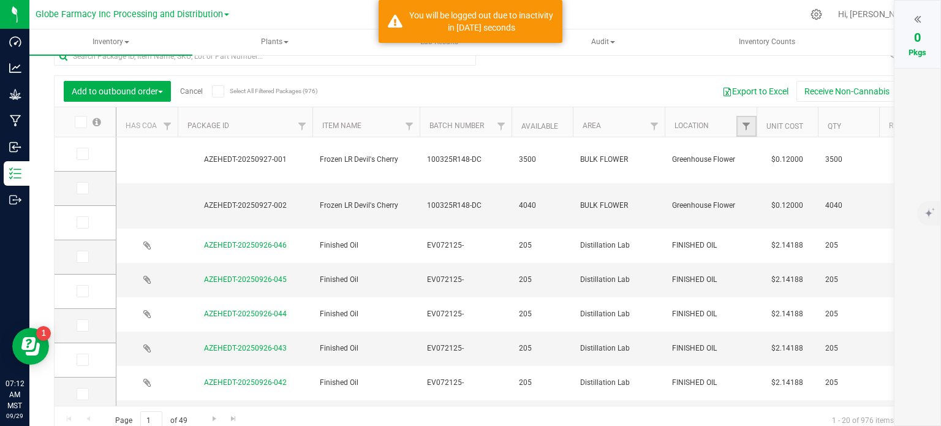
click at [751, 128] on link "Filter" at bounding box center [746, 126] width 20 height 21
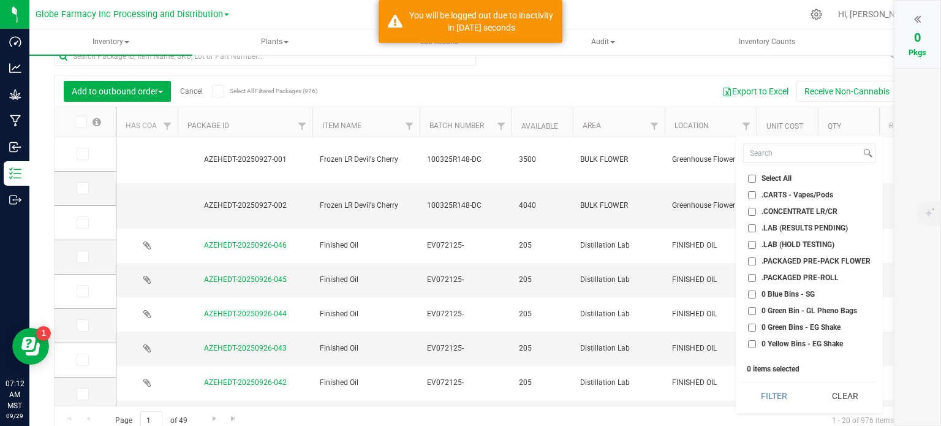
click at [751, 261] on input ".PACKAGED PRE-PACK FLOWER" at bounding box center [752, 261] width 8 height 8
checkbox input "true"
click at [751, 279] on input ".PACKAGED PRE-ROLL" at bounding box center [752, 278] width 8 height 8
checkbox input "true"
click at [752, 382] on button "Filter" at bounding box center [774, 395] width 62 height 27
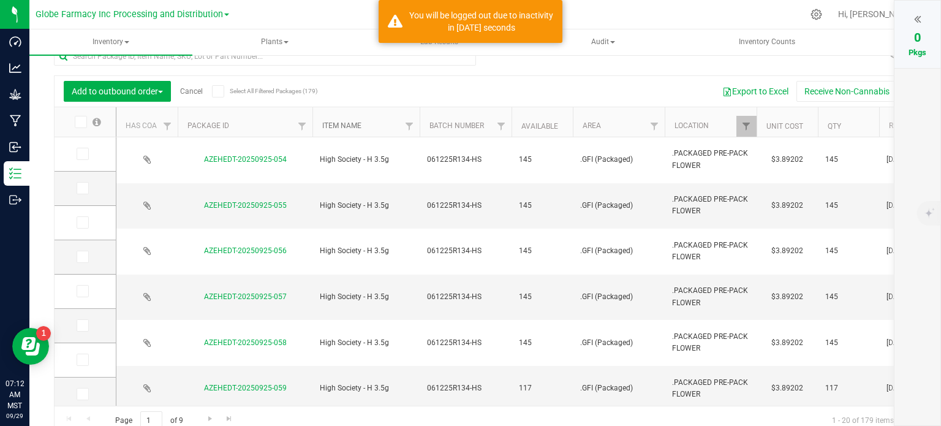
click at [345, 127] on link "Item Name" at bounding box center [341, 125] width 39 height 9
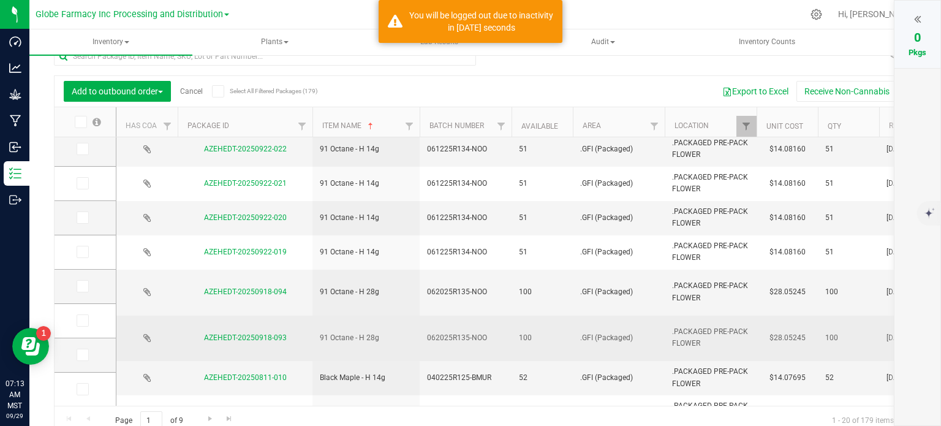
scroll to position [367, 0]
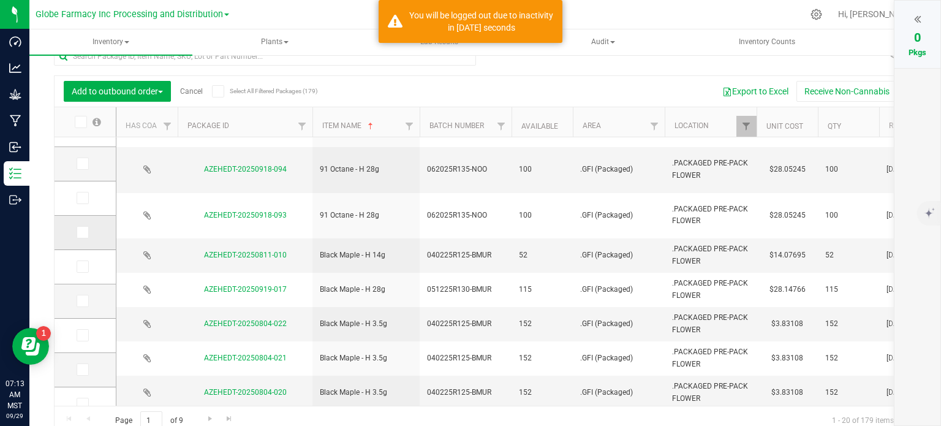
drag, startPoint x: 81, startPoint y: 233, endPoint x: 88, endPoint y: 236, distance: 7.2
click at [81, 232] on icon at bounding box center [82, 232] width 8 height 0
click at [0, 0] on input "checkbox" at bounding box center [0, 0] width 0 height 0
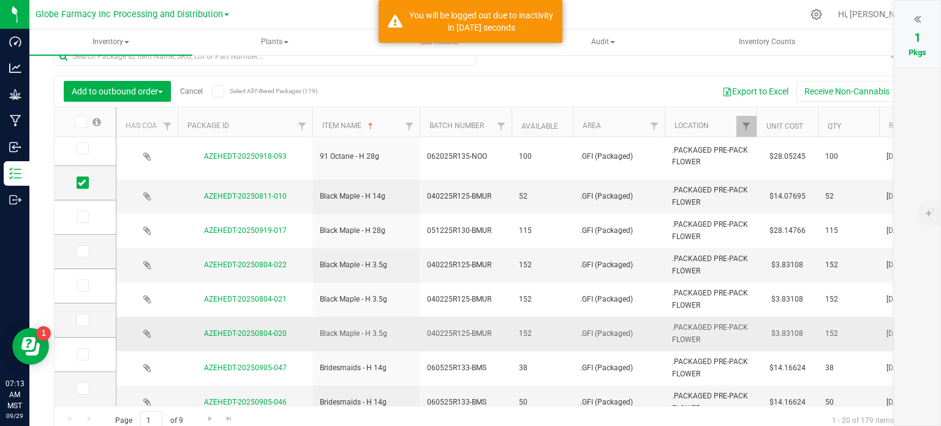
scroll to position [30, 0]
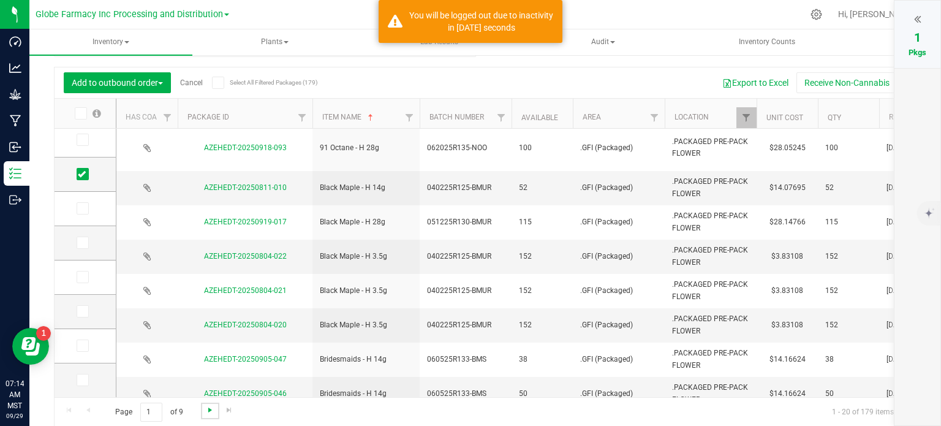
click at [208, 408] on span "Go to the next page" at bounding box center [210, 410] width 10 height 10
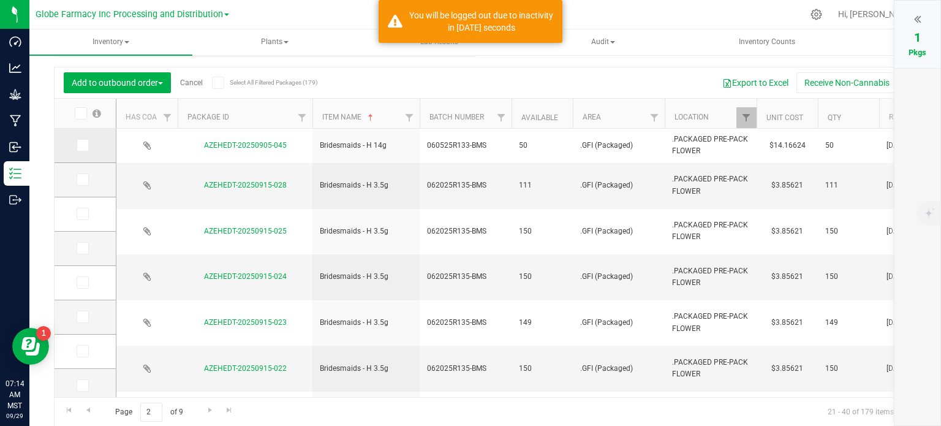
click at [86, 149] on span at bounding box center [83, 145] width 12 height 12
click at [0, 0] on input "checkbox" at bounding box center [0, 0] width 0 height 0
click at [93, 407] on link "Go to the previous page" at bounding box center [88, 410] width 18 height 17
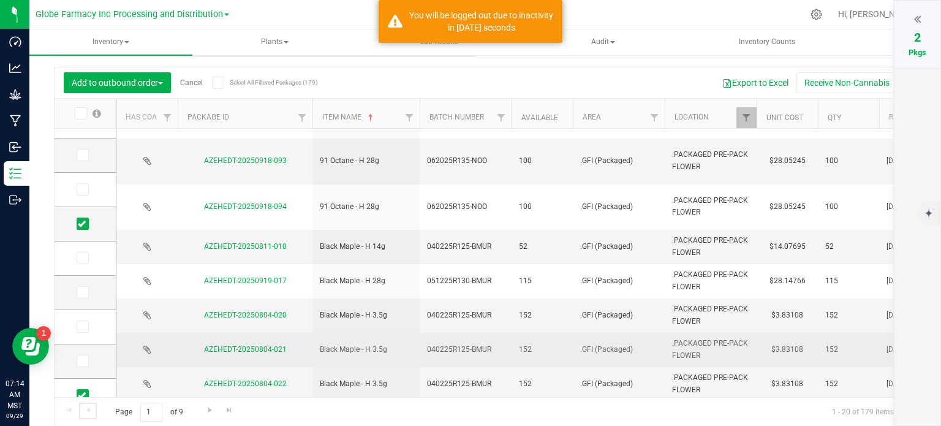
scroll to position [417, 0]
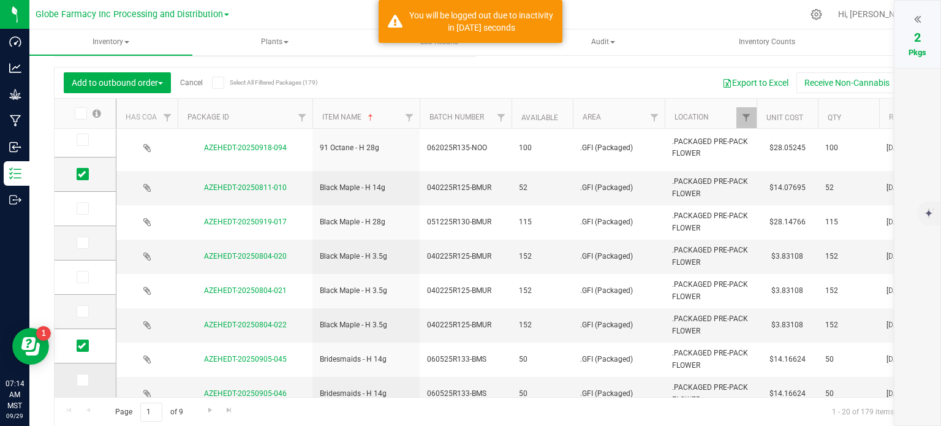
click at [81, 380] on icon at bounding box center [82, 380] width 8 height 0
click at [0, 0] on input "checkbox" at bounding box center [0, 0] width 0 height 0
click at [210, 412] on span "Go to the next page" at bounding box center [210, 410] width 10 height 10
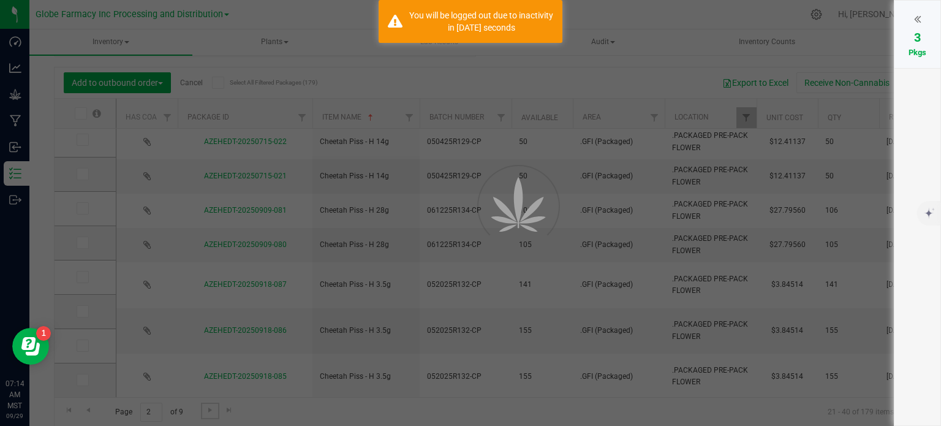
scroll to position [0, 0]
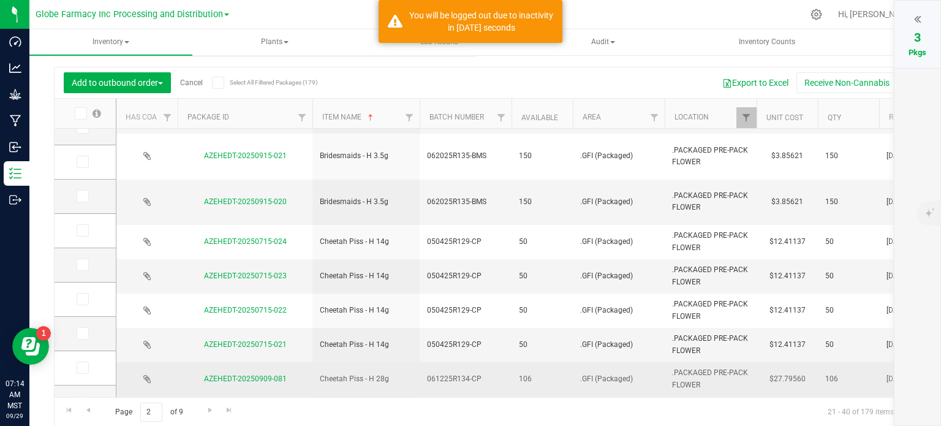
scroll to position [245, 0]
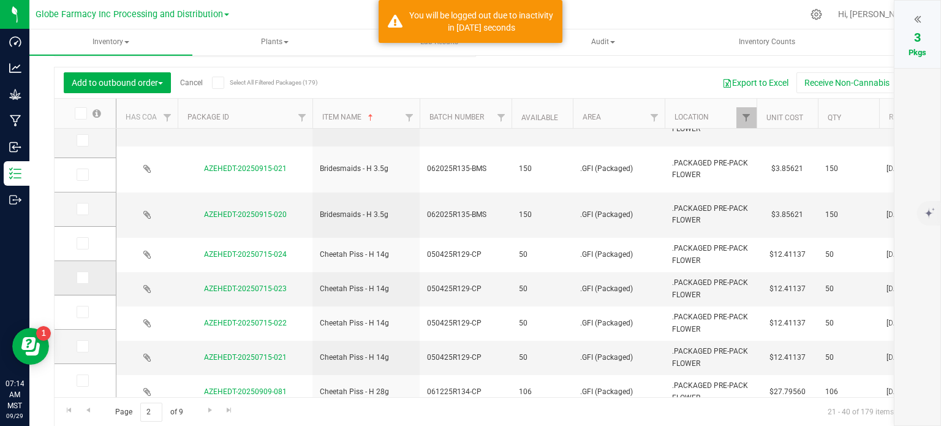
click at [77, 276] on span at bounding box center [83, 277] width 12 height 12
click at [0, 0] on input "checkbox" at bounding box center [0, 0] width 0 height 0
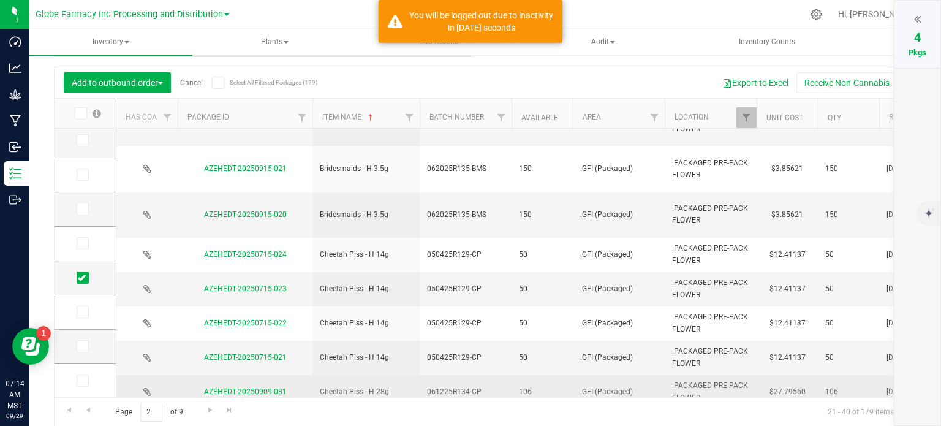
scroll to position [306, 0]
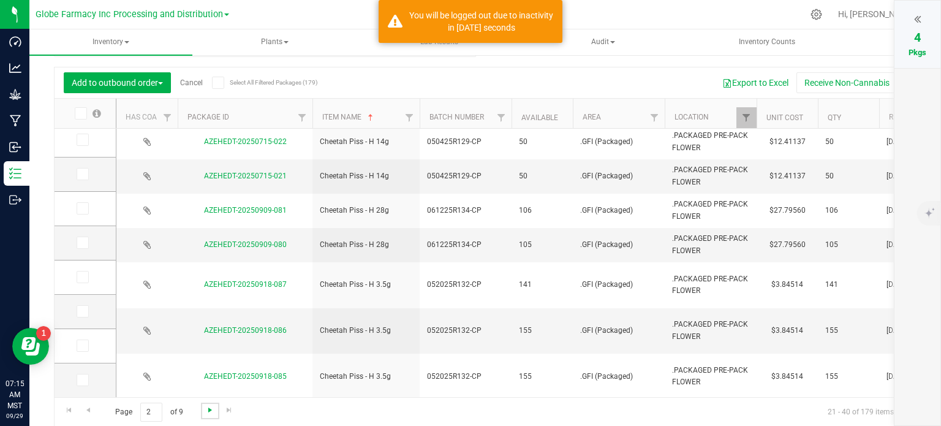
click at [213, 410] on span "Go to the next page" at bounding box center [210, 410] width 10 height 10
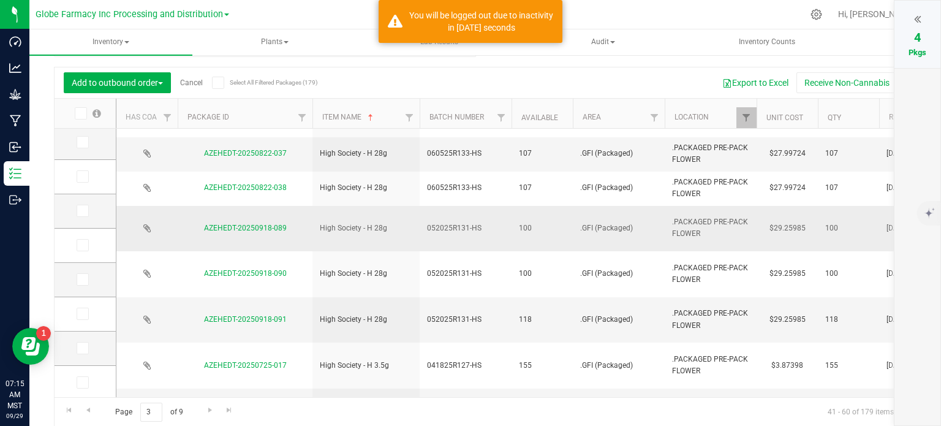
scroll to position [417, 0]
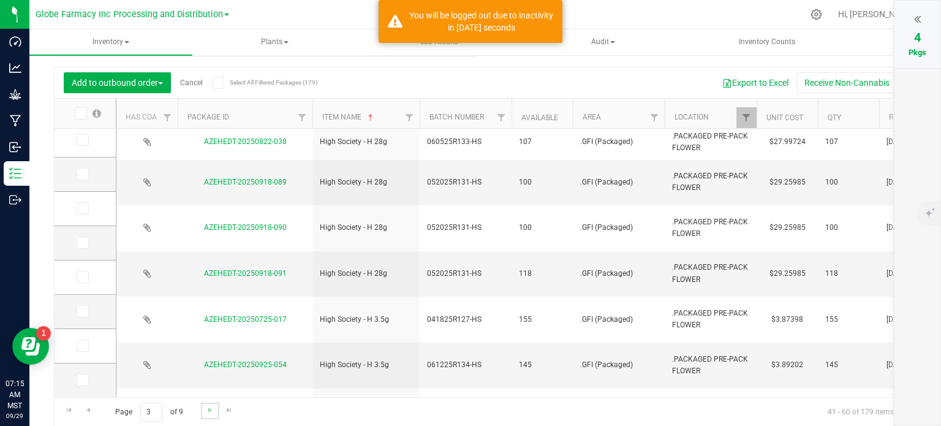
click at [209, 415] on link "Go to the next page" at bounding box center [210, 410] width 18 height 17
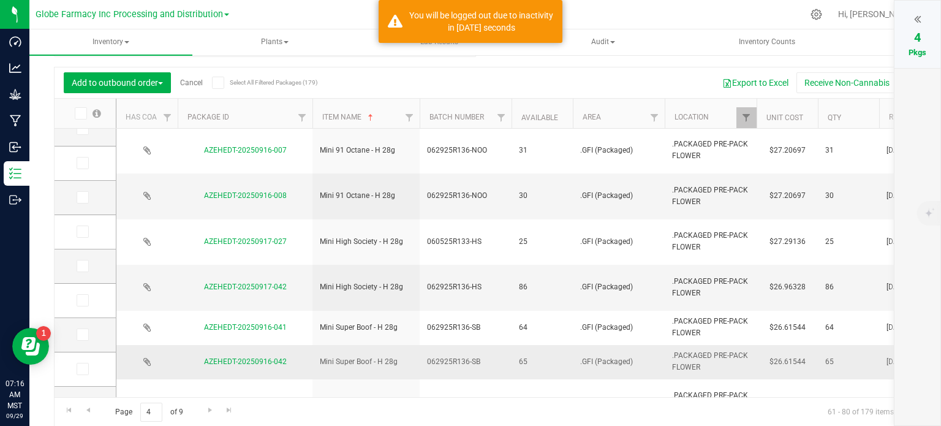
scroll to position [184, 0]
drag, startPoint x: 85, startPoint y: 237, endPoint x: 200, endPoint y: 254, distance: 115.8
click at [85, 236] on icon at bounding box center [82, 236] width 8 height 0
click at [0, 0] on input "checkbox" at bounding box center [0, 0] width 0 height 0
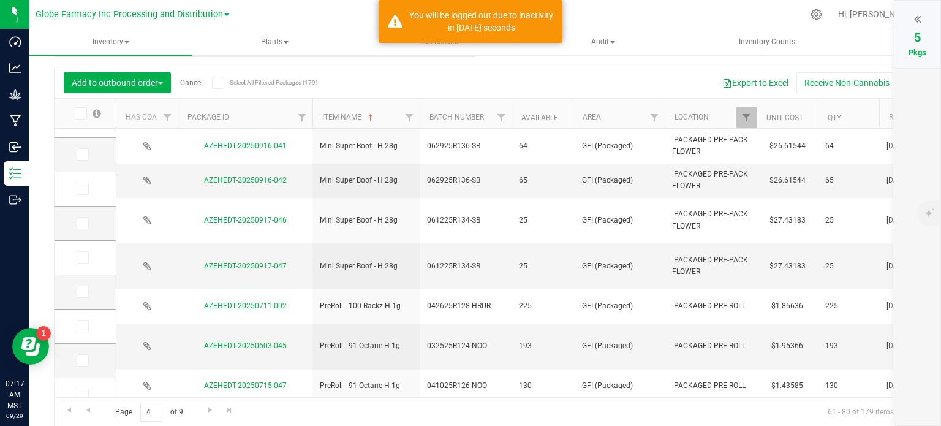
scroll to position [365, 0]
click at [83, 260] on icon at bounding box center [82, 260] width 8 height 0
click at [0, 0] on input "checkbox" at bounding box center [0, 0] width 0 height 0
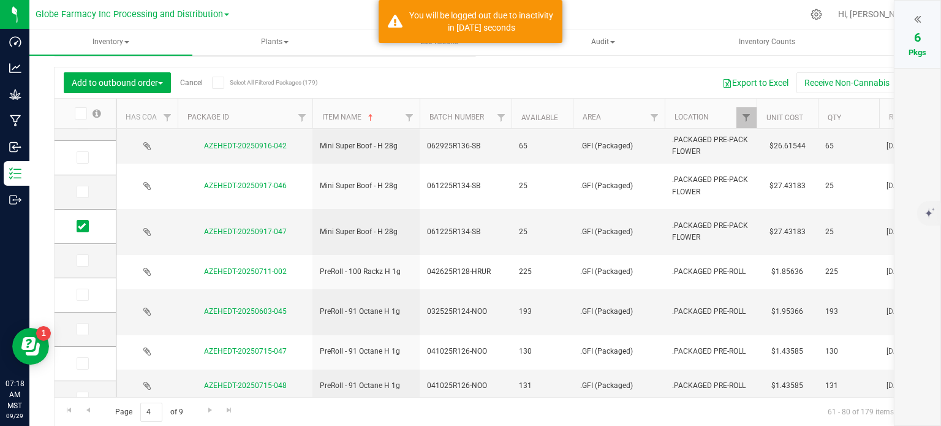
scroll to position [417, 0]
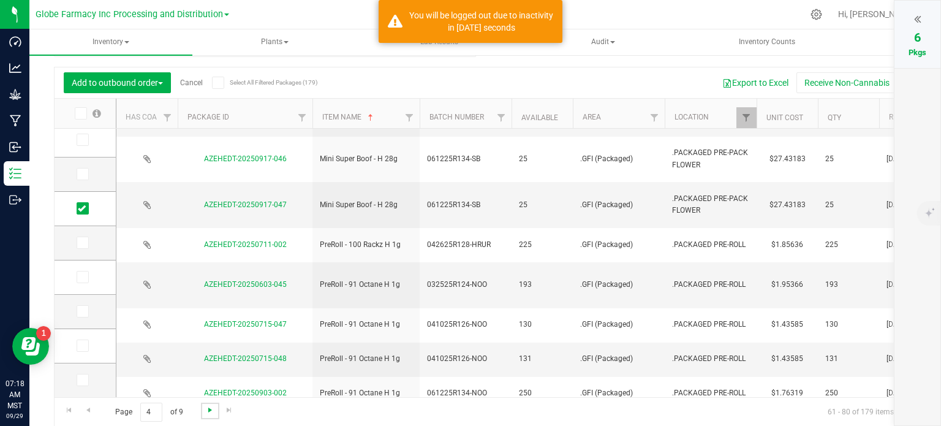
click at [208, 410] on span "Go to the next page" at bounding box center [210, 410] width 10 height 10
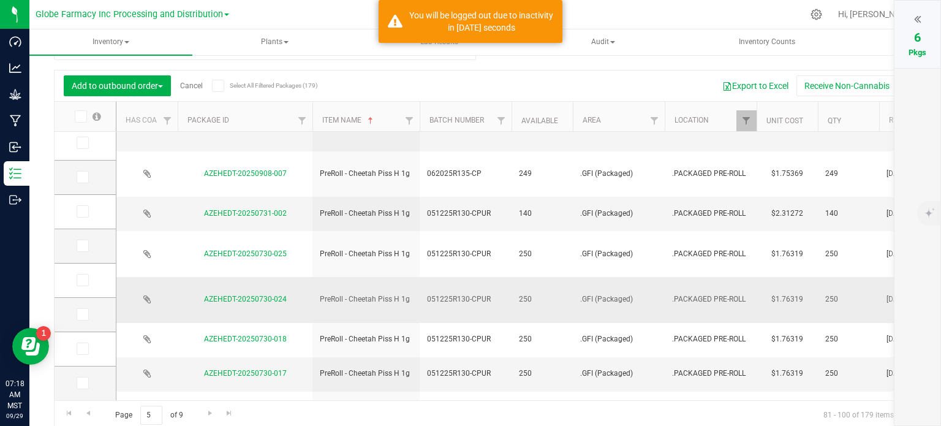
scroll to position [30, 0]
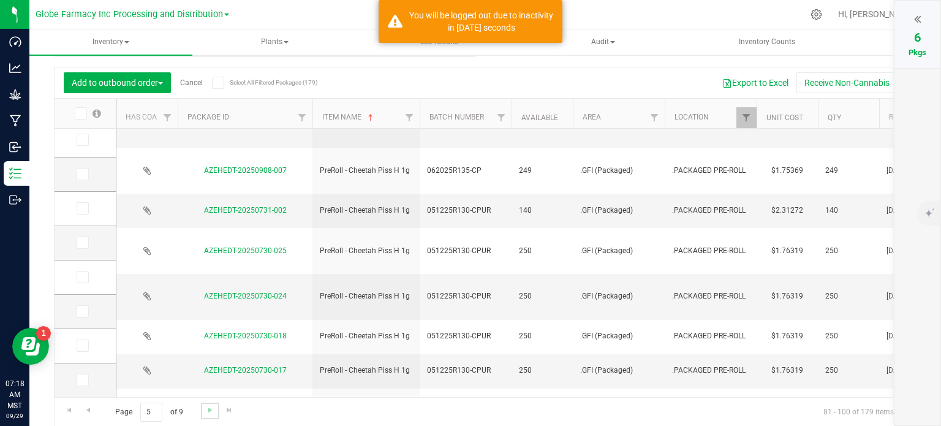
click at [203, 410] on link "Go to the next page" at bounding box center [210, 410] width 18 height 17
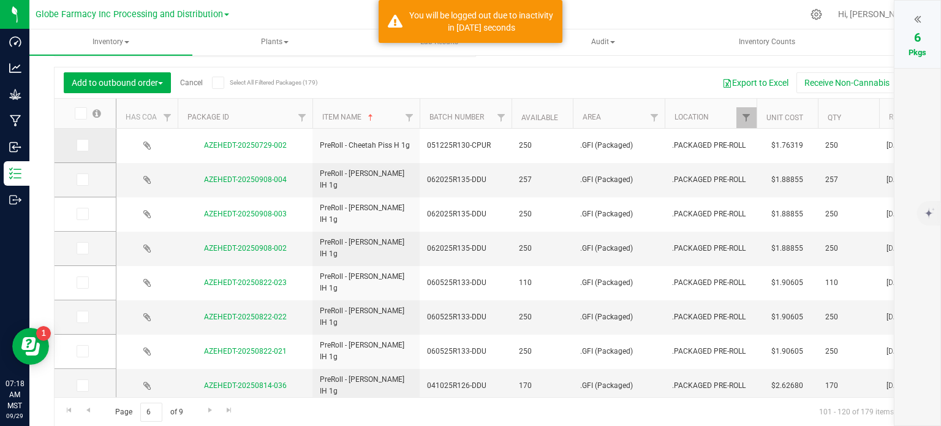
click at [80, 145] on icon at bounding box center [82, 145] width 8 height 0
click at [0, 0] on input "checkbox" at bounding box center [0, 0] width 0 height 0
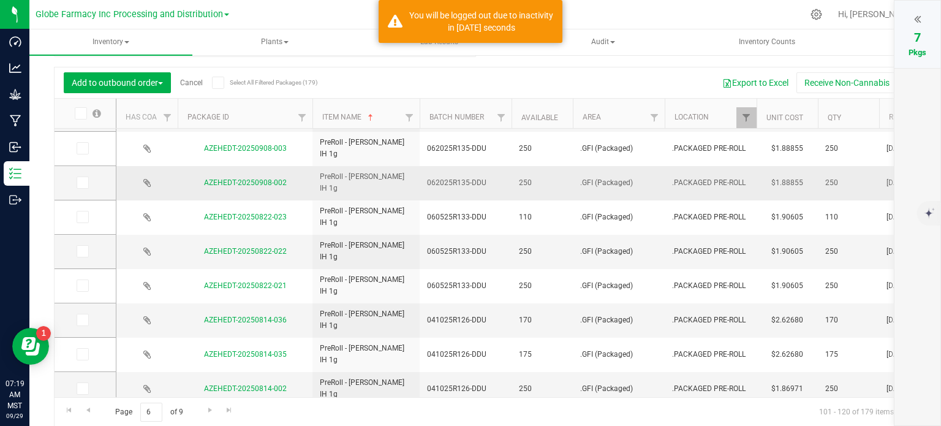
scroll to position [122, 0]
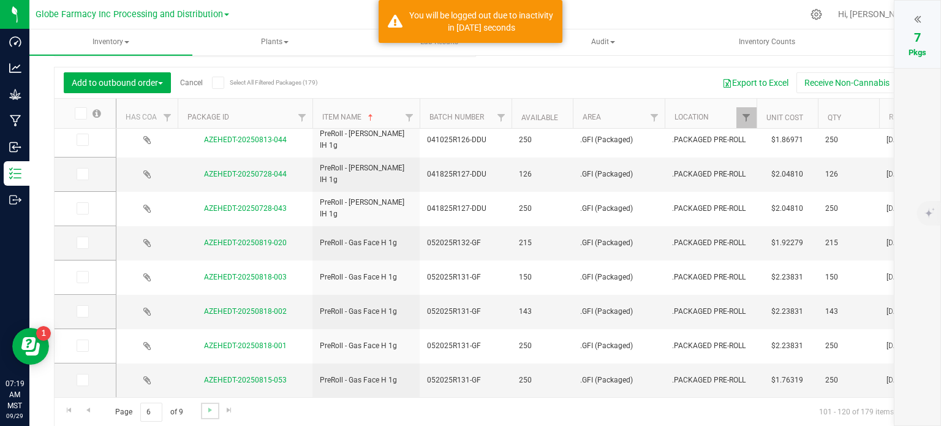
click at [211, 414] on link "Go to the next page" at bounding box center [210, 410] width 18 height 17
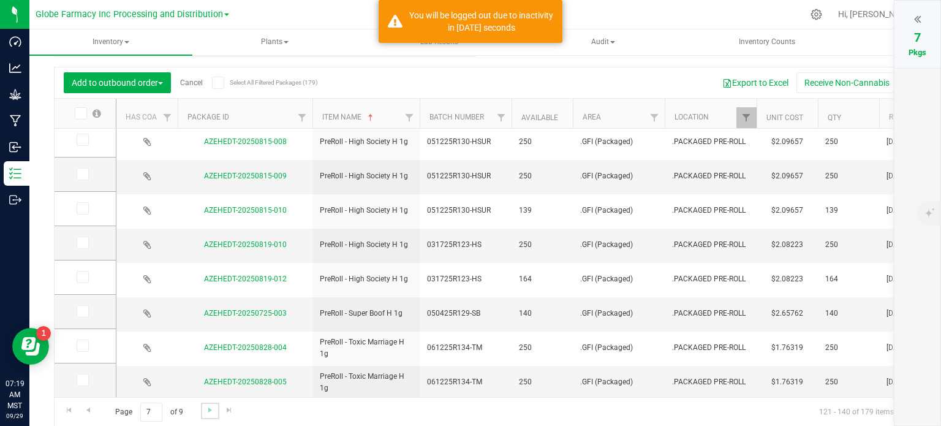
click at [216, 411] on link "Go to the next page" at bounding box center [210, 410] width 18 height 17
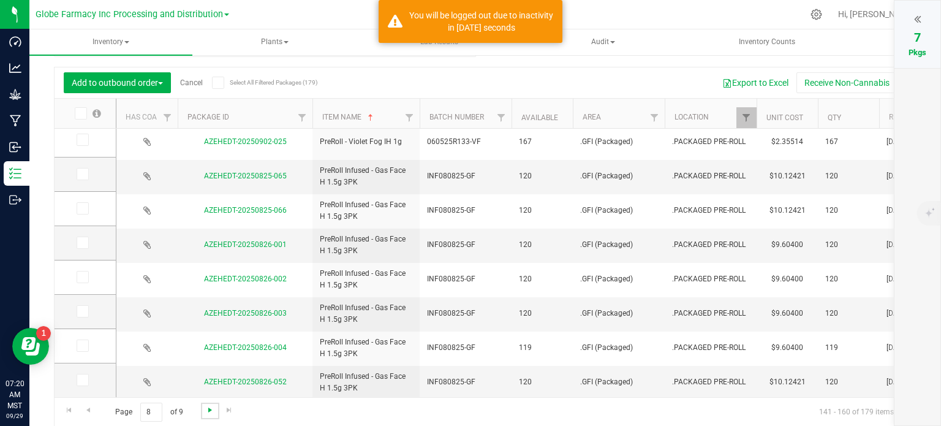
click at [211, 409] on span "Go to the next page" at bounding box center [210, 410] width 10 height 10
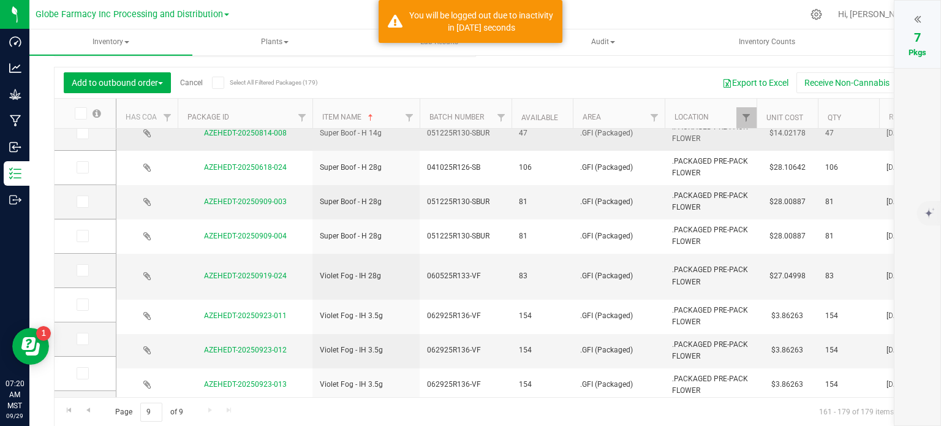
scroll to position [245, 0]
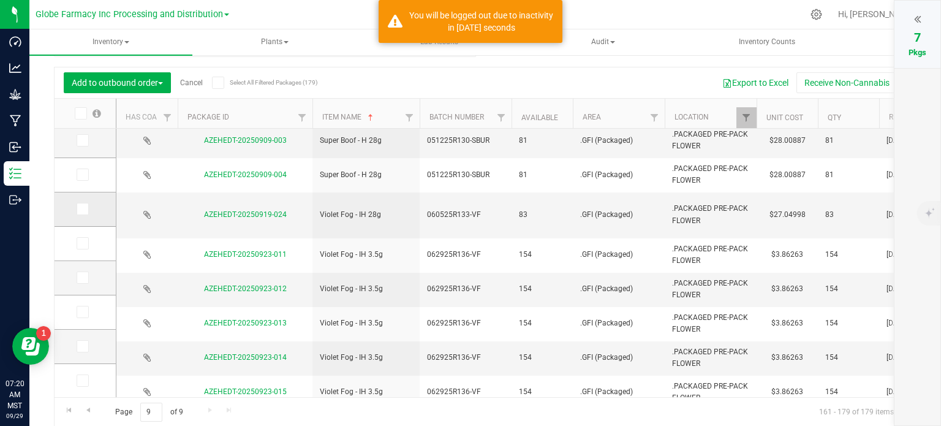
click at [82, 209] on icon at bounding box center [82, 209] width 8 height 0
click at [0, 0] on input "checkbox" at bounding box center [0, 0] width 0 height 0
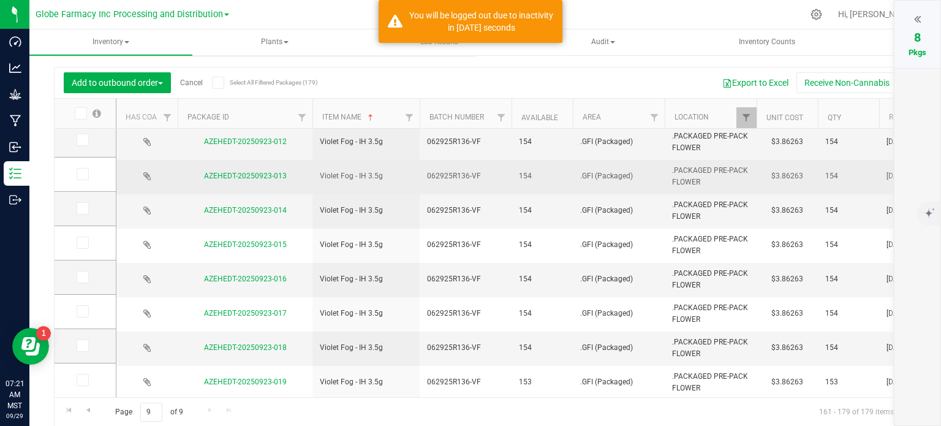
scroll to position [331, 0]
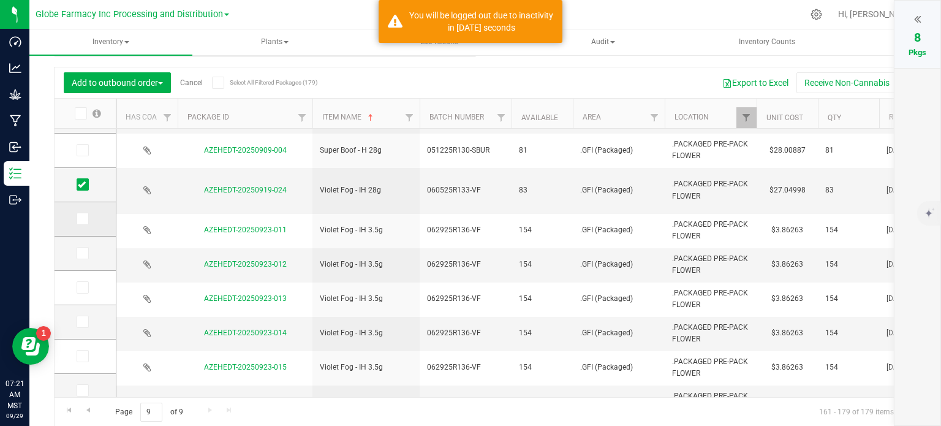
click at [80, 219] on icon at bounding box center [82, 219] width 8 height 0
click at [0, 0] on input "checkbox" at bounding box center [0, 0] width 0 height 0
click at [919, 18] on icon at bounding box center [917, 19] width 7 height 12
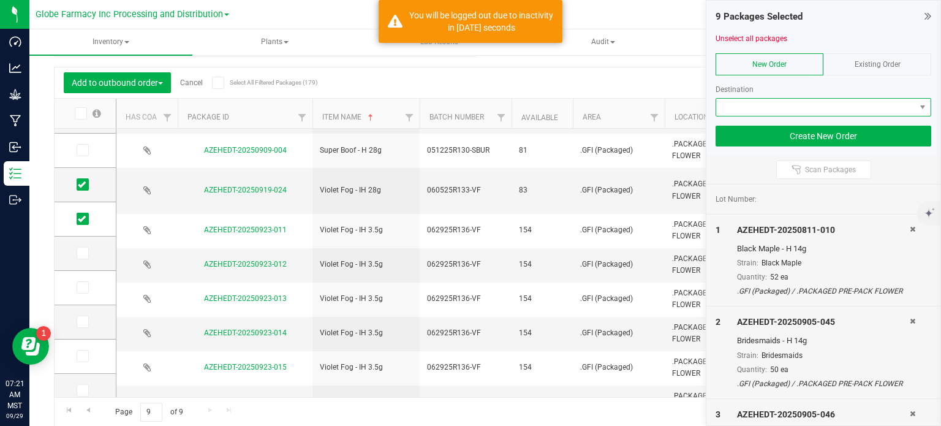
click at [755, 107] on span at bounding box center [815, 107] width 199 height 17
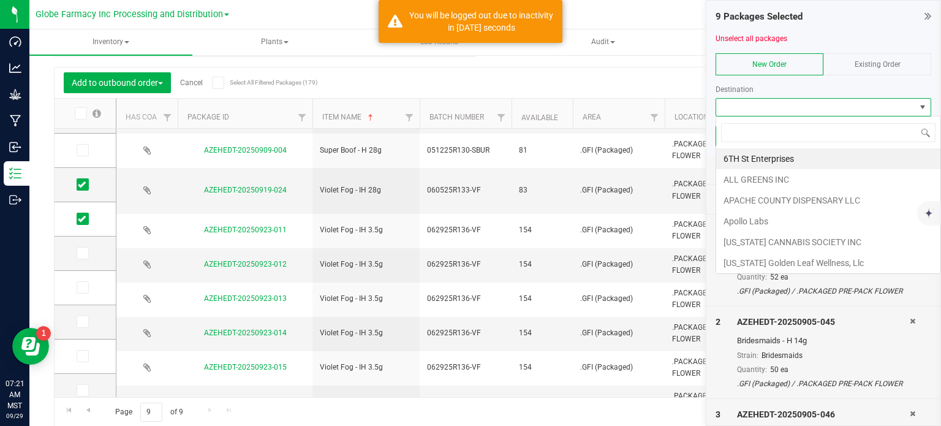
scroll to position [18, 216]
type input "EARTH"
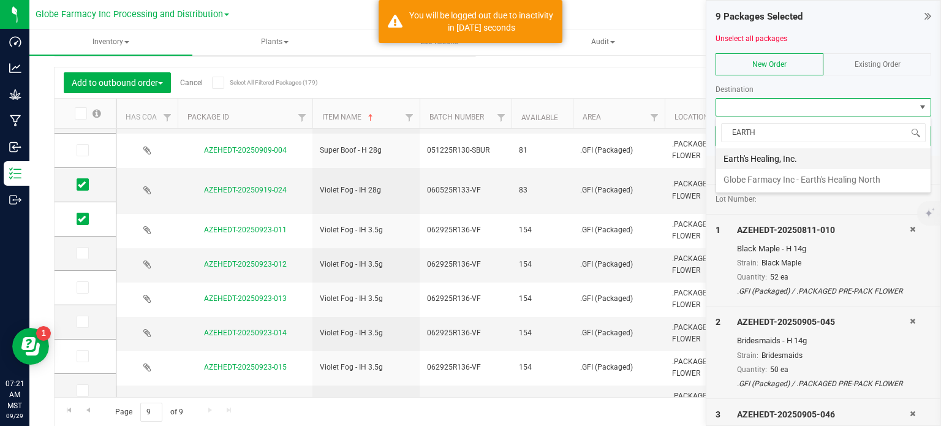
click at [777, 157] on li "Earth's Healing, Inc." at bounding box center [823, 158] width 214 height 21
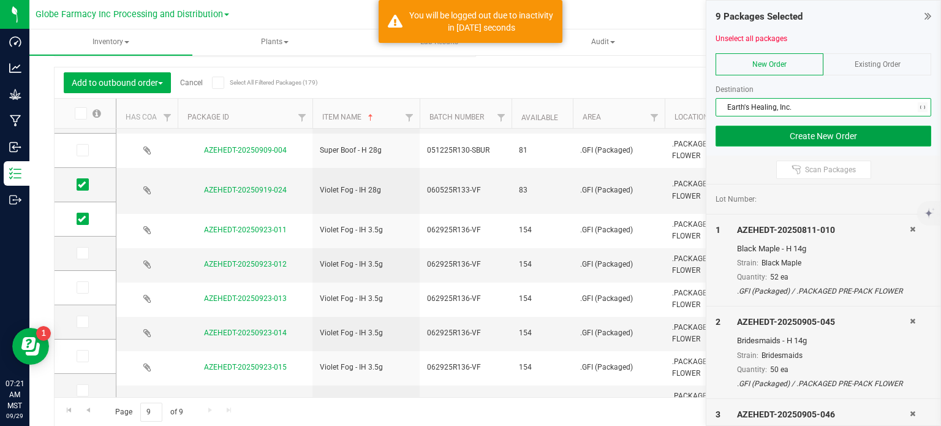
click at [780, 133] on button "Create New Order" at bounding box center [823, 136] width 216 height 21
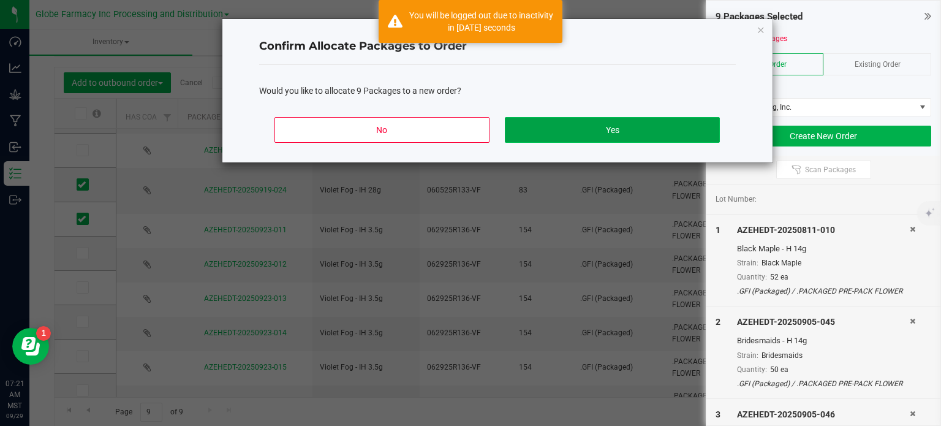
click at [704, 134] on button "Yes" at bounding box center [612, 130] width 214 height 26
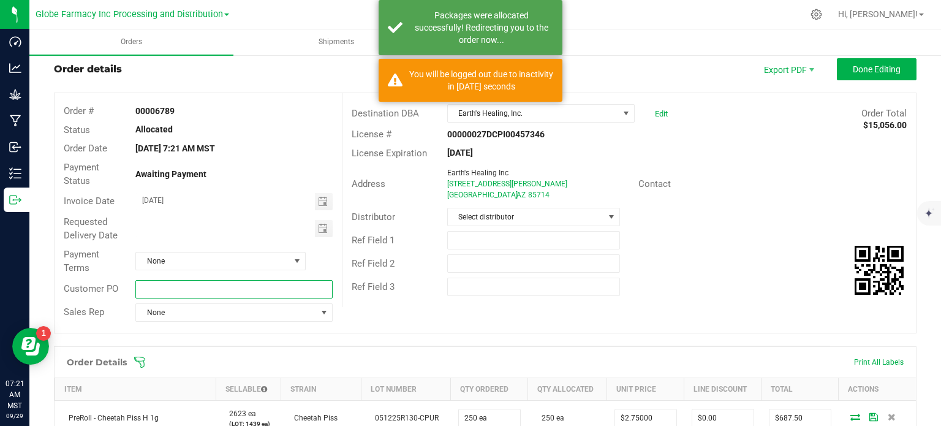
click at [186, 294] on input "text" at bounding box center [233, 289] width 197 height 18
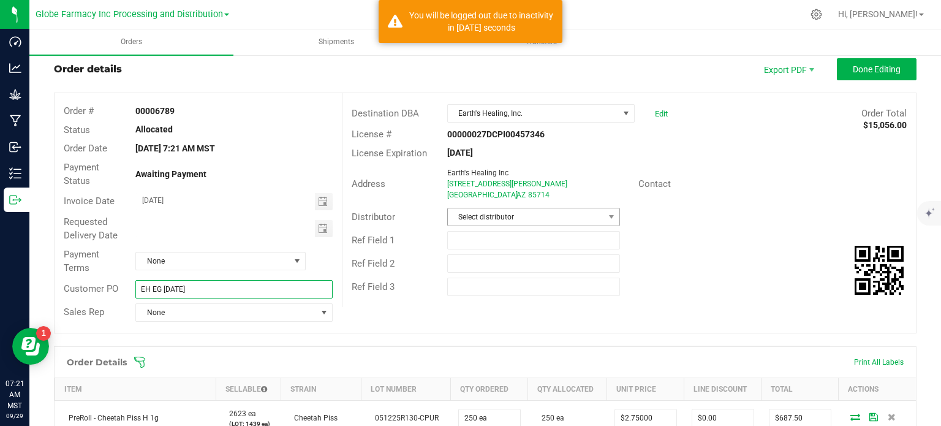
type input "EH EG [DATE]"
click at [488, 222] on span "Select distributor" at bounding box center [526, 216] width 156 height 17
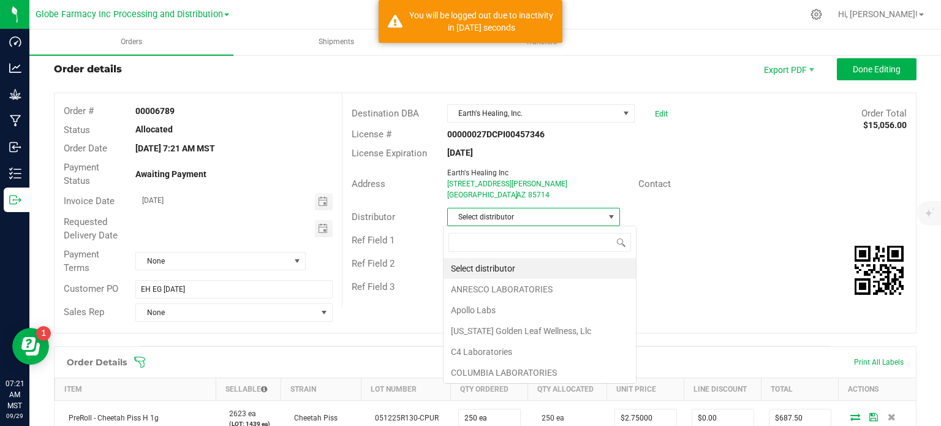
scroll to position [18, 170]
type input "GLOBE"
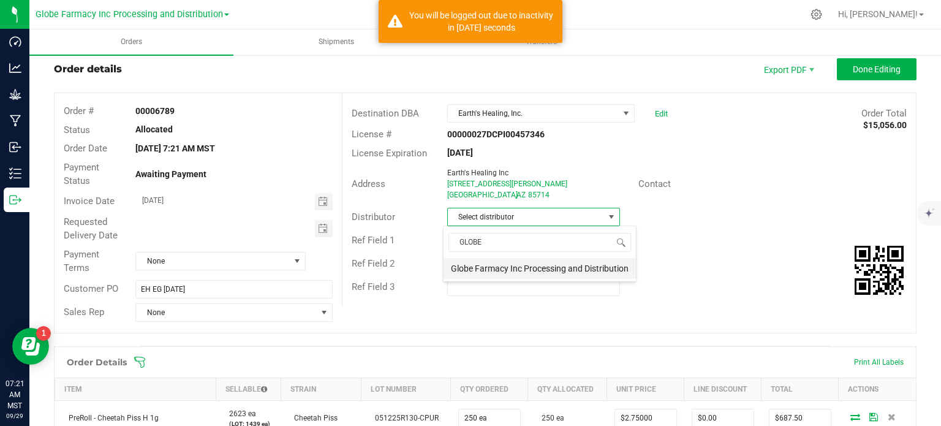
click at [517, 259] on li "Globe Farmacy Inc Processing and Distribution" at bounding box center [539, 268] width 192 height 21
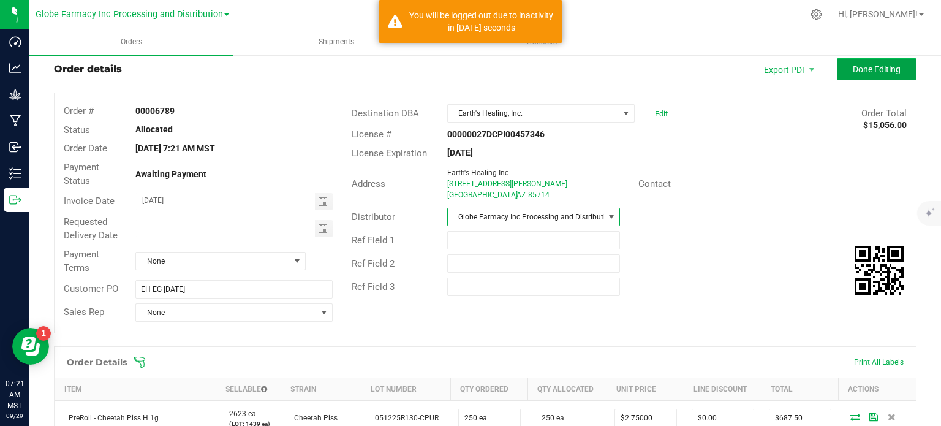
click at [853, 67] on span "Done Editing" at bounding box center [877, 69] width 48 height 10
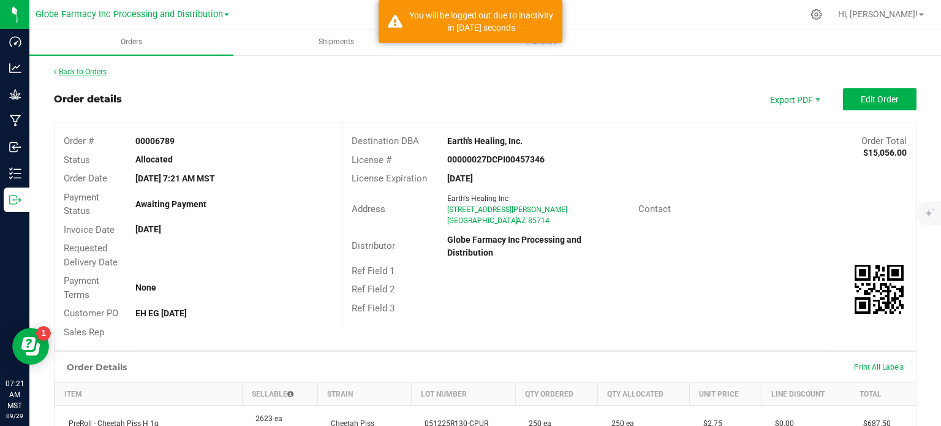
click at [92, 70] on link "Back to Orders" at bounding box center [80, 71] width 53 height 9
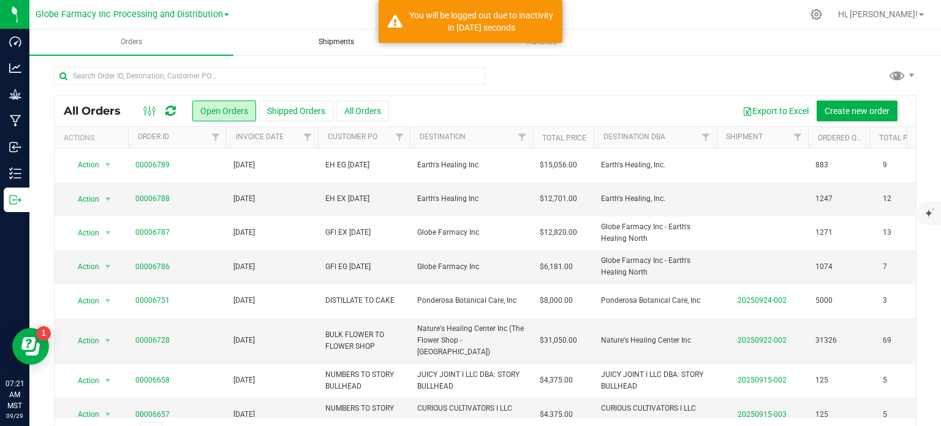
click at [333, 49] on uib-tab-heading "Shipments" at bounding box center [336, 42] width 203 height 24
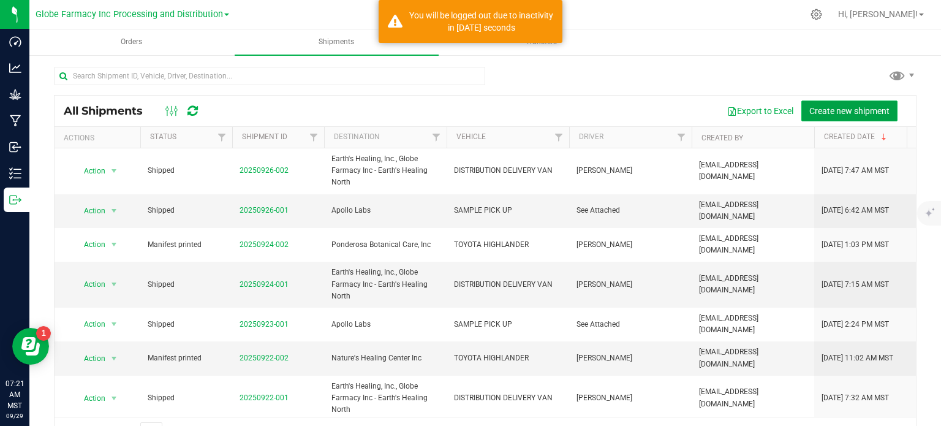
click at [801, 109] on button "Create new shipment" at bounding box center [849, 110] width 96 height 21
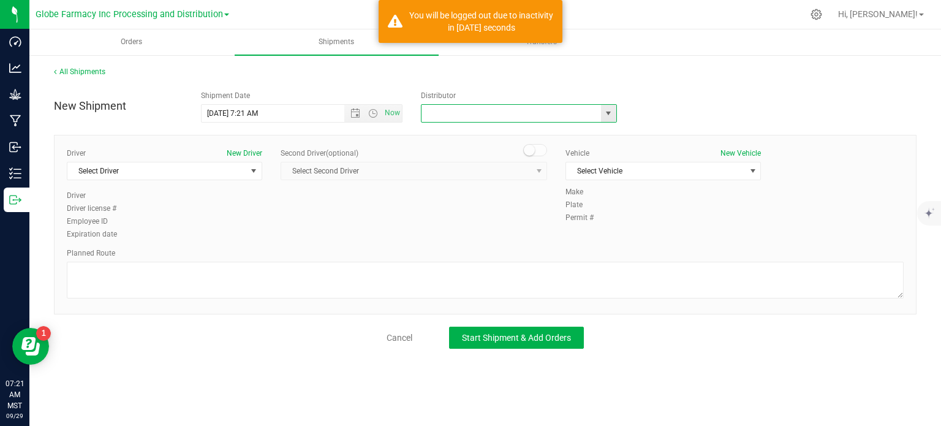
click at [475, 108] on input "text" at bounding box center [508, 113] width 174 height 17
drag, startPoint x: 540, startPoint y: 130, endPoint x: 197, endPoint y: 209, distance: 351.8
click at [541, 132] on li "Globe Farmacy Inc Processing and Distribution" at bounding box center [518, 134] width 195 height 18
type input "Globe Farmacy Inc Processing and Distribution"
click at [164, 174] on span "Select Driver" at bounding box center [156, 170] width 179 height 17
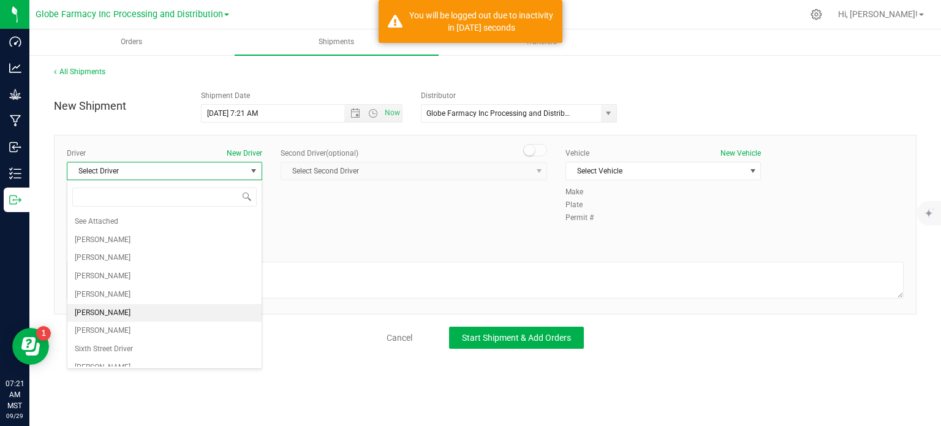
click at [120, 315] on li "[PERSON_NAME]" at bounding box center [164, 313] width 194 height 18
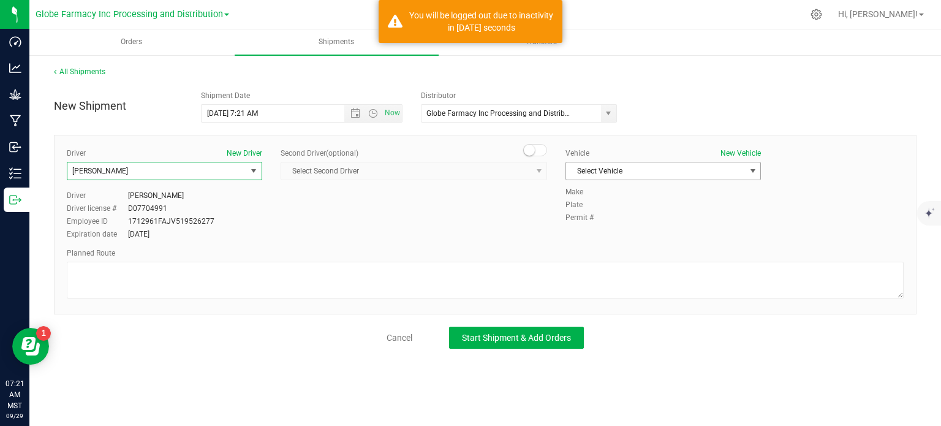
click at [650, 171] on span "Select Vehicle" at bounding box center [655, 170] width 179 height 17
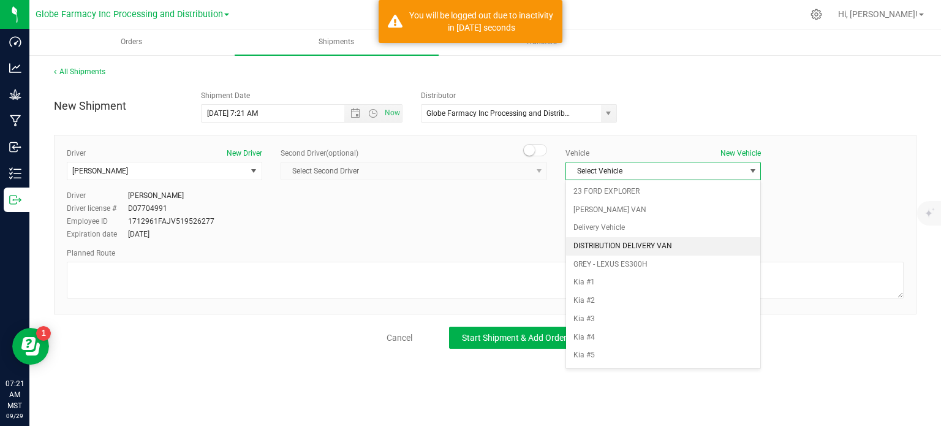
click at [639, 239] on li "DISTRIBUTION DELIVERY VAN" at bounding box center [663, 246] width 194 height 18
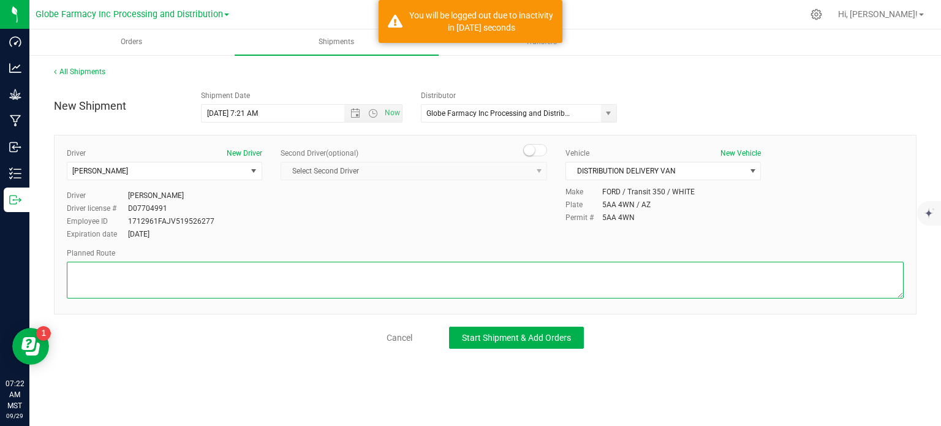
click at [263, 273] on textarea at bounding box center [485, 280] width 837 height 37
paste textarea "STARTING AT 2727 N FAIRVIEW AVE, TURN LEFT ONTO N FAIRVIEW AVE, TURN RIGHT ONTO…"
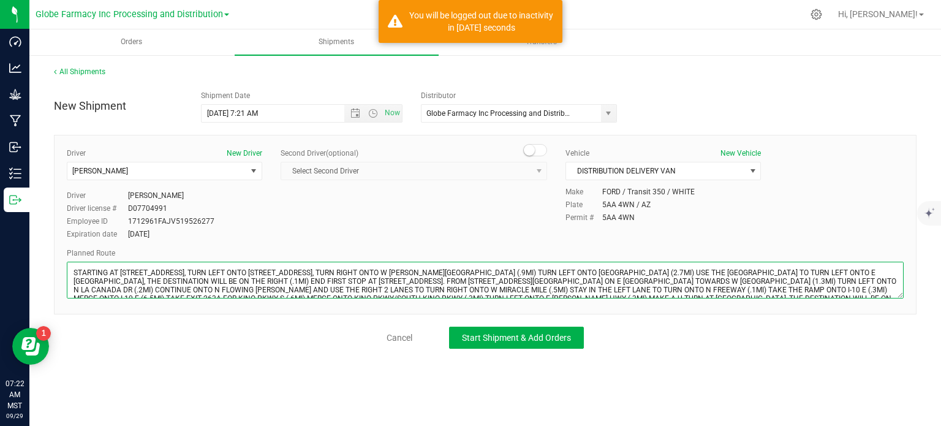
scroll to position [6, 0]
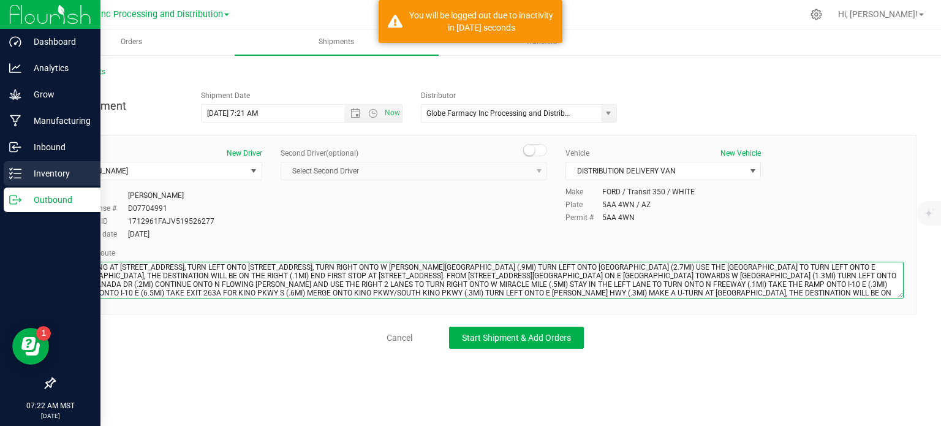
type textarea "STARTING AT 2727 N FAIRVIEW AVE, TURN LEFT ONTO N FAIRVIEW AVE, TURN RIGHT ONTO…"
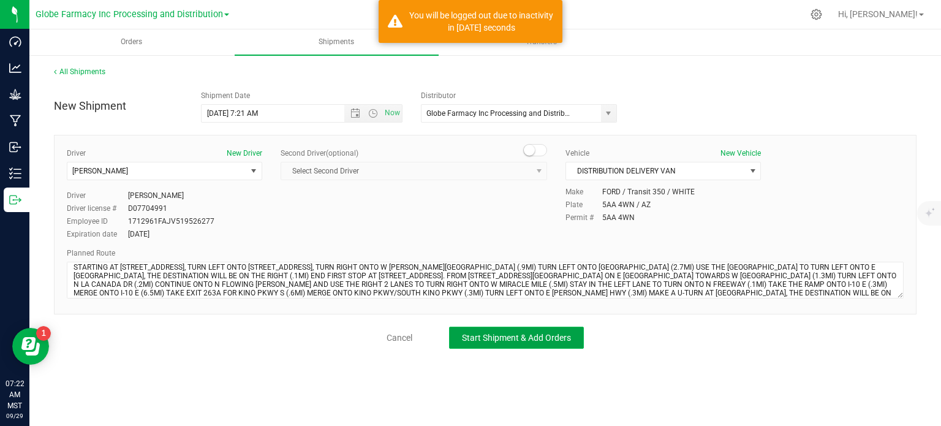
click at [543, 339] on span "Start Shipment & Add Orders" at bounding box center [516, 338] width 109 height 10
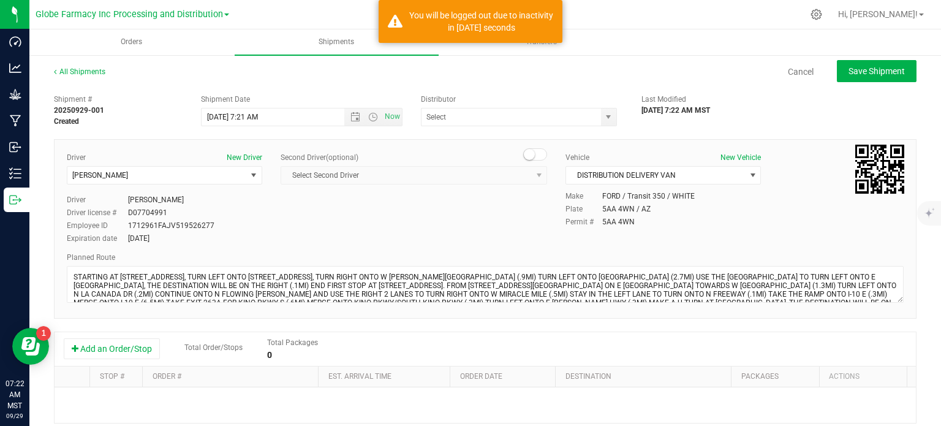
type input "Globe Farmacy Inc Processing and Distribution"
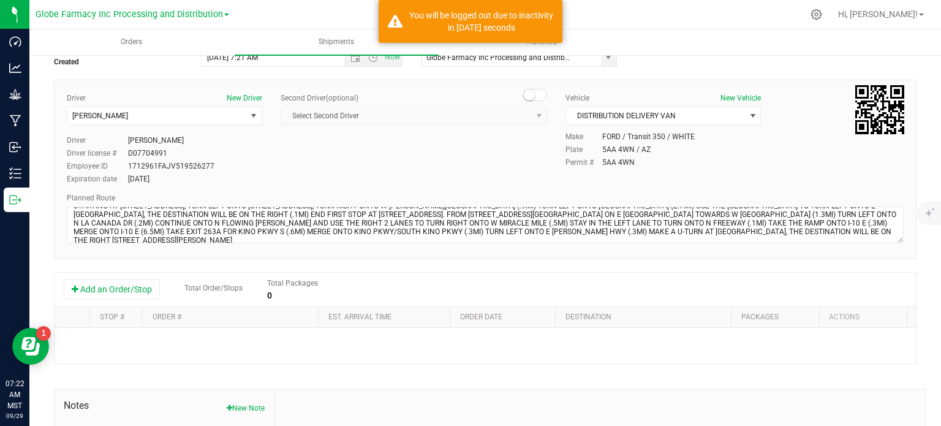
scroll to position [122, 0]
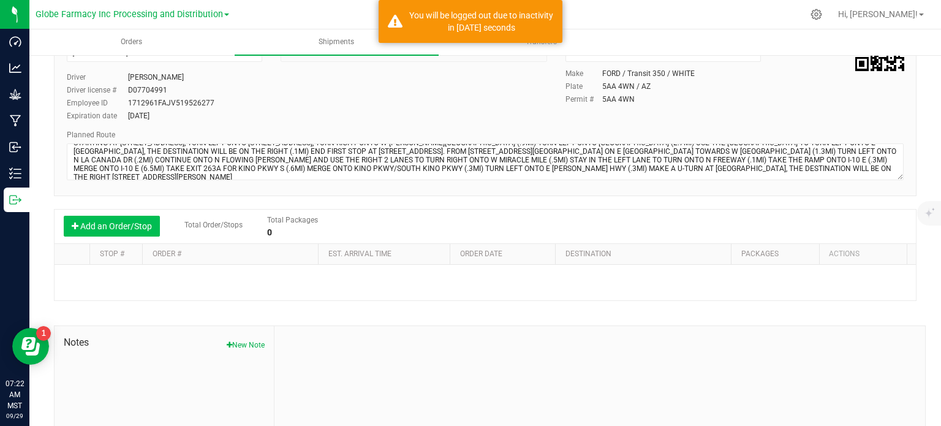
click at [103, 221] on button "Add an Order/Stop" at bounding box center [112, 226] width 96 height 21
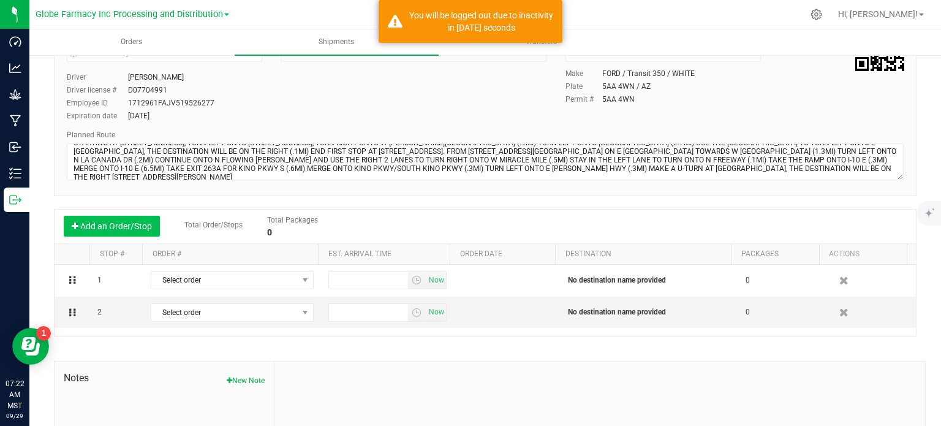
click at [103, 221] on button "Add an Order/Stop" at bounding box center [112, 226] width 96 height 21
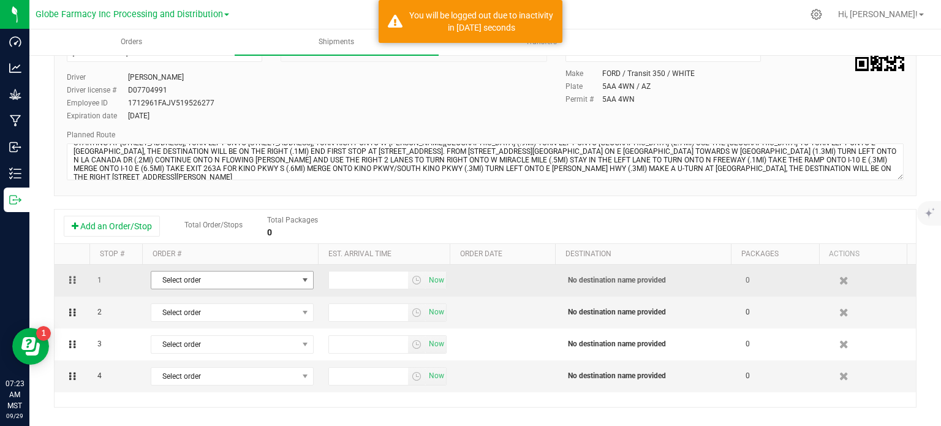
click at [260, 287] on span "Select order" at bounding box center [224, 279] width 146 height 17
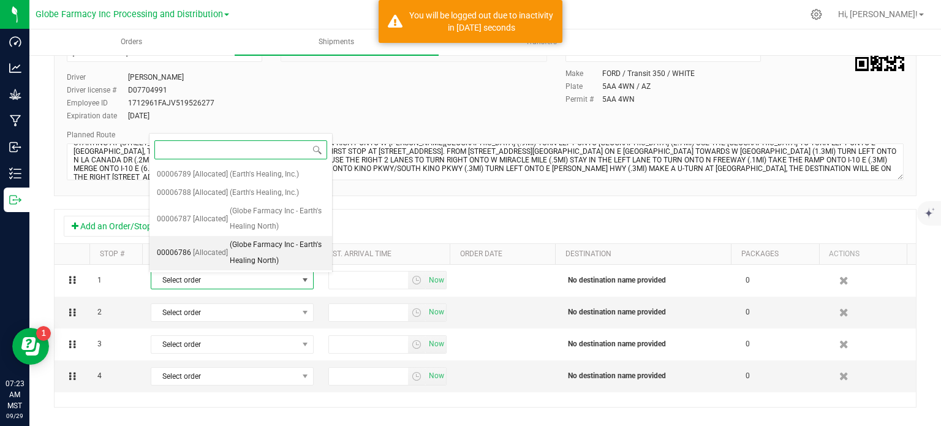
click at [288, 259] on span "(Globe Farmacy Inc - Earth's Healing North)" at bounding box center [277, 252] width 95 height 31
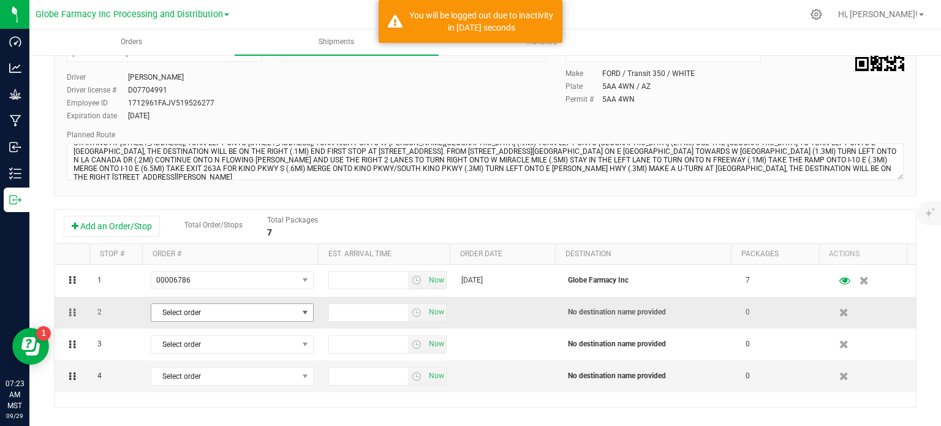
click at [246, 317] on span "Select order" at bounding box center [224, 312] width 146 height 17
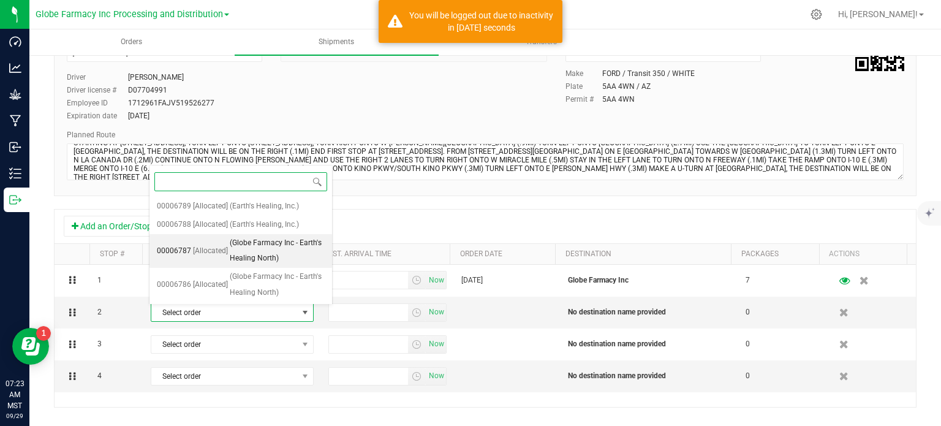
click at [250, 256] on span "(Globe Farmacy Inc - Earth's Healing North)" at bounding box center [277, 250] width 95 height 31
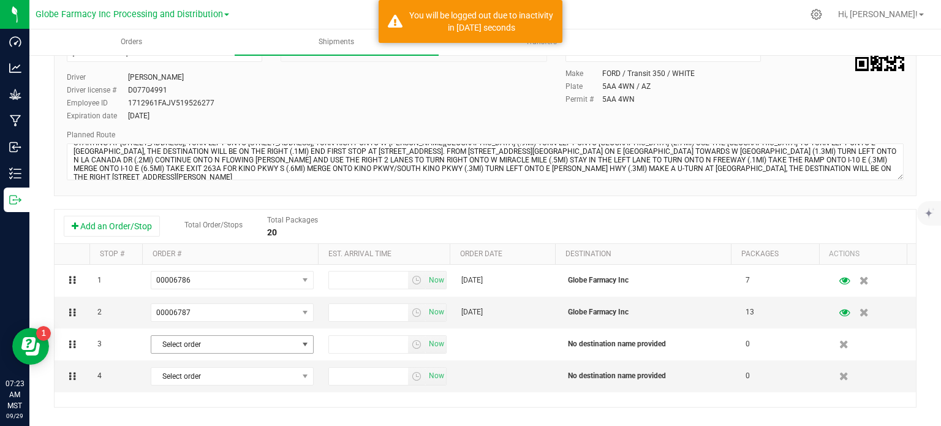
click at [233, 344] on span "Select order" at bounding box center [224, 344] width 146 height 17
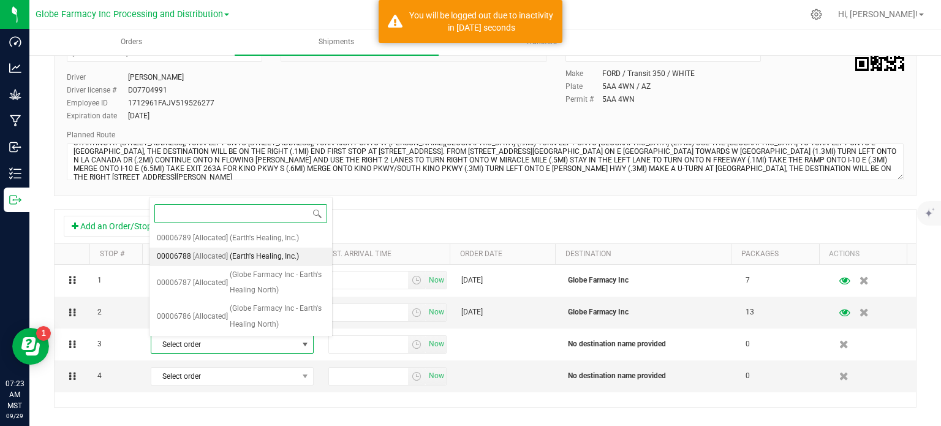
click at [240, 259] on span "(Earth's Healing, Inc.)" at bounding box center [264, 257] width 69 height 16
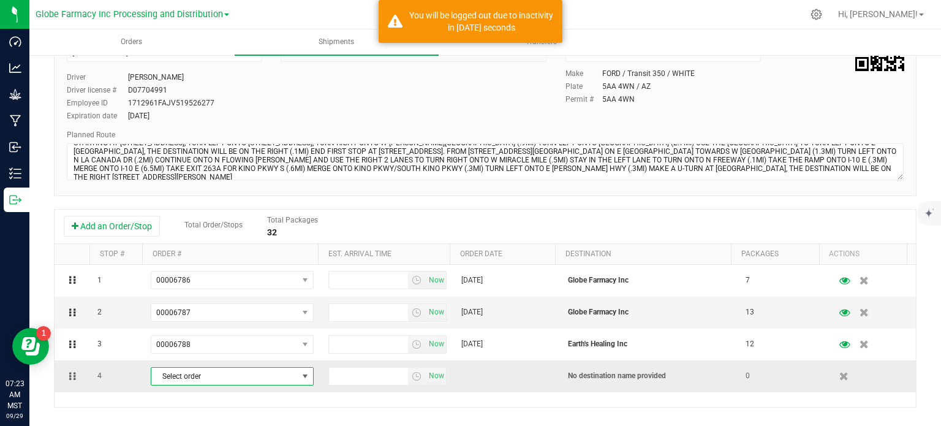
click at [247, 378] on span "Select order" at bounding box center [224, 375] width 146 height 17
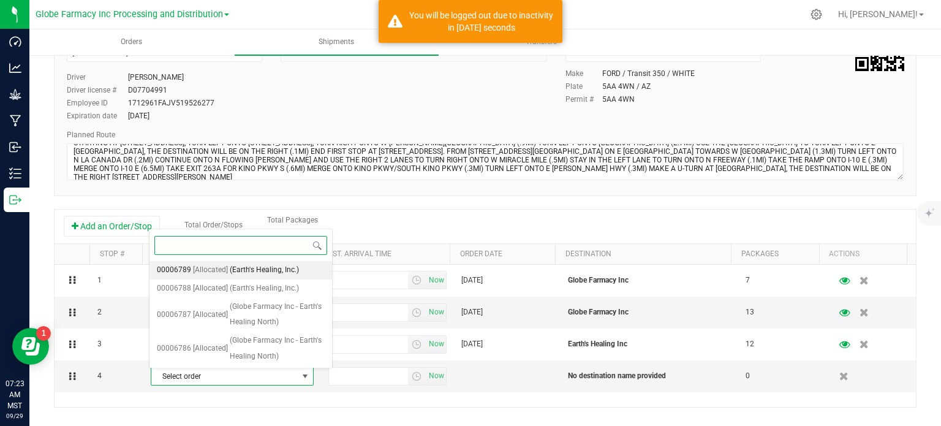
click at [243, 264] on span "(Earth's Healing, Inc.)" at bounding box center [264, 270] width 69 height 16
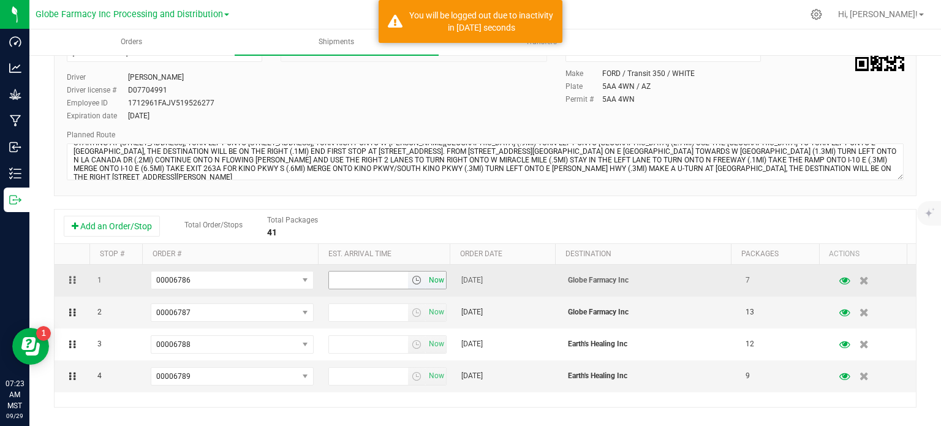
click at [431, 284] on span "Now" at bounding box center [436, 280] width 21 height 18
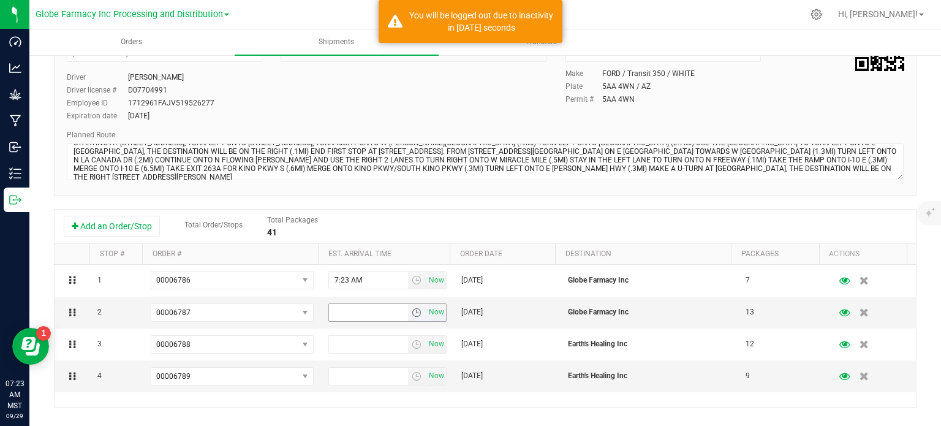
click at [429, 311] on span "Now" at bounding box center [436, 312] width 21 height 18
click at [429, 340] on span "Now" at bounding box center [436, 344] width 21 height 18
click at [426, 372] on span "Now" at bounding box center [436, 376] width 21 height 18
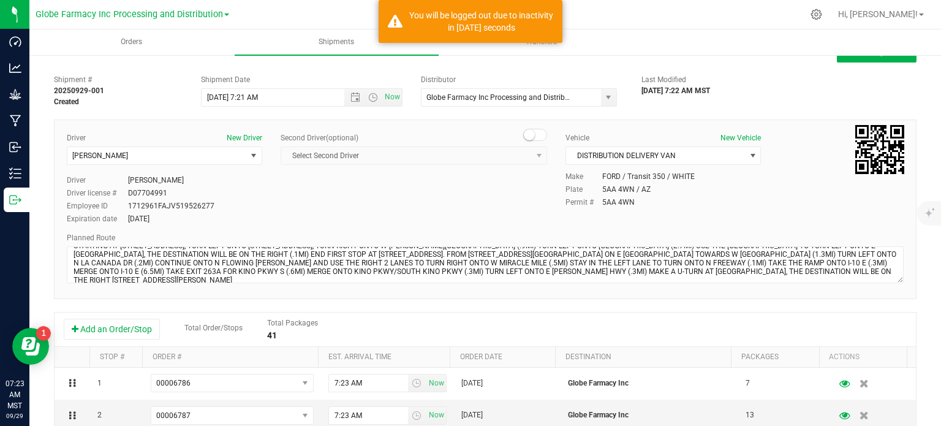
scroll to position [0, 0]
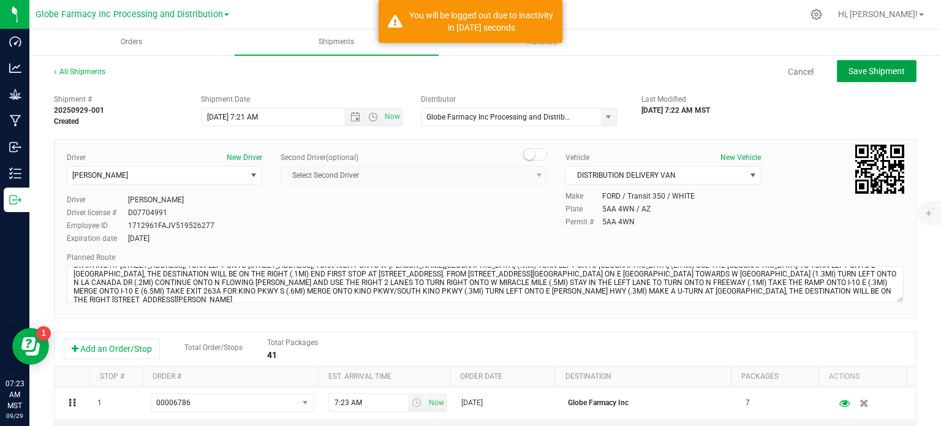
click at [860, 75] on span "Save Shipment" at bounding box center [876, 71] width 56 height 10
type input "9/29/2025 2:21 PM"
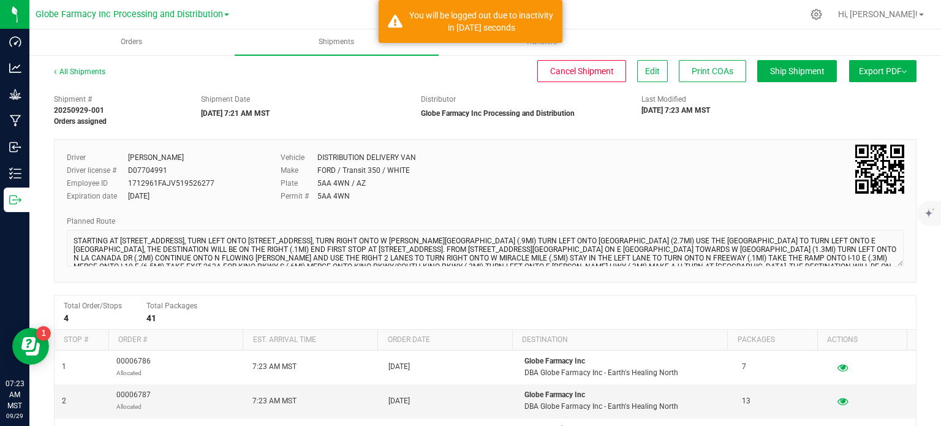
click at [878, 72] on span "Export PDF" at bounding box center [883, 71] width 48 height 10
click at [872, 101] on span "Manifest by Package ID" at bounding box center [865, 98] width 78 height 9
click at [121, 46] on span "Orders" at bounding box center [131, 42] width 55 height 10
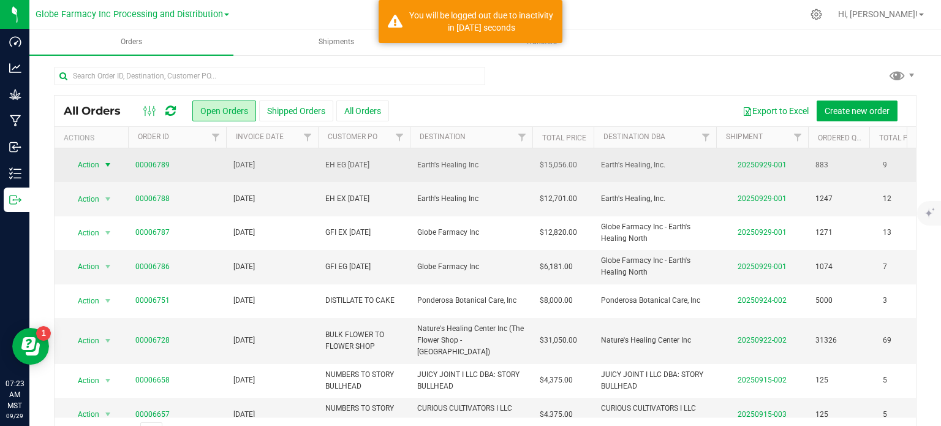
click at [79, 165] on span "Action" at bounding box center [83, 164] width 33 height 17
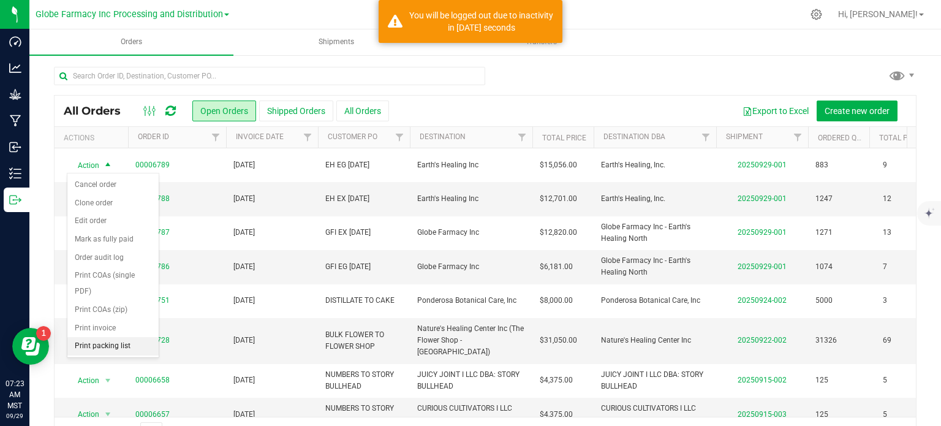
click at [112, 337] on li "Print packing list" at bounding box center [112, 346] width 91 height 18
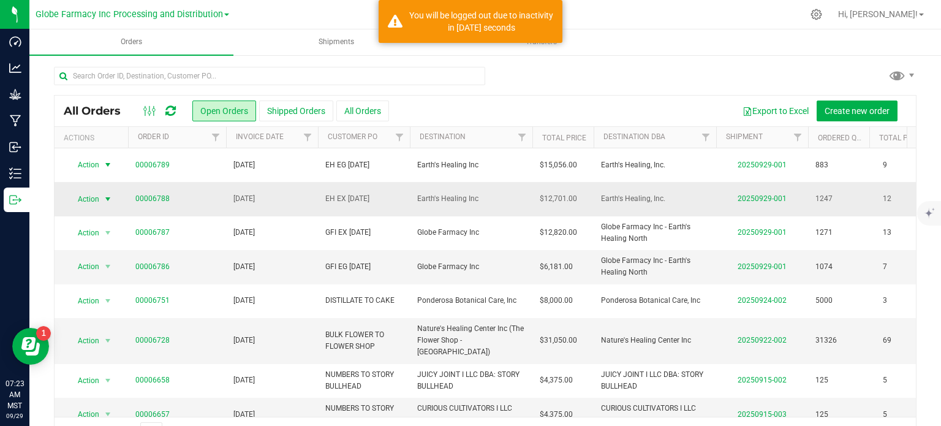
click at [91, 198] on span "Action" at bounding box center [83, 198] width 33 height 17
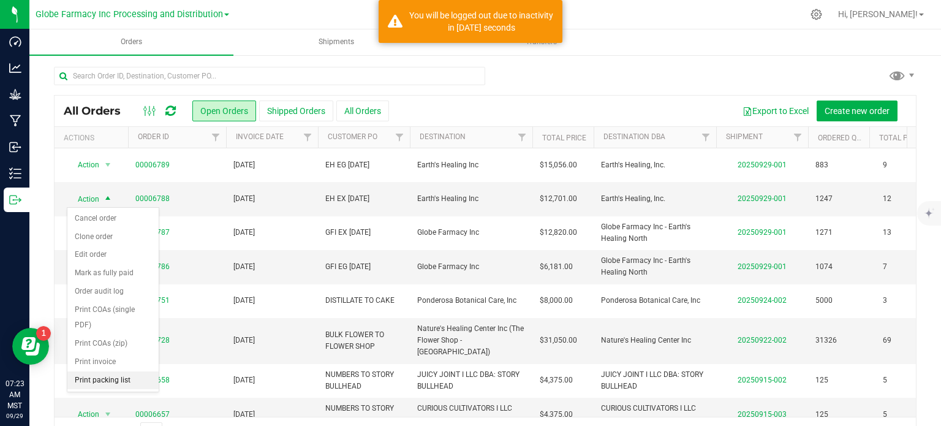
click at [114, 376] on li "Print packing list" at bounding box center [112, 380] width 91 height 18
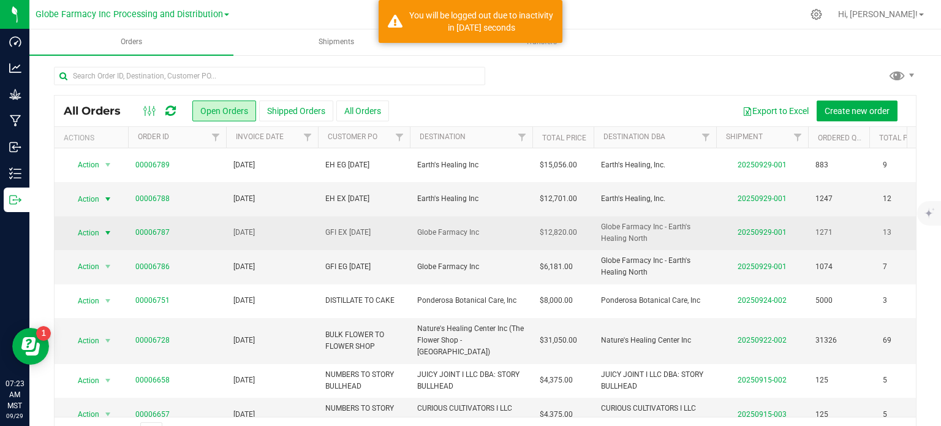
click at [108, 233] on span "select" at bounding box center [108, 233] width 10 height 10
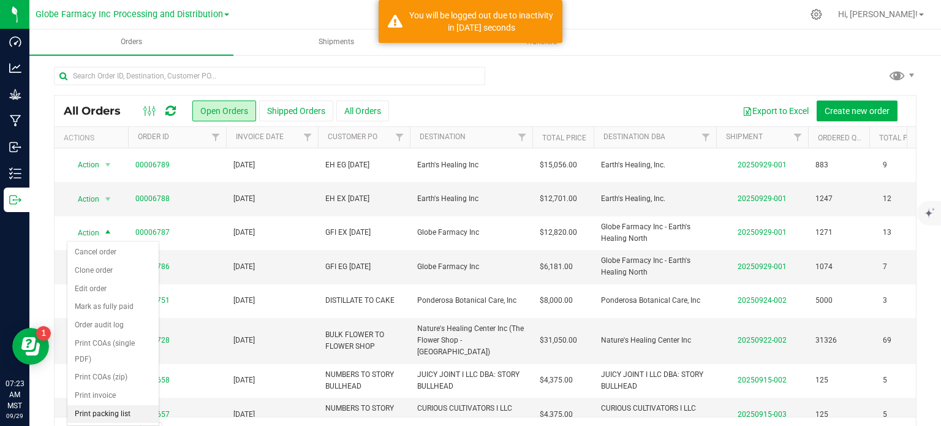
click at [89, 408] on li "Print packing list" at bounding box center [112, 414] width 91 height 18
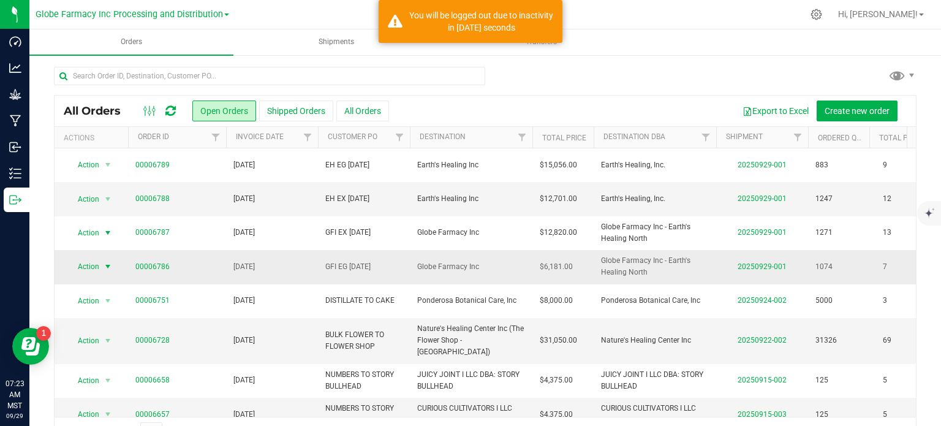
click at [95, 263] on span "Action" at bounding box center [83, 266] width 33 height 17
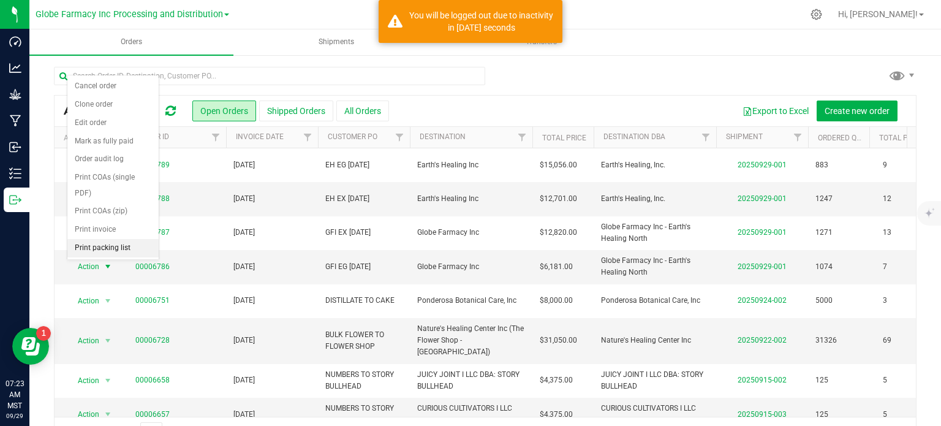
click at [94, 248] on li "Print packing list" at bounding box center [112, 248] width 91 height 18
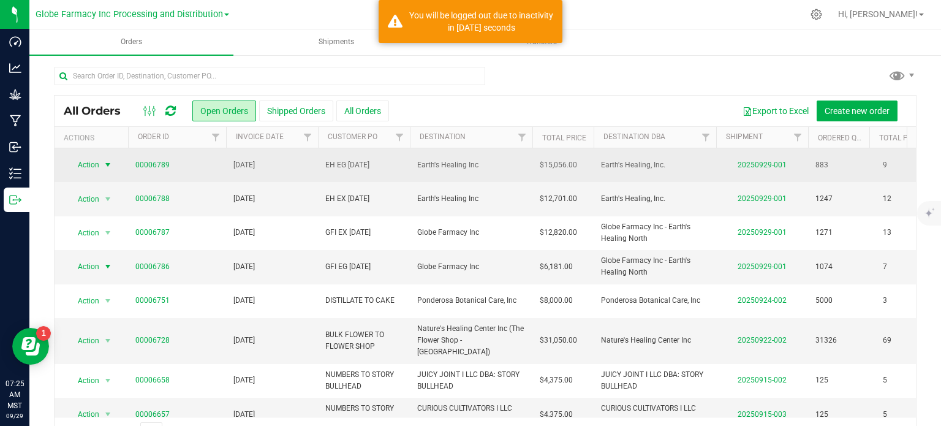
click at [113, 169] on span "select" at bounding box center [107, 164] width 15 height 17
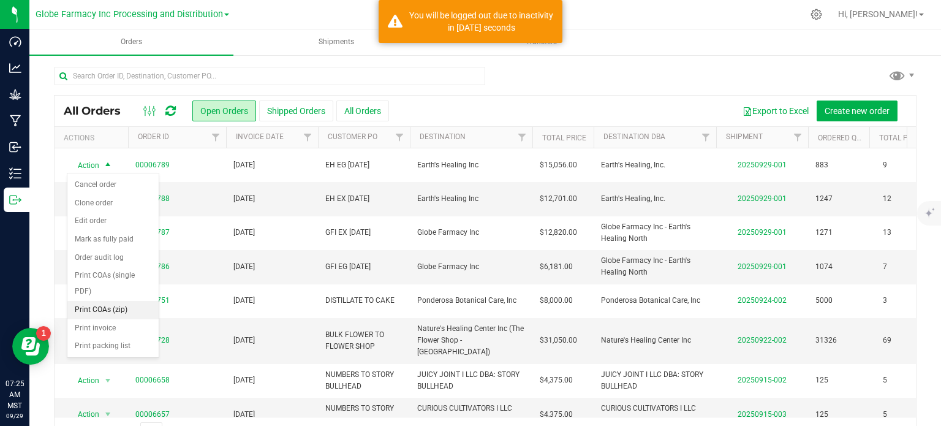
click at [118, 305] on li "Print COAs (zip)" at bounding box center [112, 310] width 91 height 18
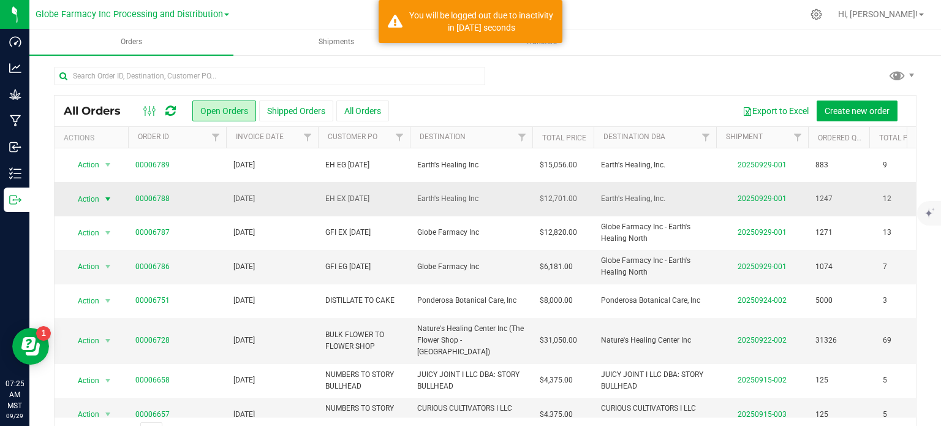
click at [88, 195] on span "Action" at bounding box center [83, 198] width 33 height 17
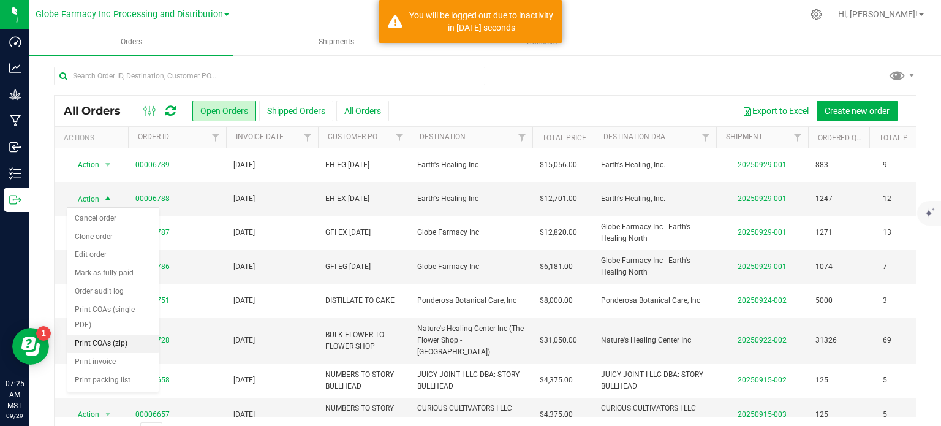
click at [127, 345] on li "Print COAs (zip)" at bounding box center [112, 343] width 91 height 18
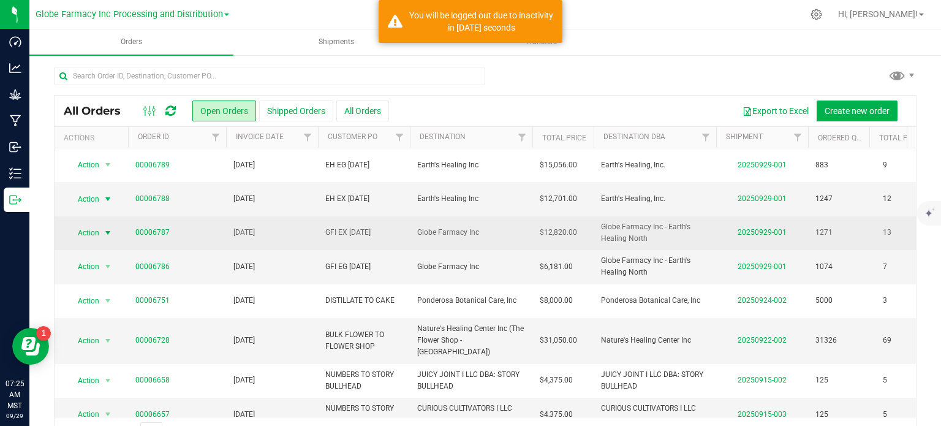
click at [99, 236] on span "Action" at bounding box center [83, 232] width 33 height 17
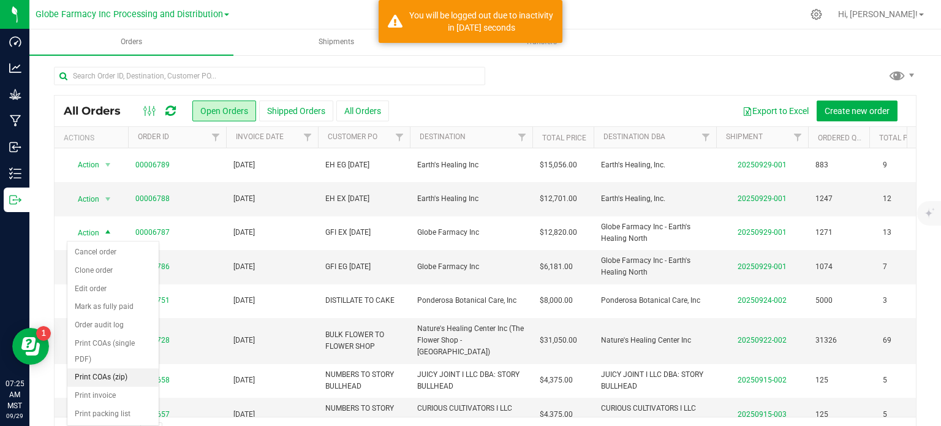
click at [132, 372] on li "Print COAs (zip)" at bounding box center [112, 377] width 91 height 18
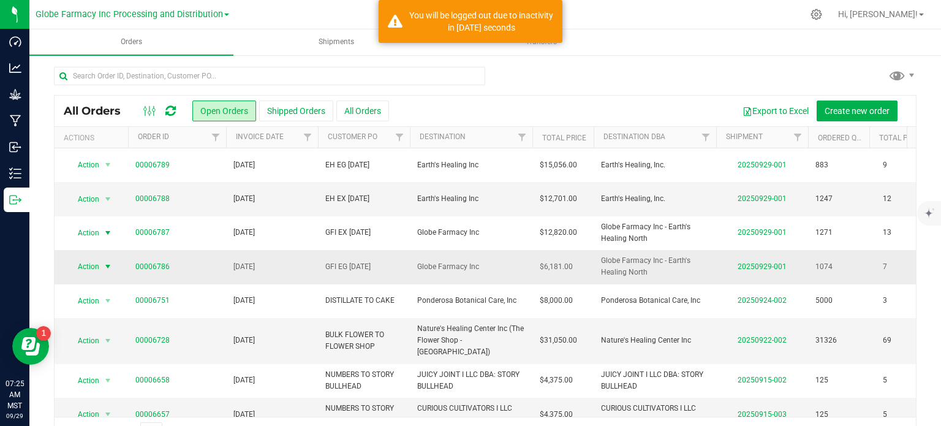
click at [99, 269] on span "Action" at bounding box center [83, 266] width 33 height 17
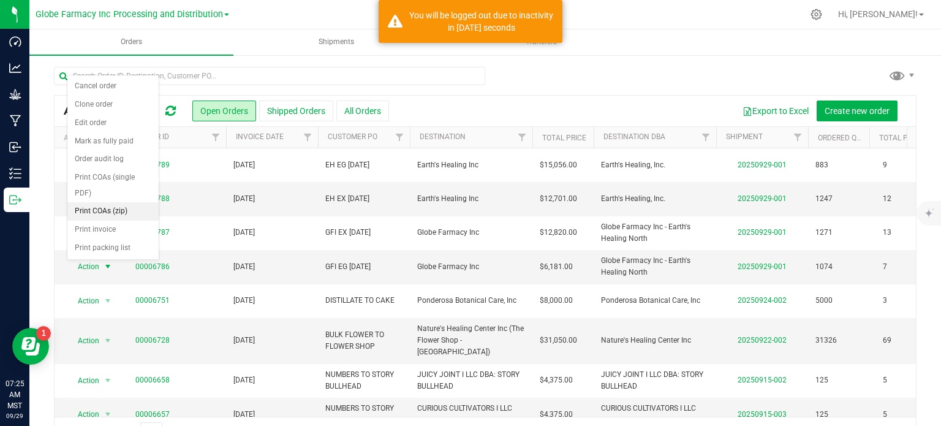
click at [108, 213] on li "Print COAs (zip)" at bounding box center [112, 211] width 91 height 18
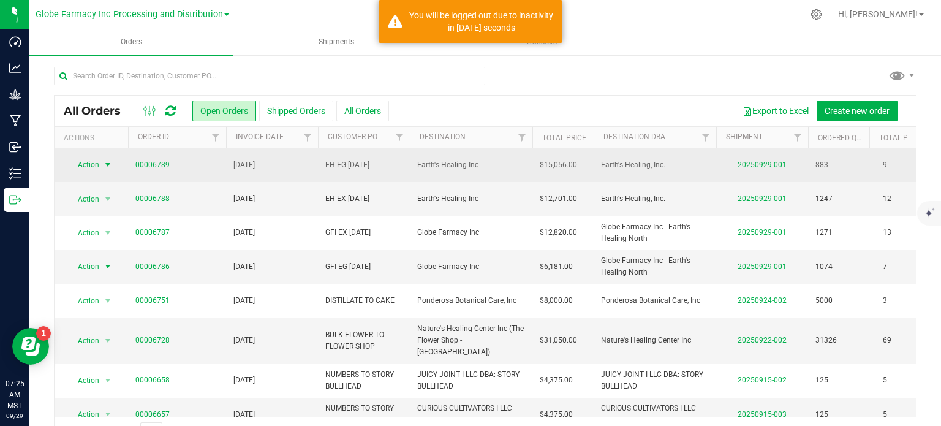
click at [81, 161] on span "Action" at bounding box center [83, 164] width 33 height 17
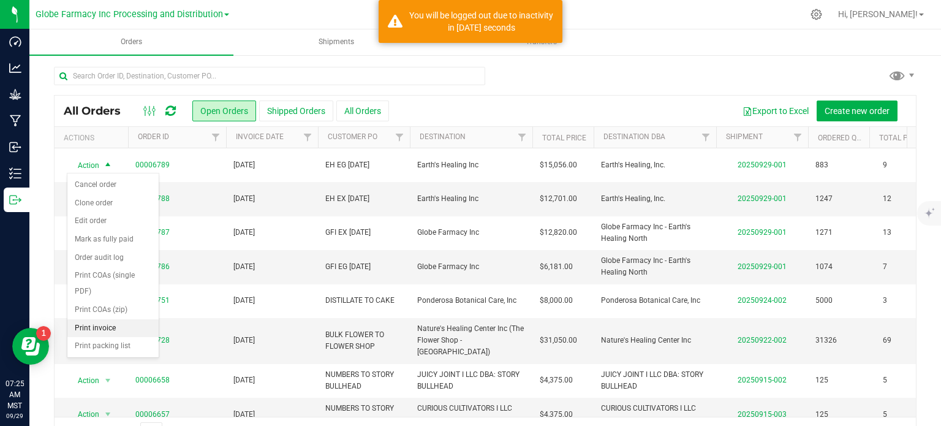
click at [100, 325] on li "Print invoice" at bounding box center [112, 328] width 91 height 18
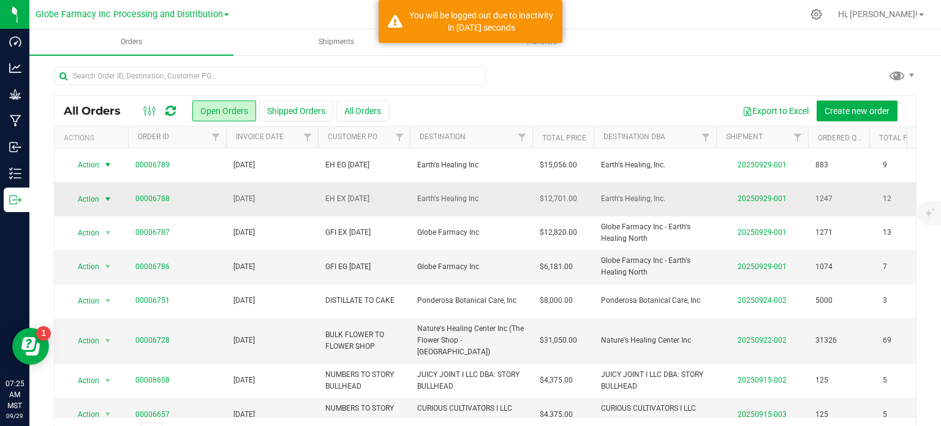
click at [87, 195] on span "Action" at bounding box center [83, 198] width 33 height 17
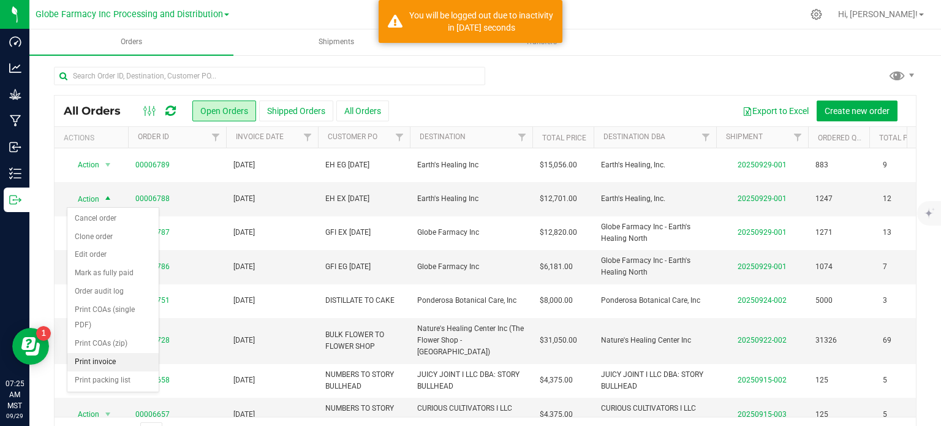
click at [102, 361] on li "Print invoice" at bounding box center [112, 362] width 91 height 18
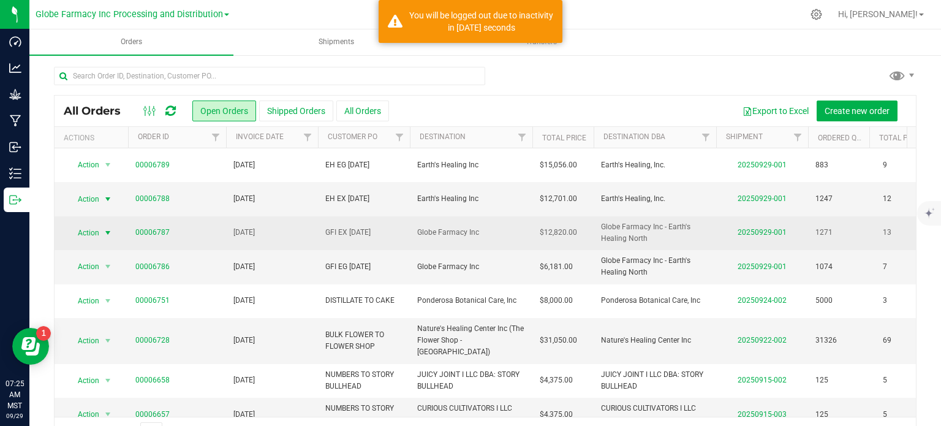
click at [95, 225] on span "Action" at bounding box center [83, 232] width 33 height 17
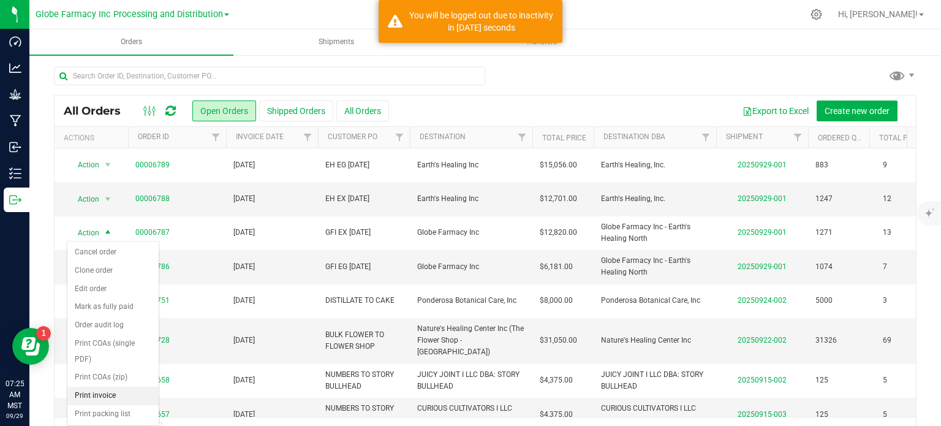
click at [127, 400] on li "Print invoice" at bounding box center [112, 395] width 91 height 18
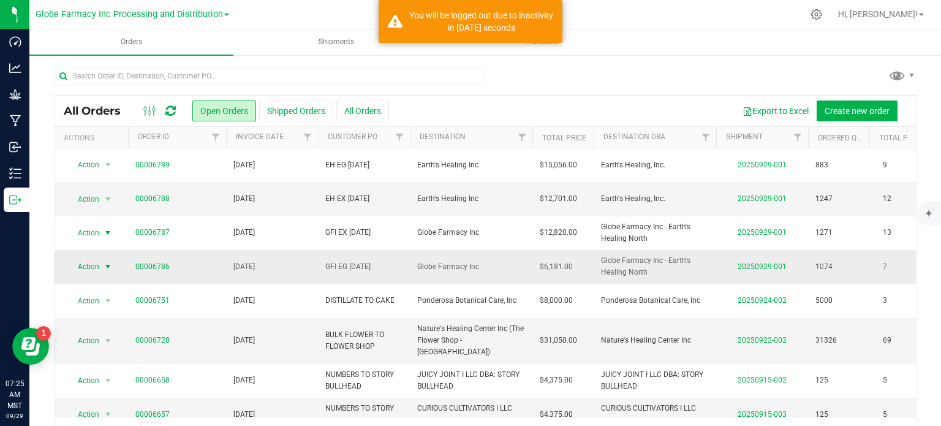
click at [89, 263] on span "Action" at bounding box center [83, 266] width 33 height 17
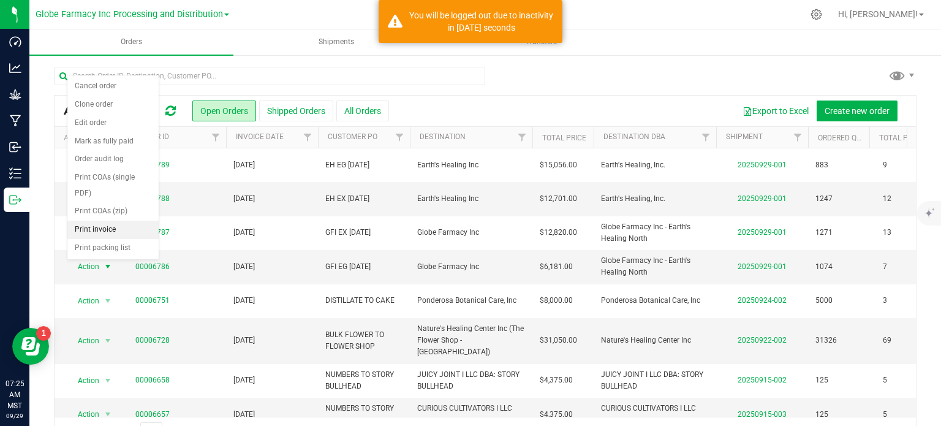
click at [116, 230] on li "Print invoice" at bounding box center [112, 229] width 91 height 18
